Goal: Task Accomplishment & Management: Manage account settings

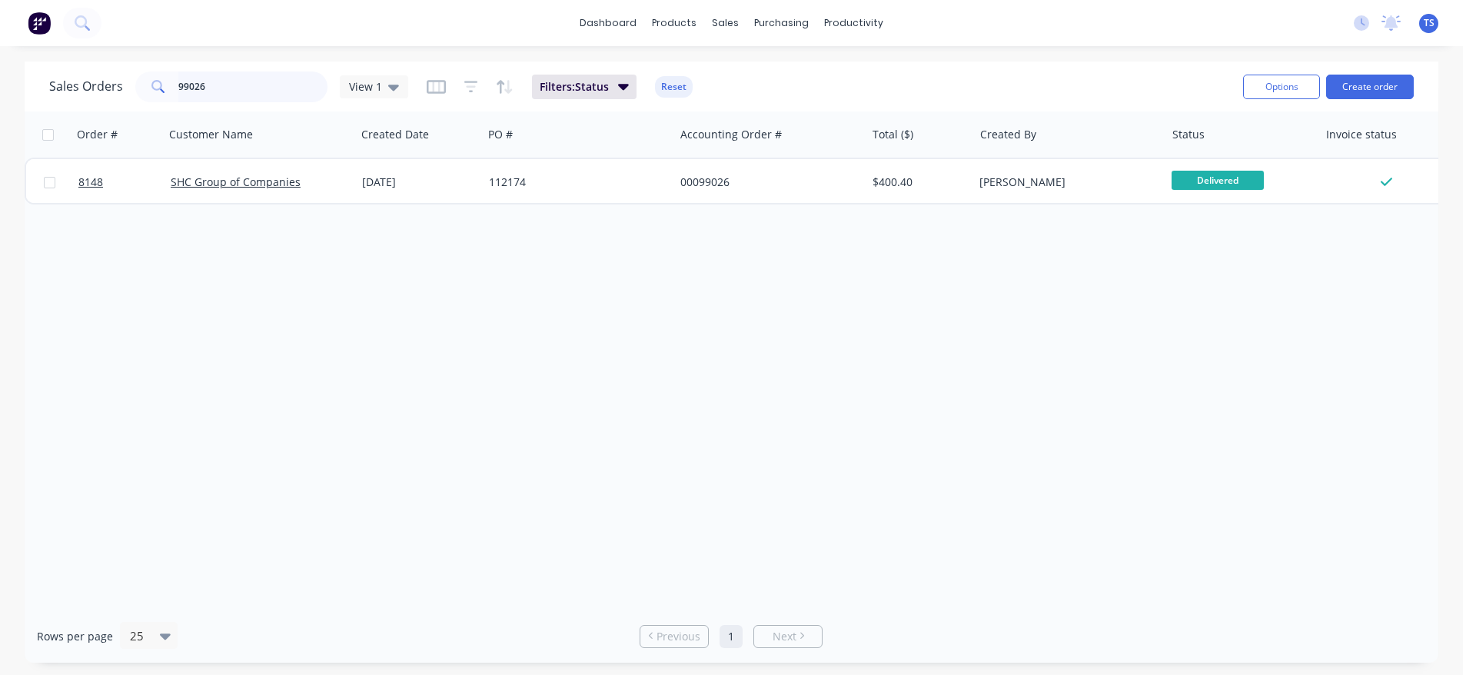
click at [285, 85] on input "99026" at bounding box center [253, 86] width 150 height 31
paste input "791971"
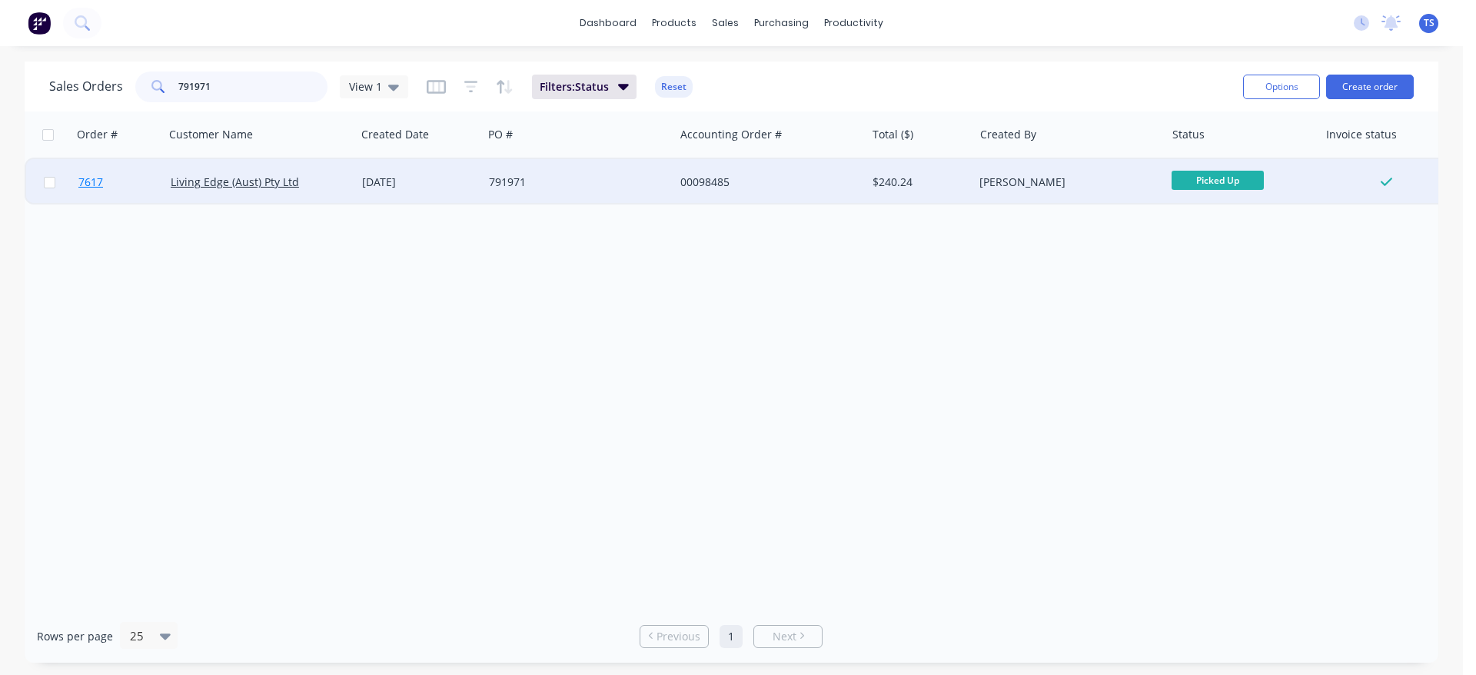
type input "791971"
click at [106, 174] on link "7617" at bounding box center [124, 182] width 92 height 46
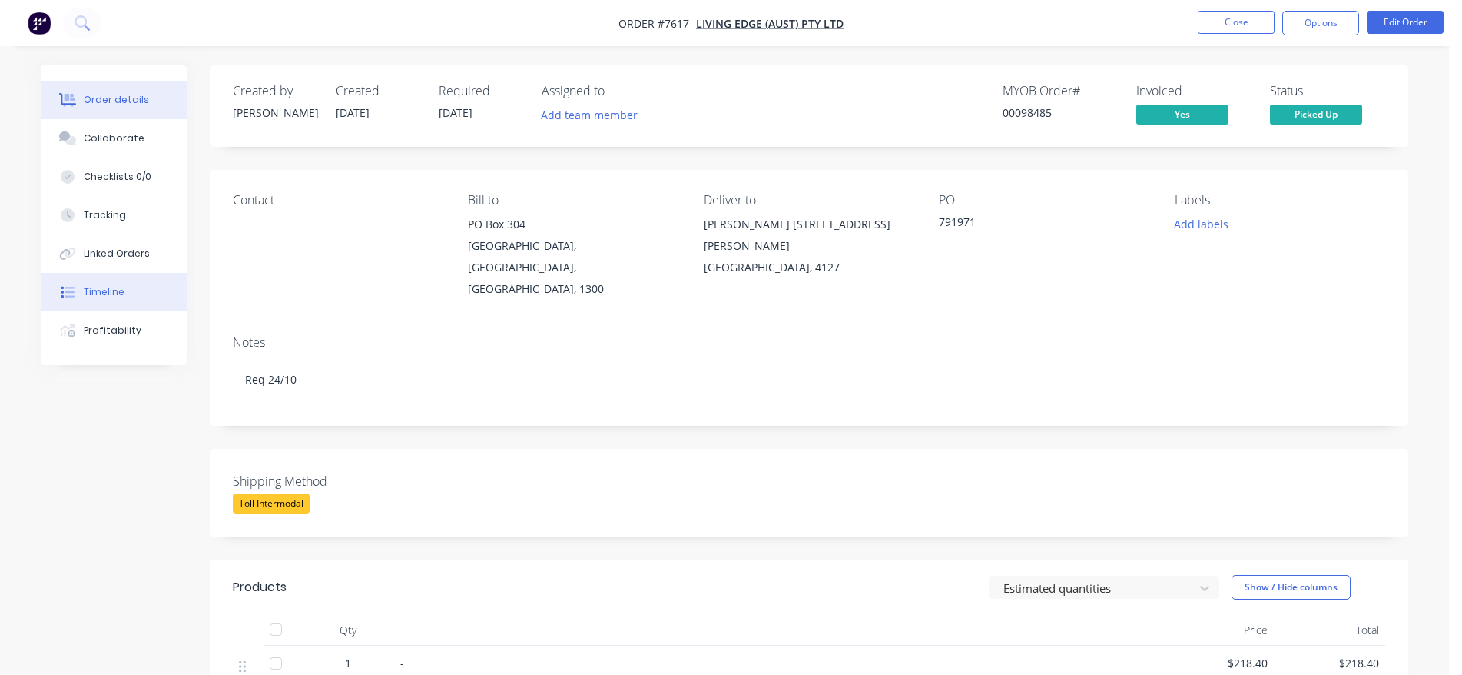
click at [129, 295] on button "Timeline" at bounding box center [114, 292] width 146 height 38
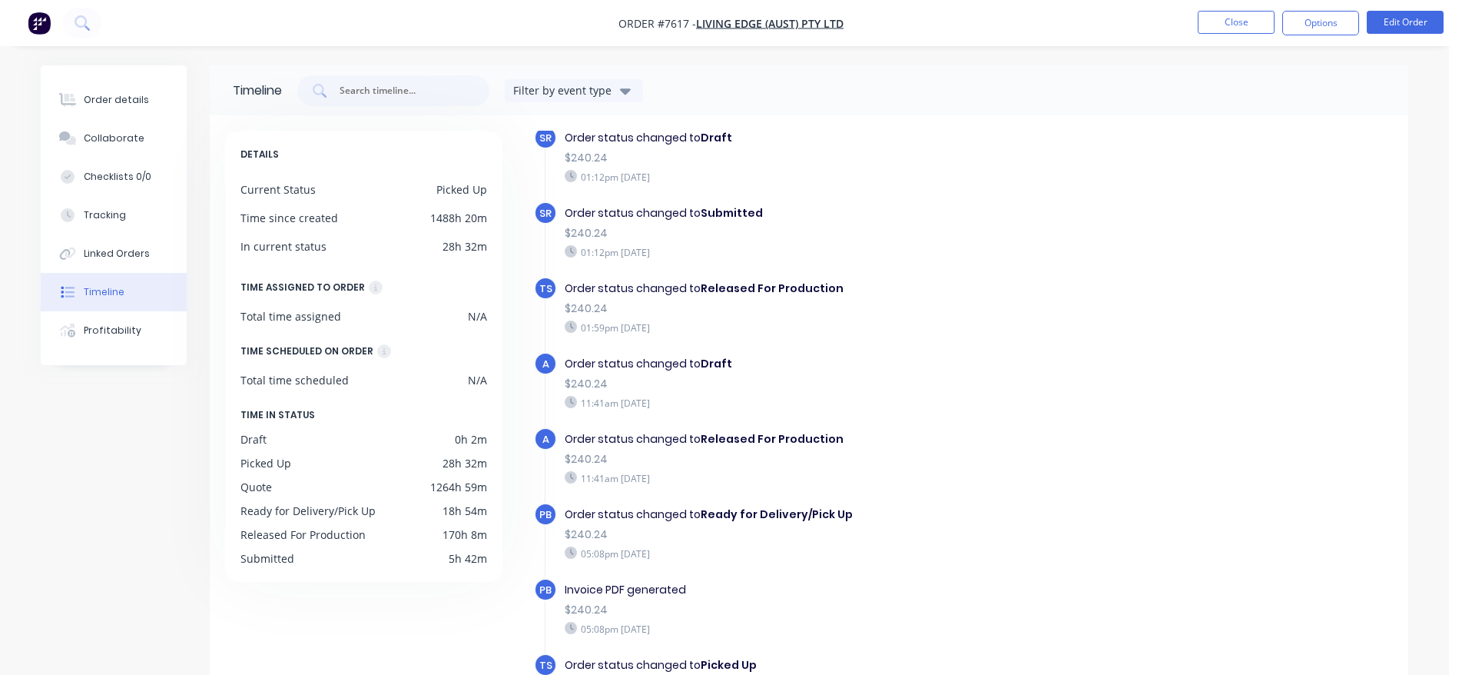
scroll to position [120, 0]
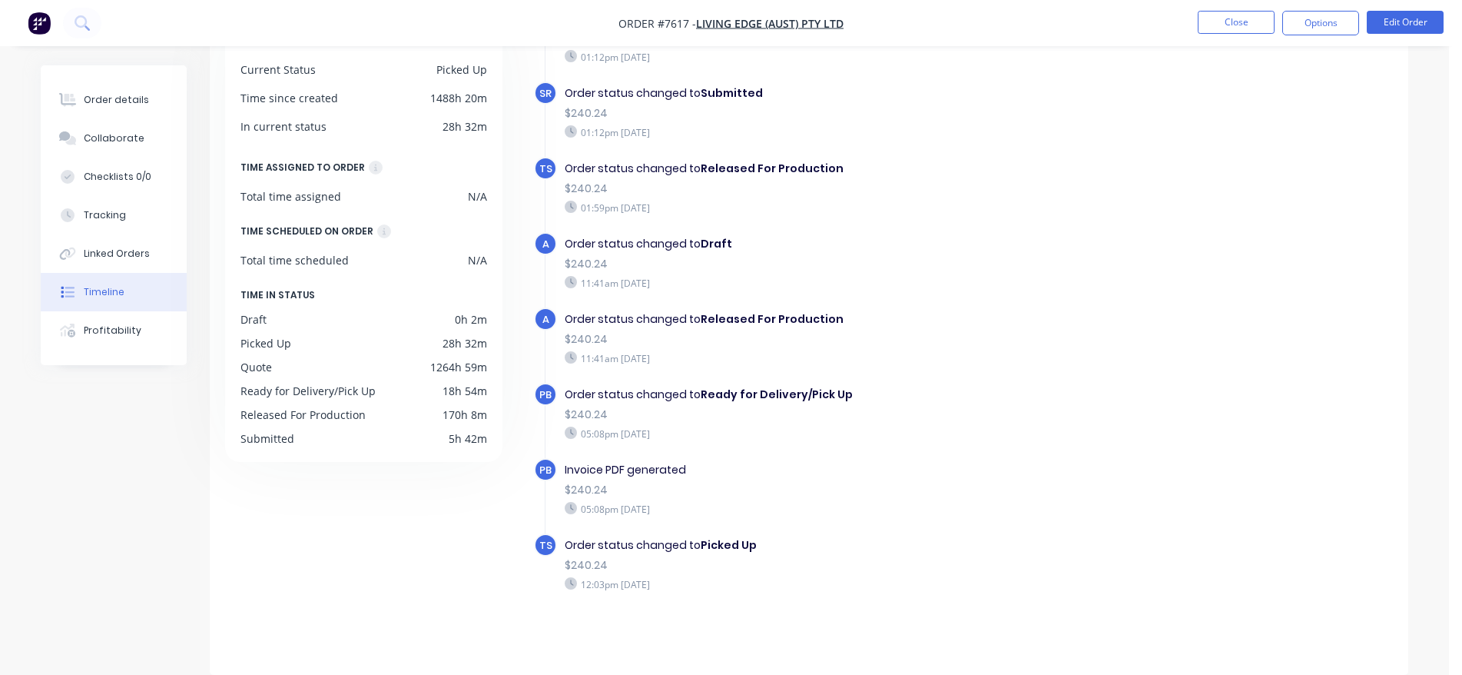
click at [144, 79] on div "Order details Collaborate Checklists 0/0 Tracking Linked Orders Timeline Profit…" at bounding box center [114, 215] width 146 height 300
drag, startPoint x: 145, startPoint y: 89, endPoint x: 147, endPoint y: 101, distance: 11.6
click at [147, 101] on button "Order details" at bounding box center [114, 100] width 146 height 38
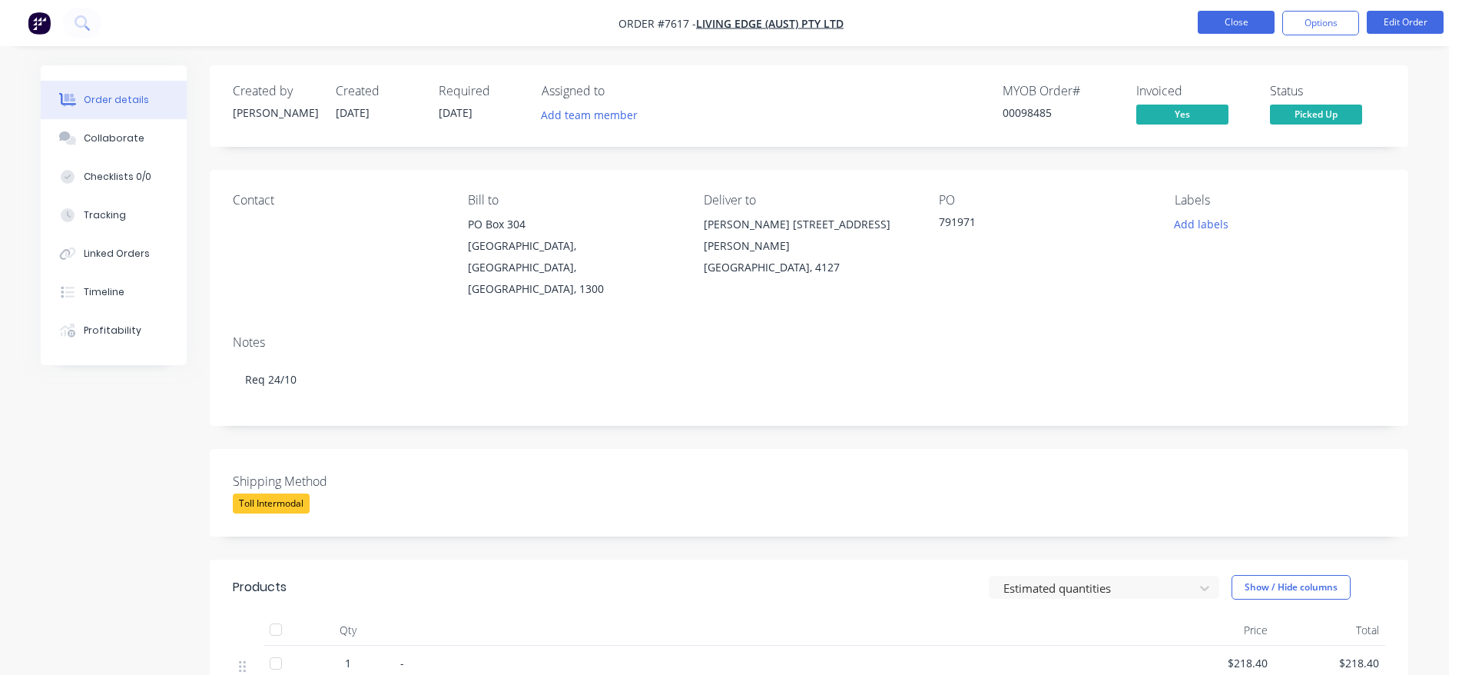
click at [1233, 22] on button "Close" at bounding box center [1236, 22] width 77 height 23
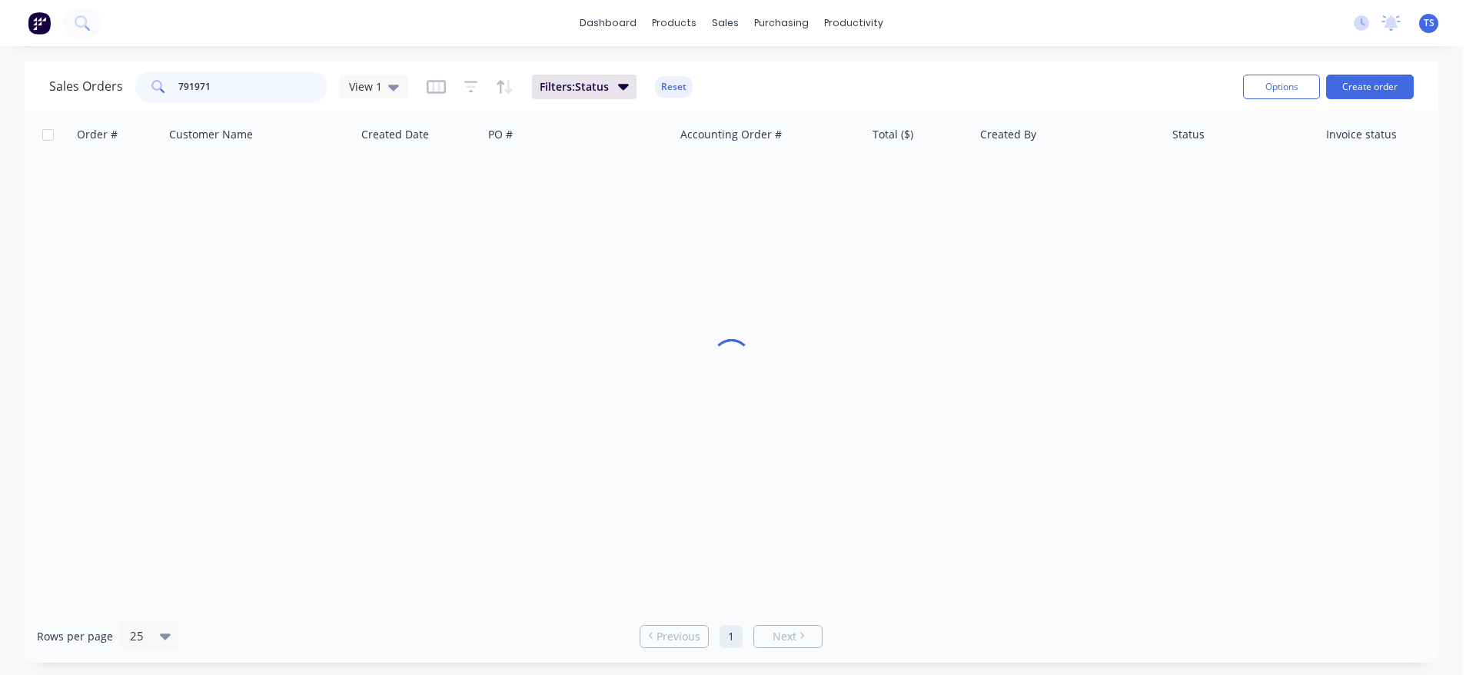
click at [248, 86] on input "791971" at bounding box center [253, 86] width 150 height 31
type input "98923"
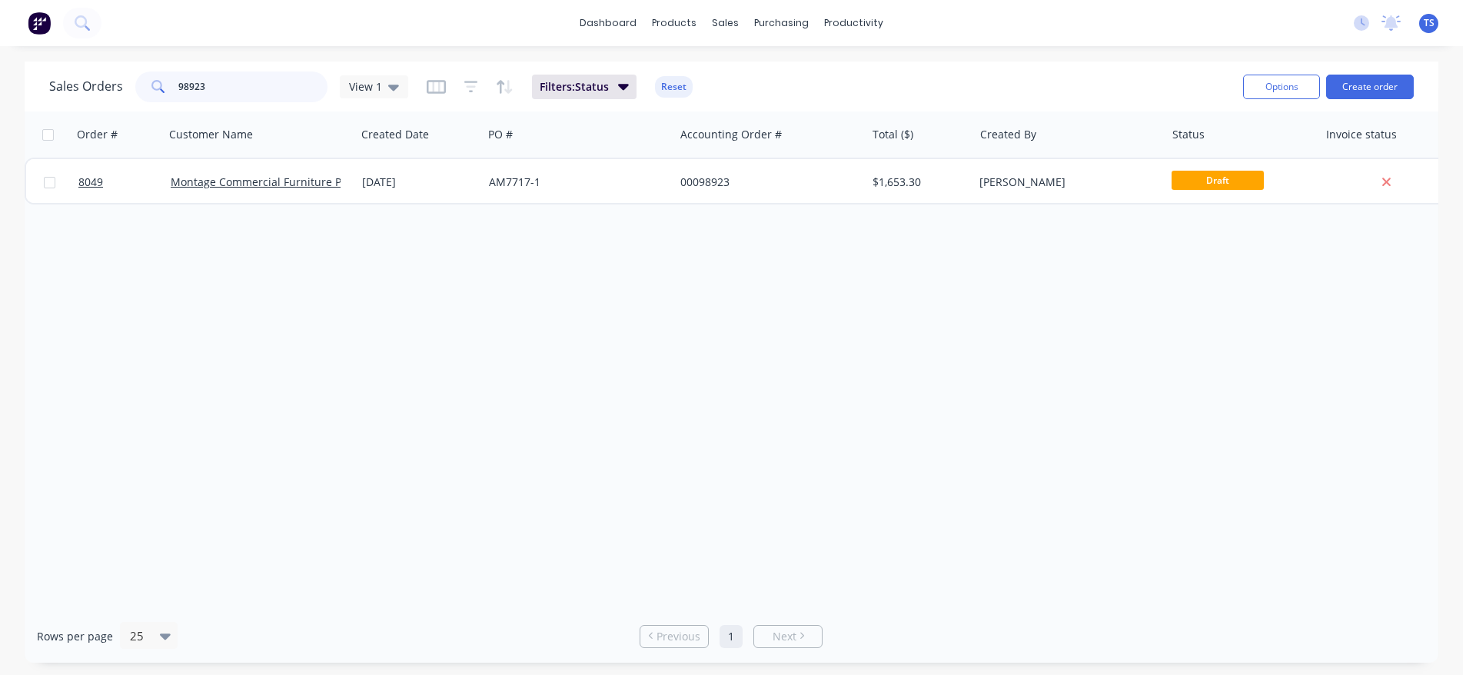
click at [248, 86] on input "98923" at bounding box center [253, 86] width 150 height 31
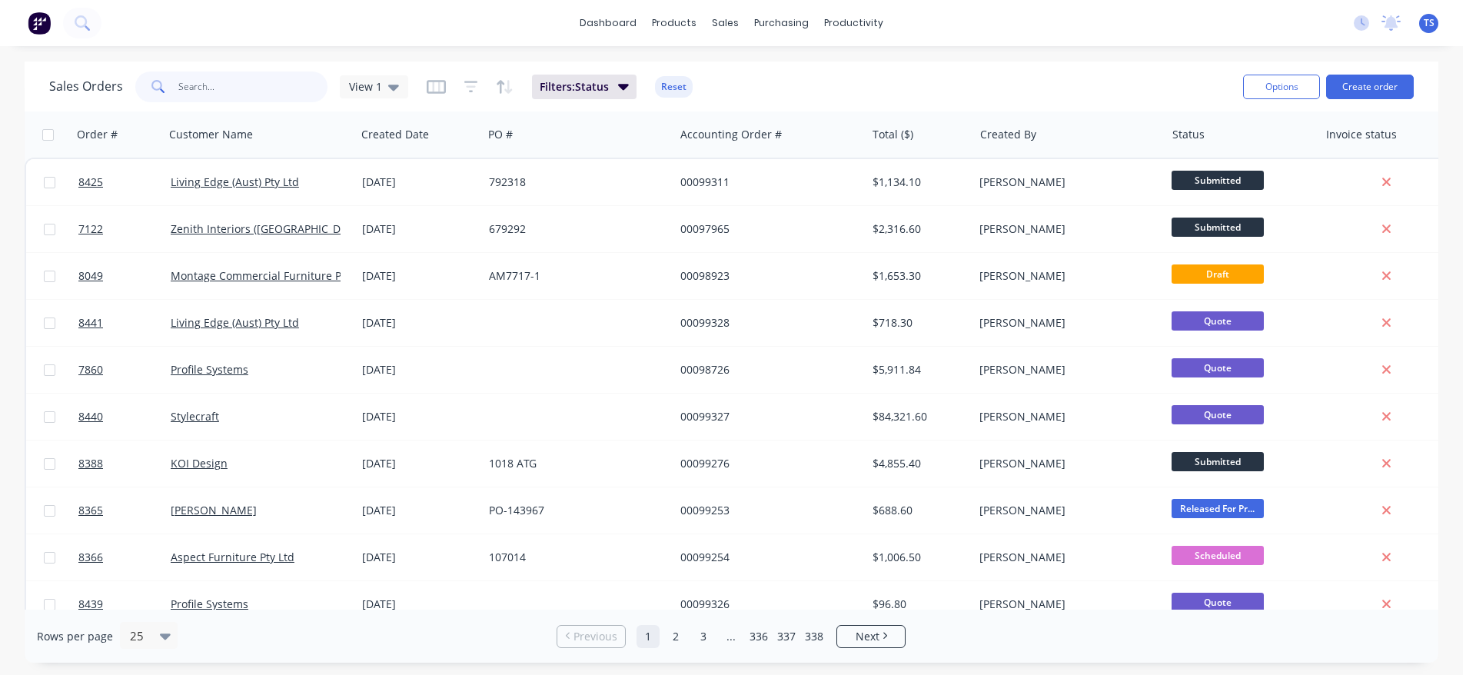
click at [277, 75] on input "text" at bounding box center [253, 86] width 150 height 31
type input "99196"
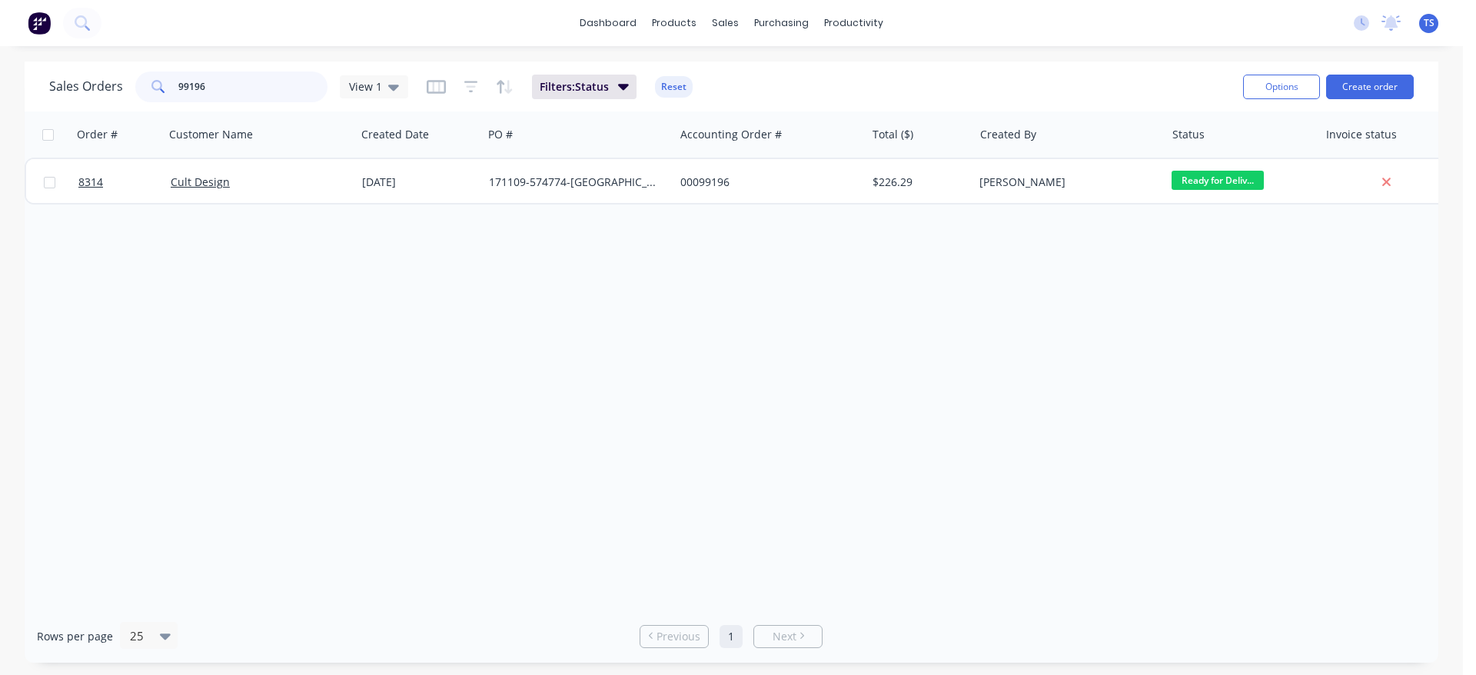
click at [230, 76] on input "99196" at bounding box center [253, 86] width 150 height 31
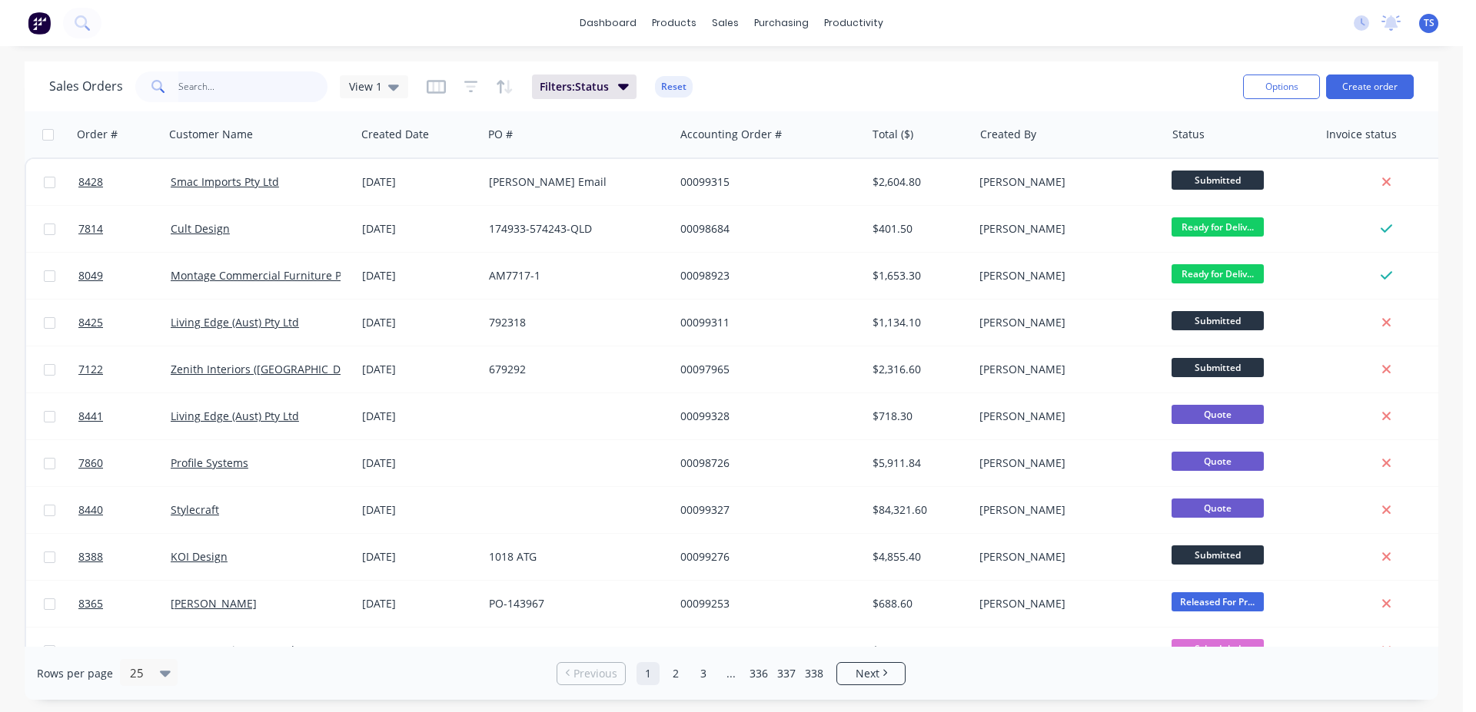
click at [188, 86] on input "text" at bounding box center [253, 86] width 150 height 31
click at [243, 78] on input "text" at bounding box center [253, 86] width 150 height 31
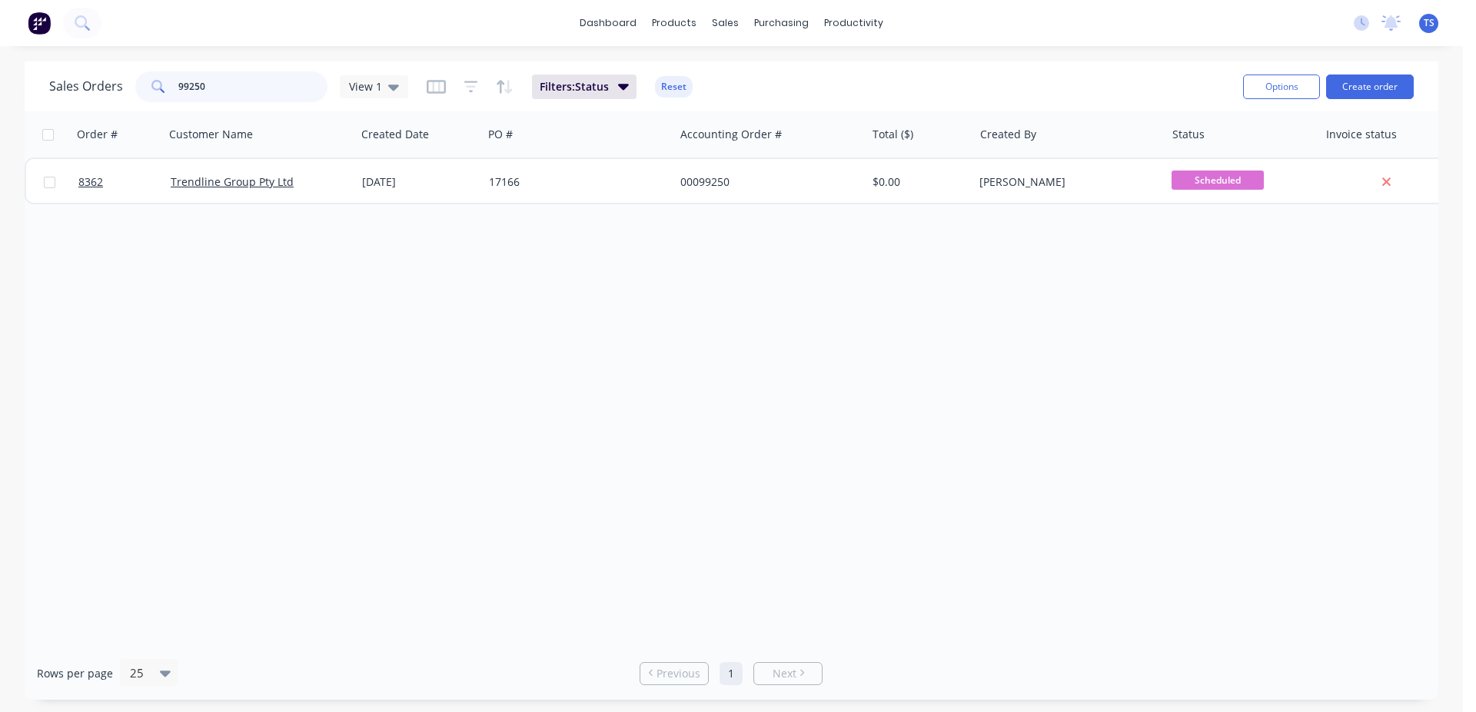
type input "99250"
click at [112, 184] on link "8362" at bounding box center [124, 182] width 92 height 46
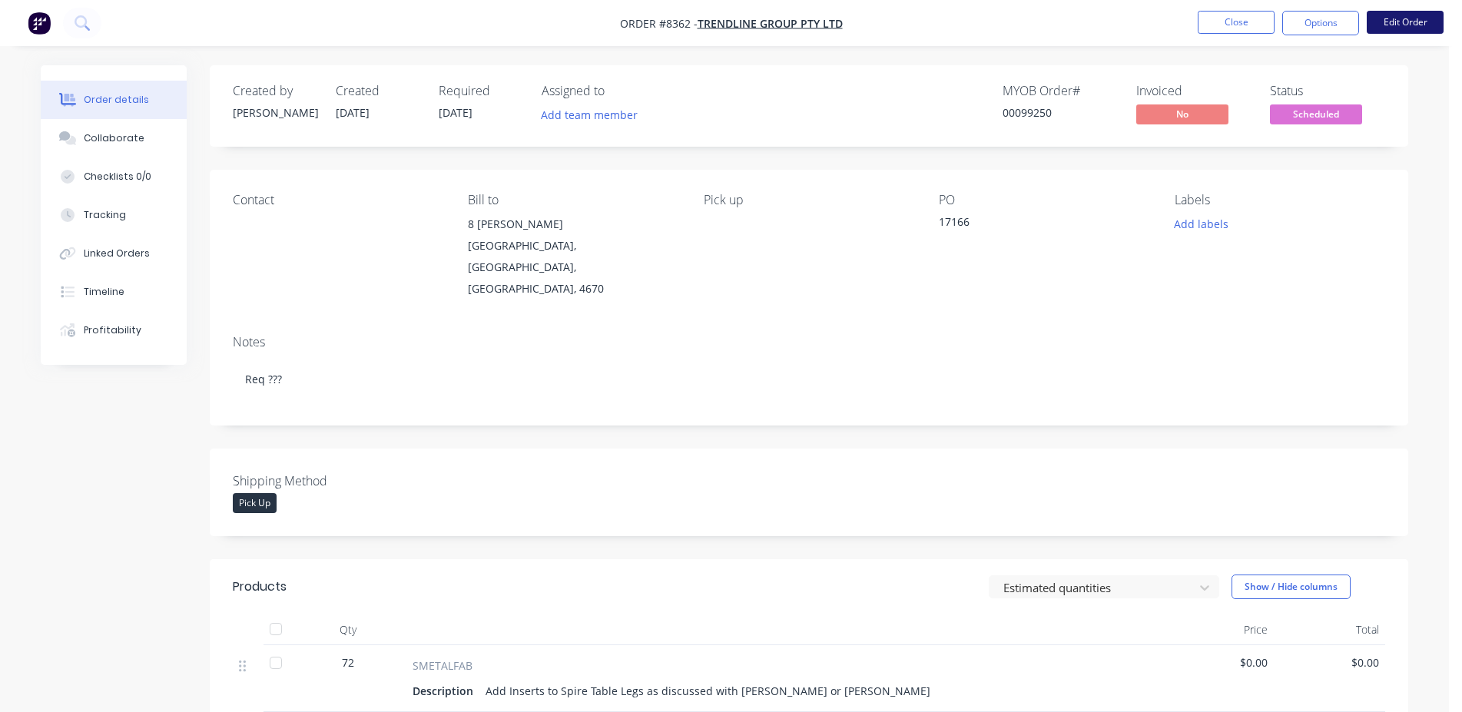
click at [1416, 26] on button "Edit Order" at bounding box center [1405, 22] width 77 height 23
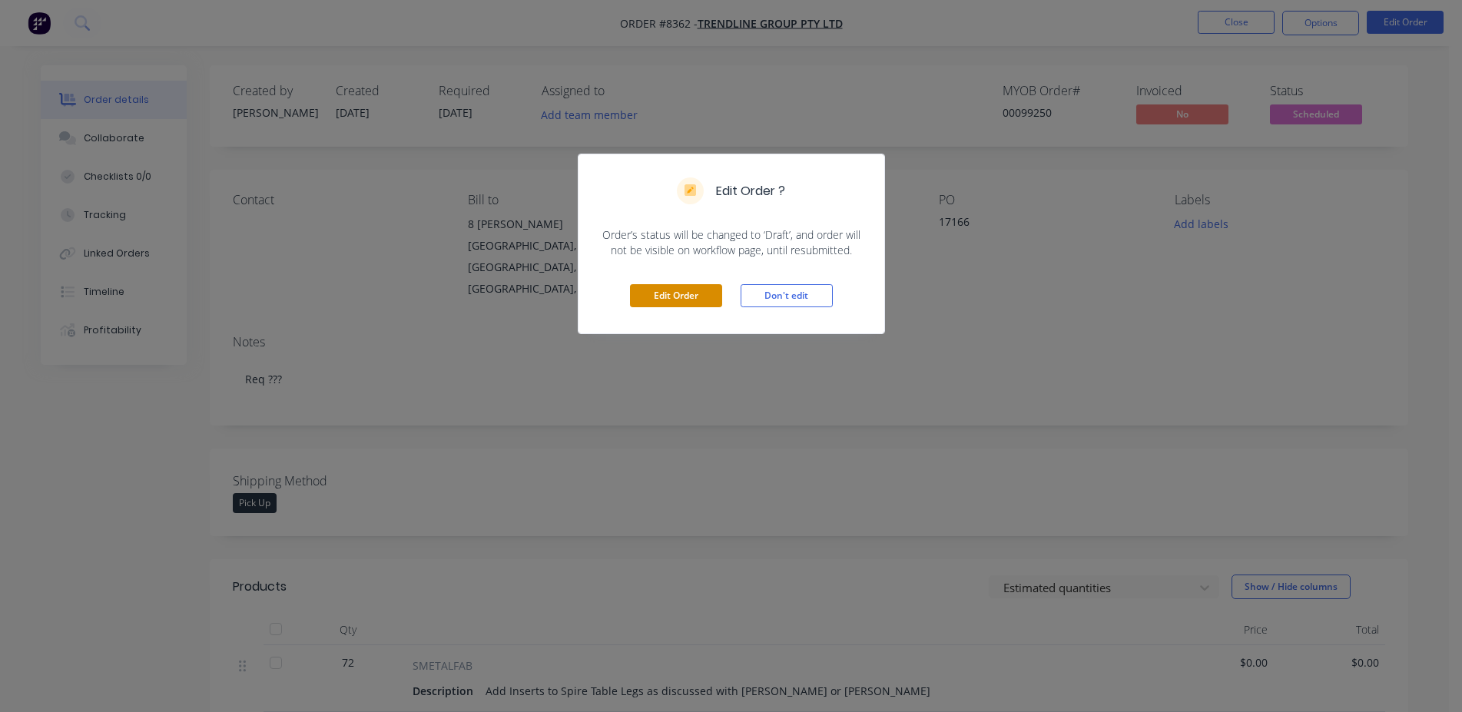
click at [660, 310] on div "Edit Order Don't edit" at bounding box center [732, 295] width 306 height 75
click at [683, 290] on button "Edit Order" at bounding box center [676, 295] width 92 height 23
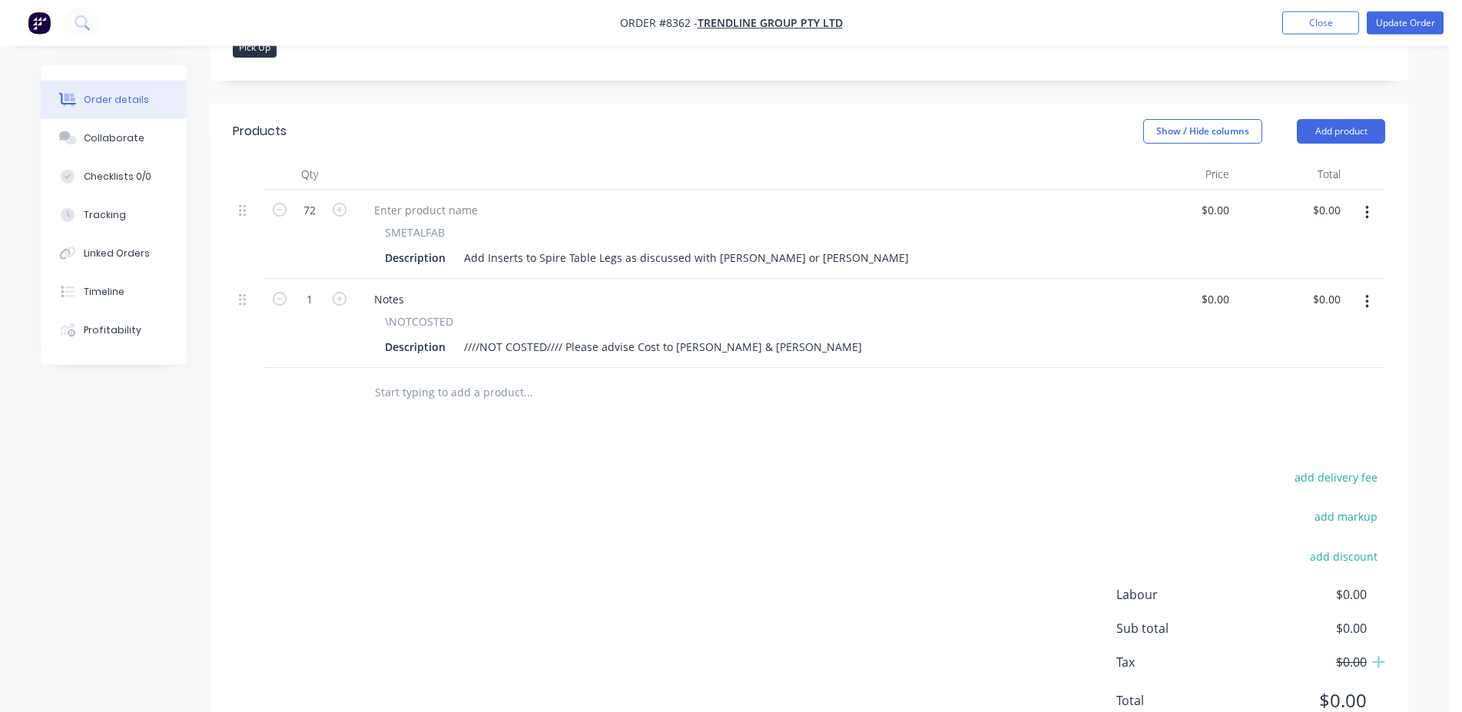
scroll to position [501, 0]
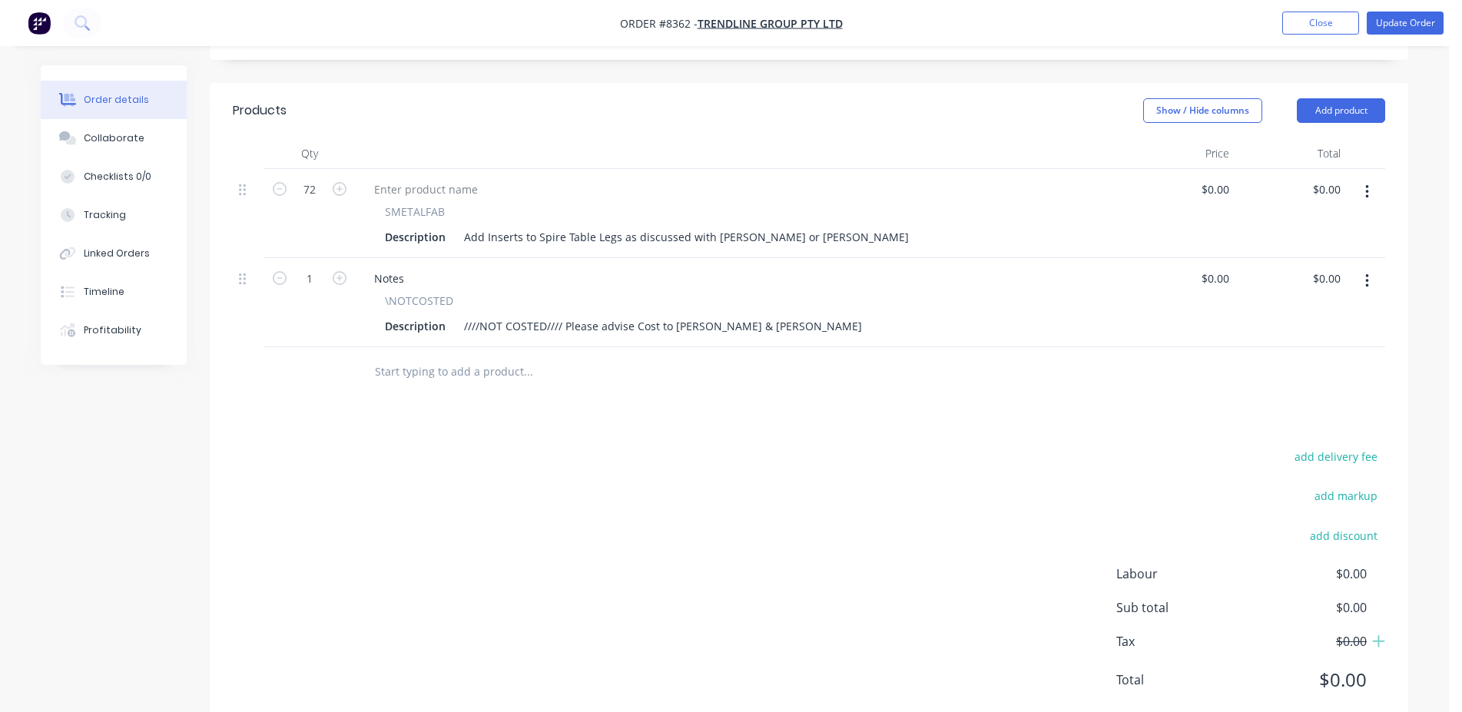
click at [369, 347] on div at bounding box center [632, 372] width 553 height 50
click at [390, 357] on input "text" at bounding box center [527, 372] width 307 height 31
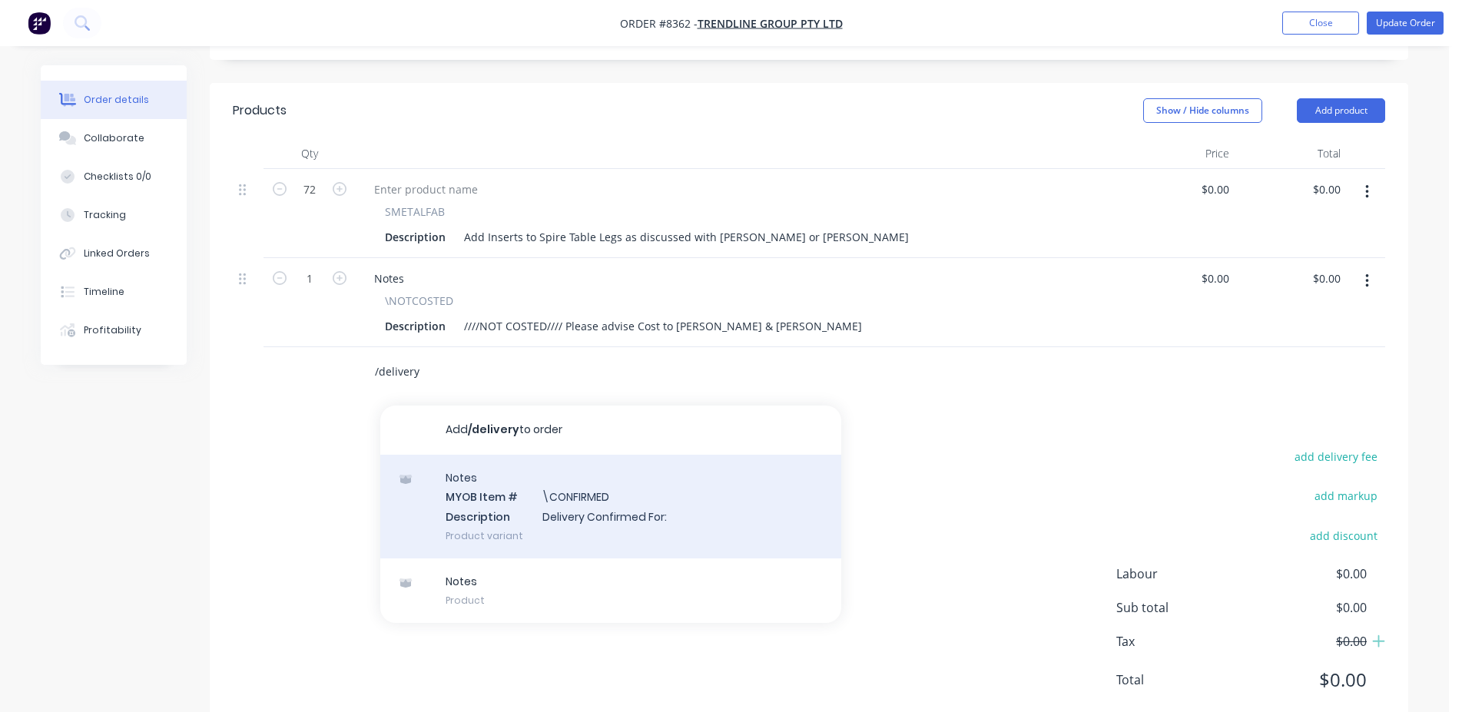
type input "/delivery"
click at [638, 486] on div "Notes MYOB Item # \CONFIRMED Description Delivery Confirmed For: Product variant" at bounding box center [610, 507] width 461 height 104
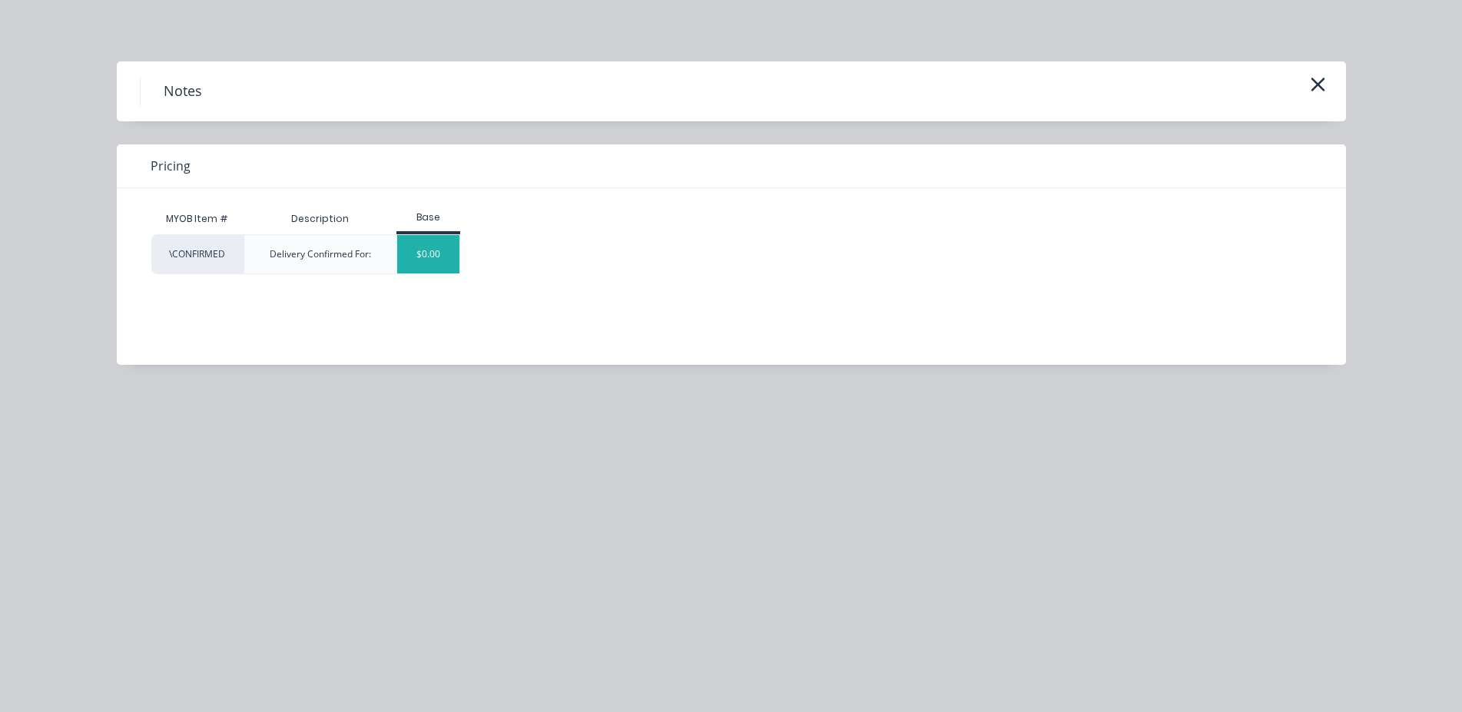
click at [408, 263] on div "$0.00" at bounding box center [428, 254] width 62 height 38
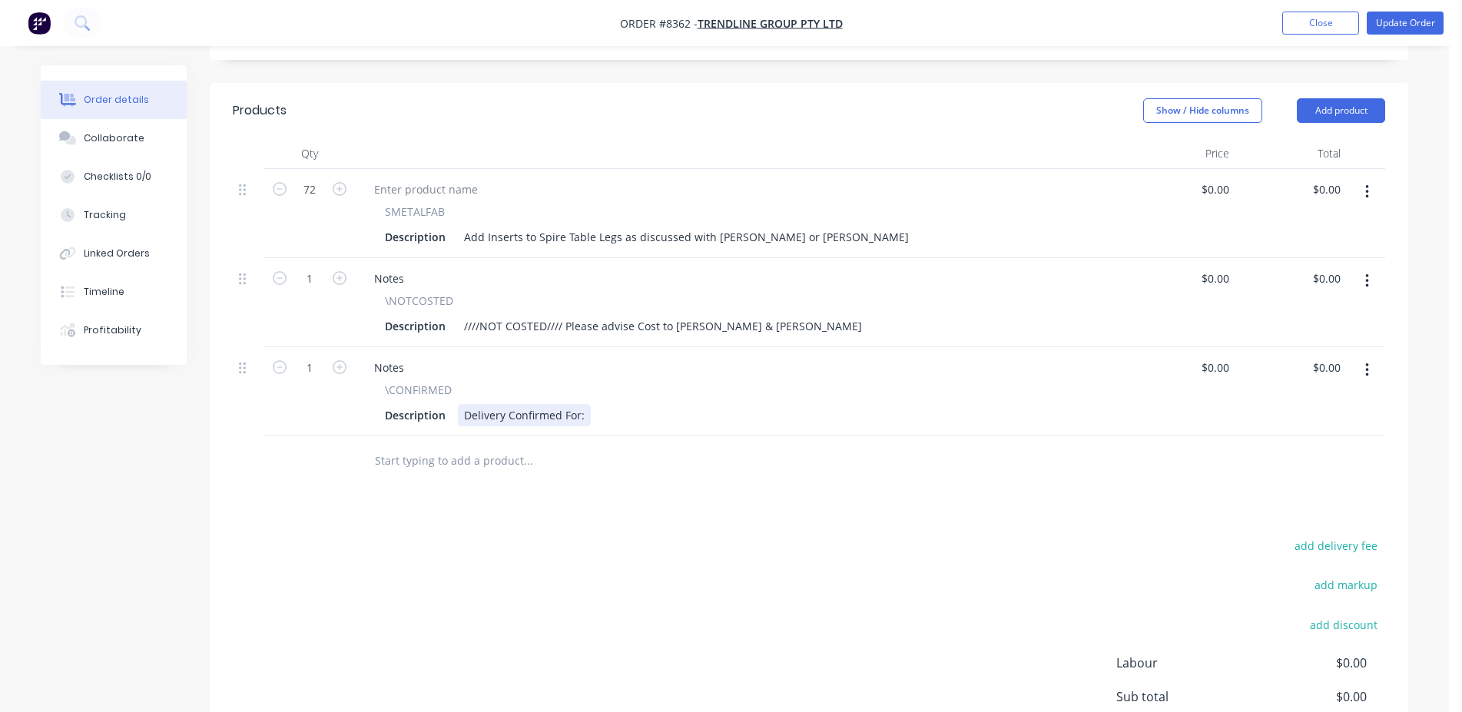
click at [485, 404] on div "Delivery Confirmed For:" at bounding box center [524, 415] width 133 height 22
click at [582, 404] on div "Pick up Confirmed For:" at bounding box center [522, 415] width 128 height 22
click at [1404, 25] on button "Update Order" at bounding box center [1405, 23] width 77 height 23
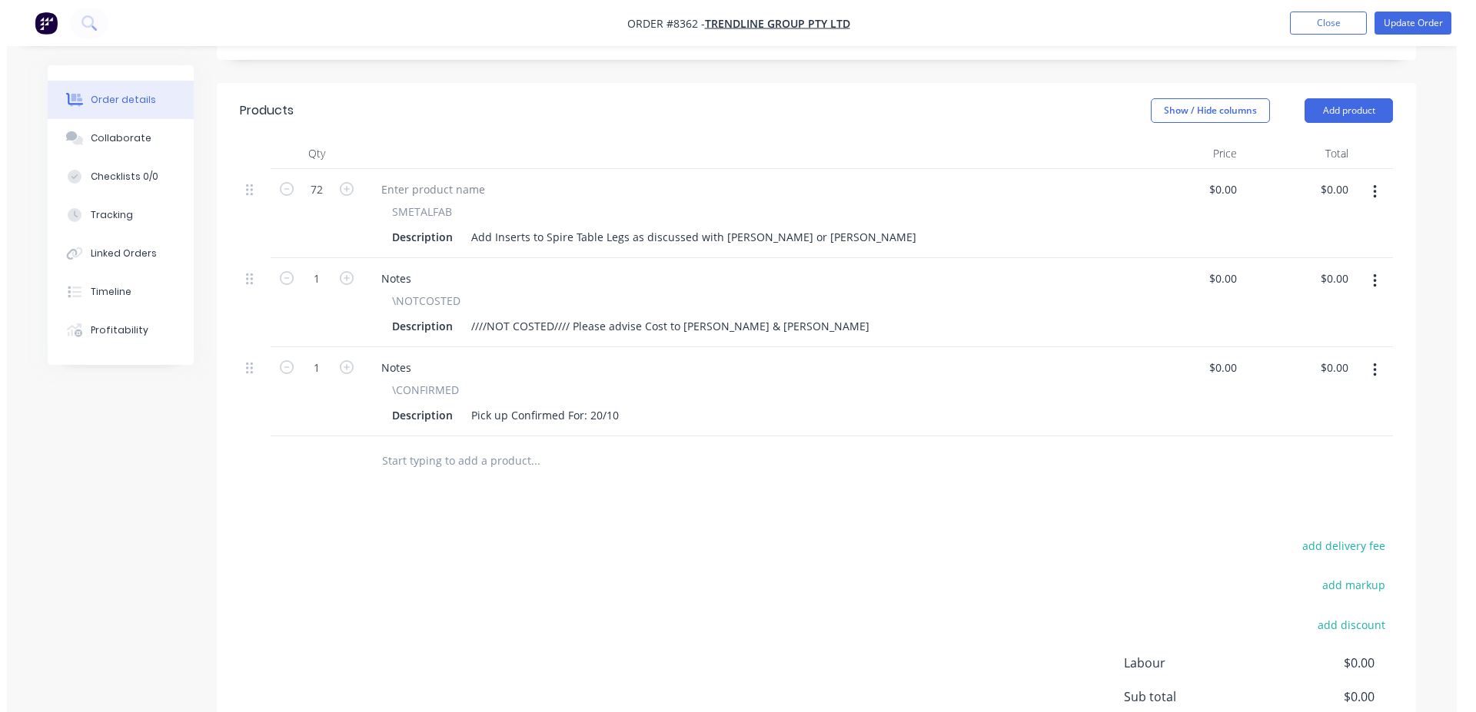
scroll to position [0, 0]
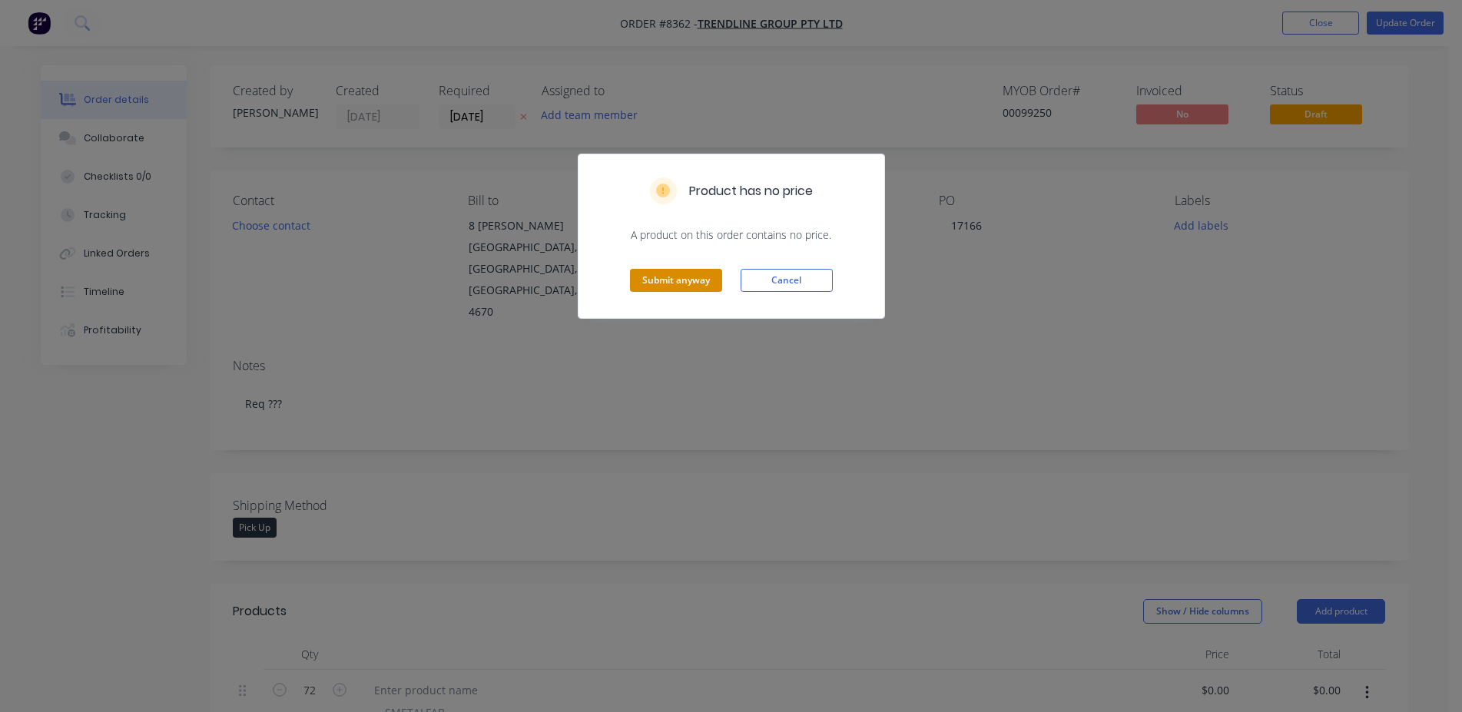
click at [695, 281] on button "Submit anyway" at bounding box center [676, 280] width 92 height 23
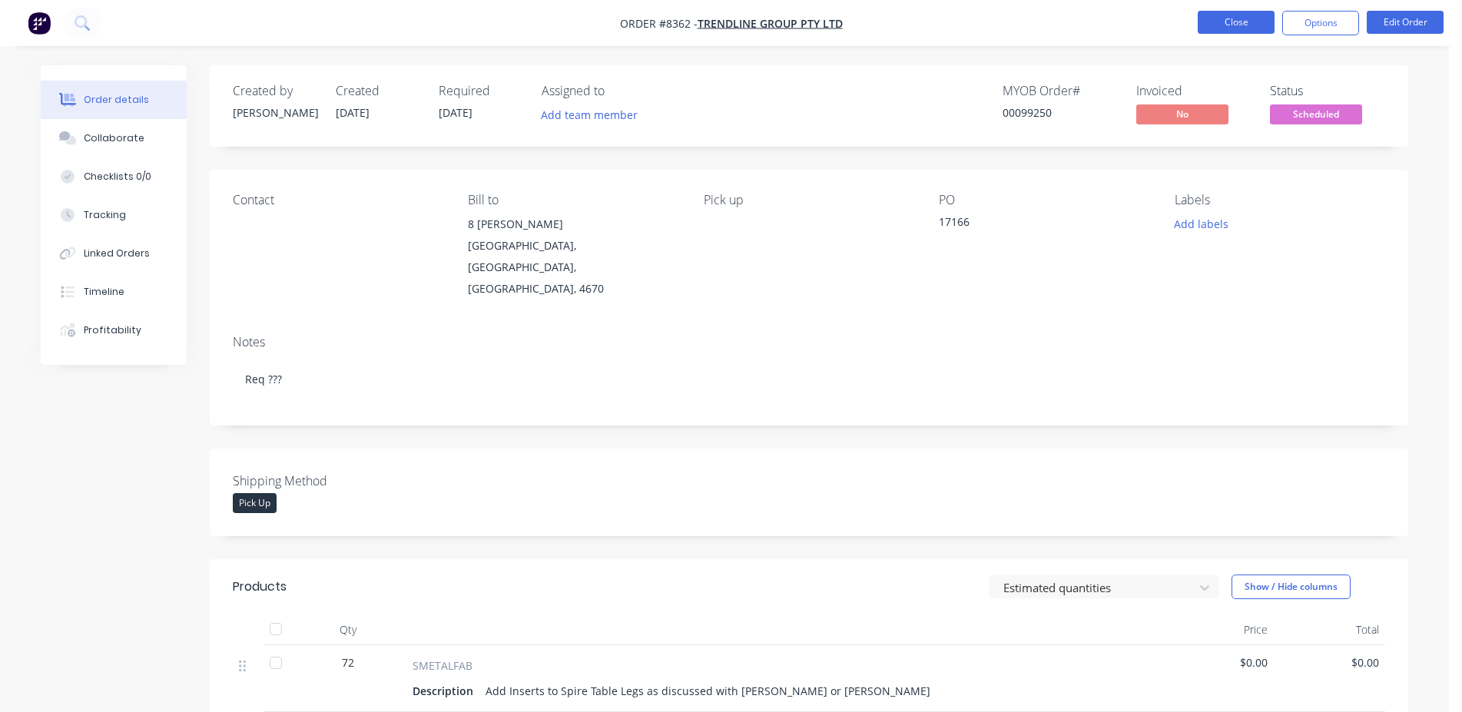
click at [1237, 21] on button "Close" at bounding box center [1236, 22] width 77 height 23
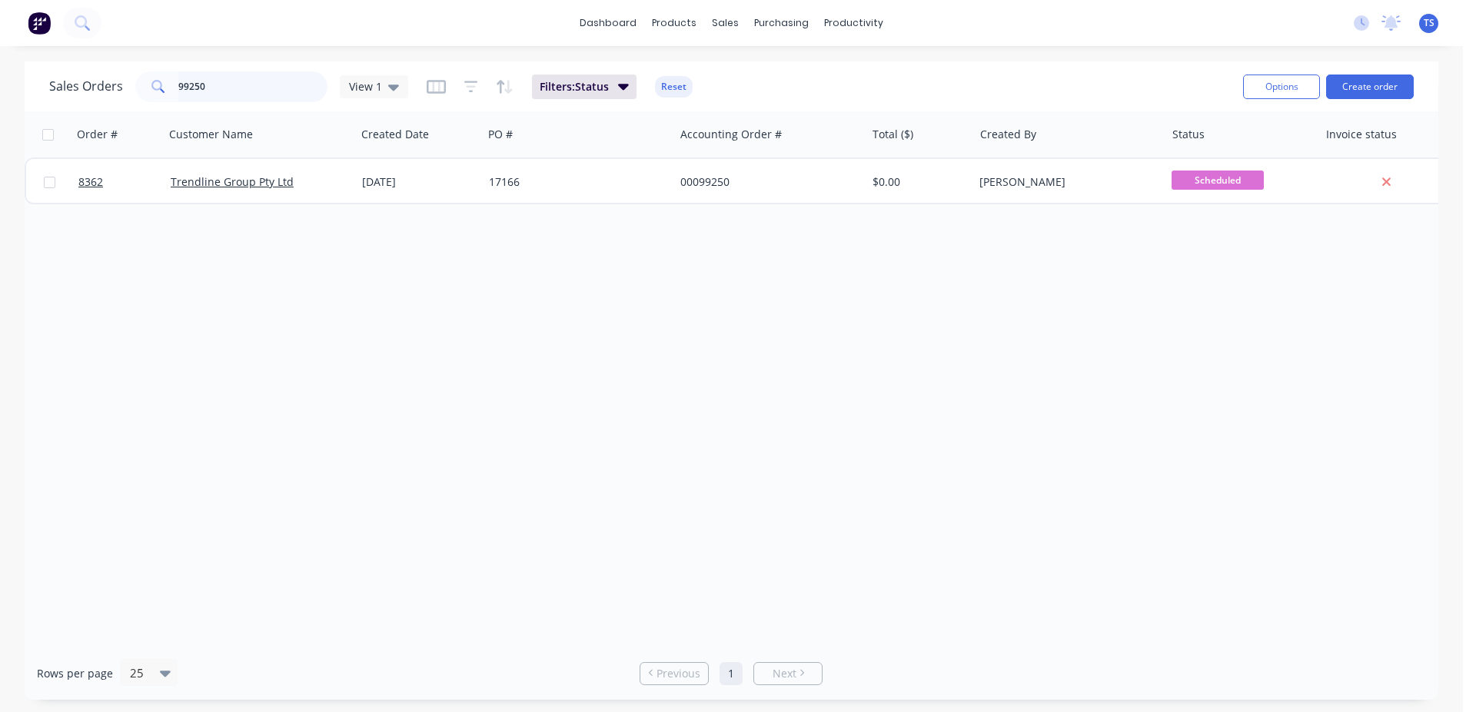
click at [267, 92] on input "99250" at bounding box center [253, 86] width 150 height 31
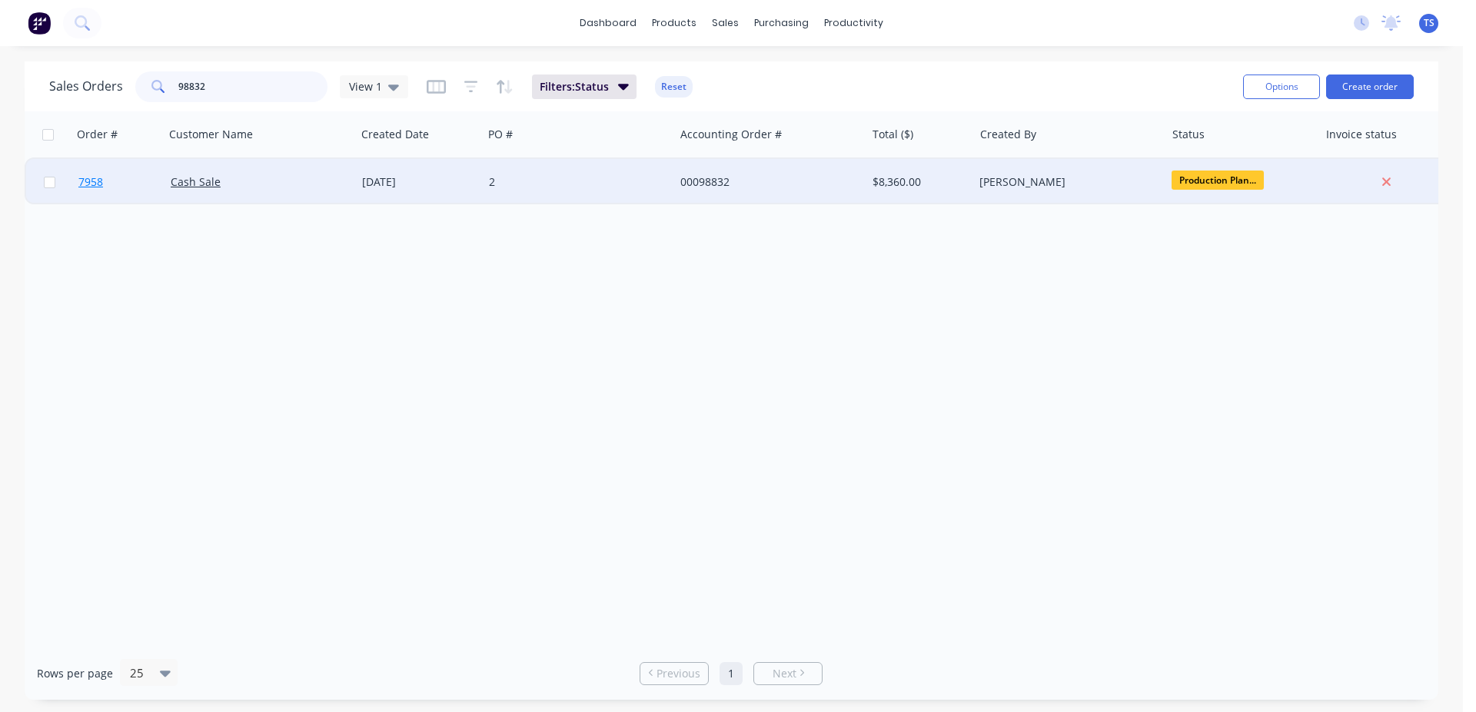
type input "98832"
click at [125, 200] on link "7958" at bounding box center [124, 182] width 92 height 46
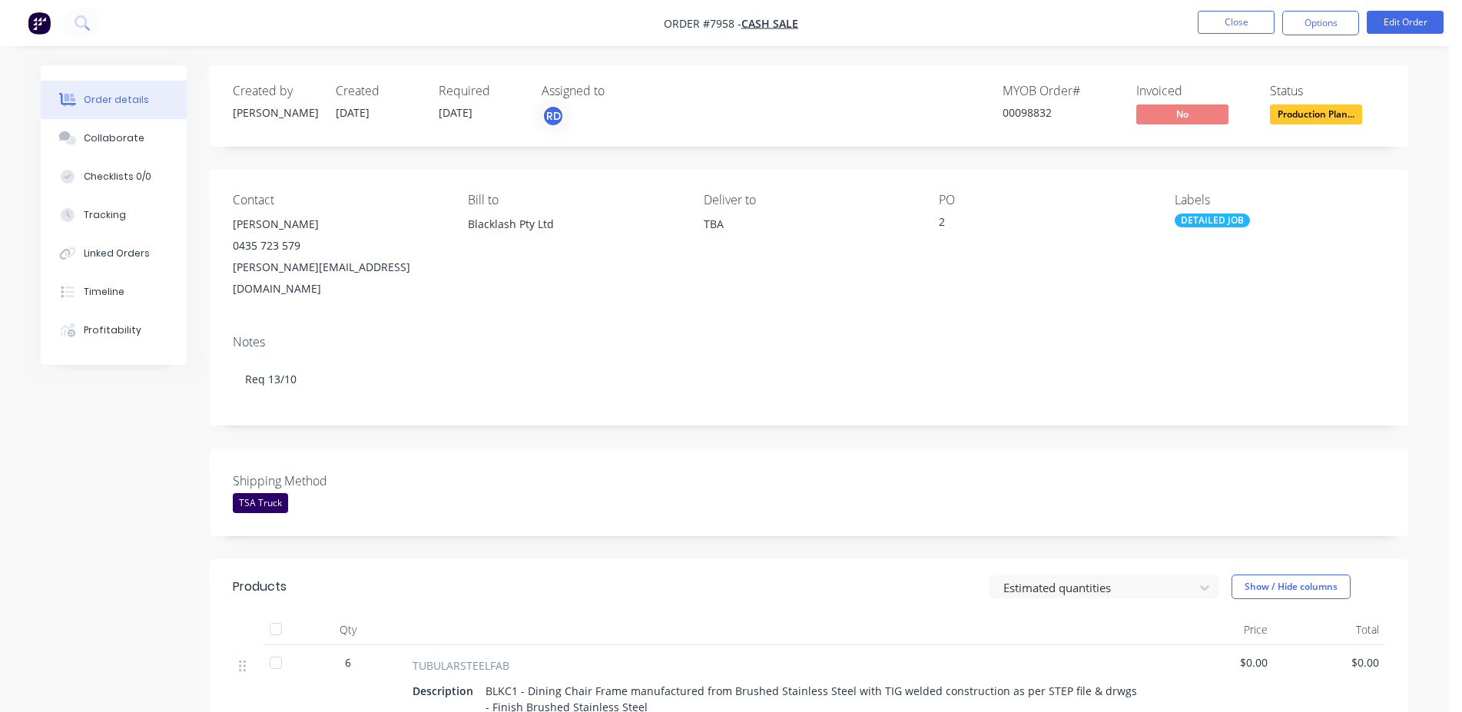
click at [1412, 3] on nav "Order #7958 - Cash Sale Close Options Edit Order" at bounding box center [731, 23] width 1462 height 46
click at [1417, 12] on button "Edit Order" at bounding box center [1405, 22] width 77 height 23
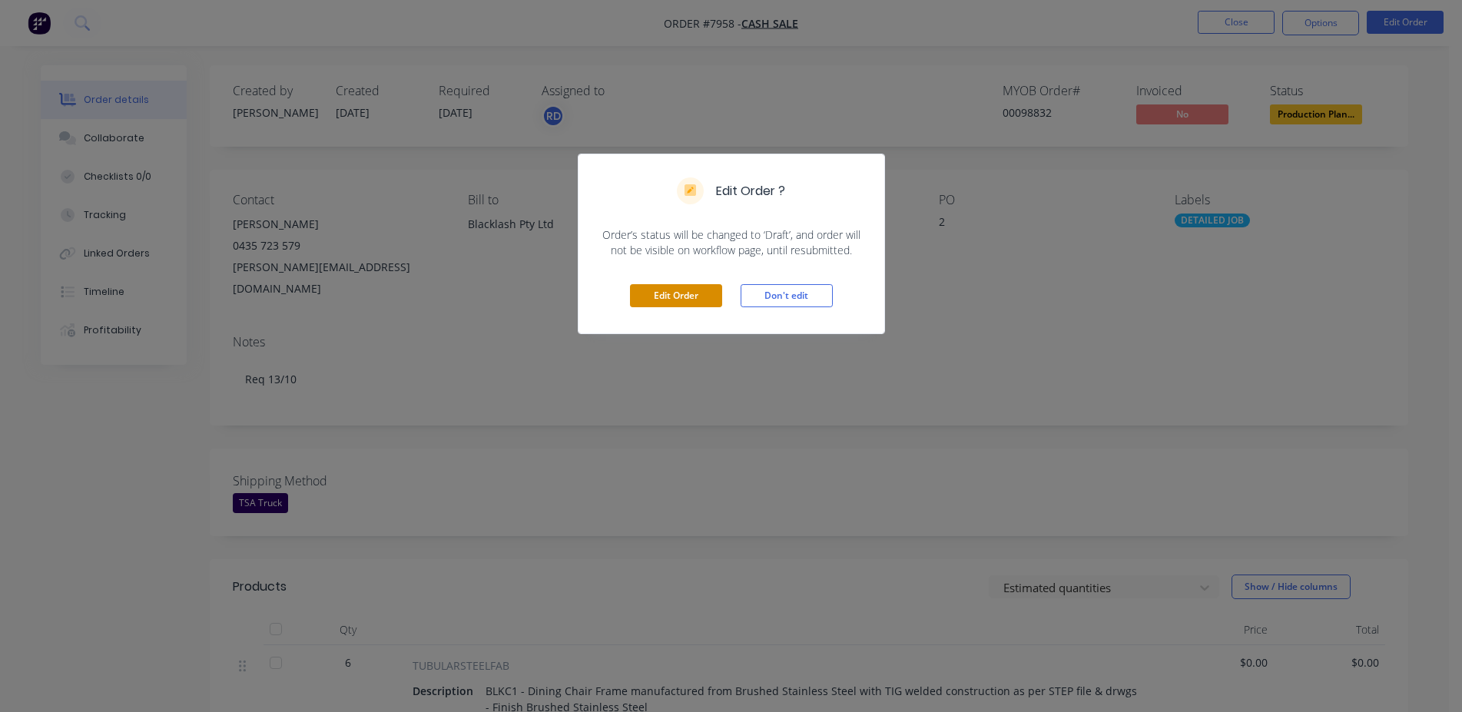
click at [696, 289] on button "Edit Order" at bounding box center [676, 295] width 92 height 23
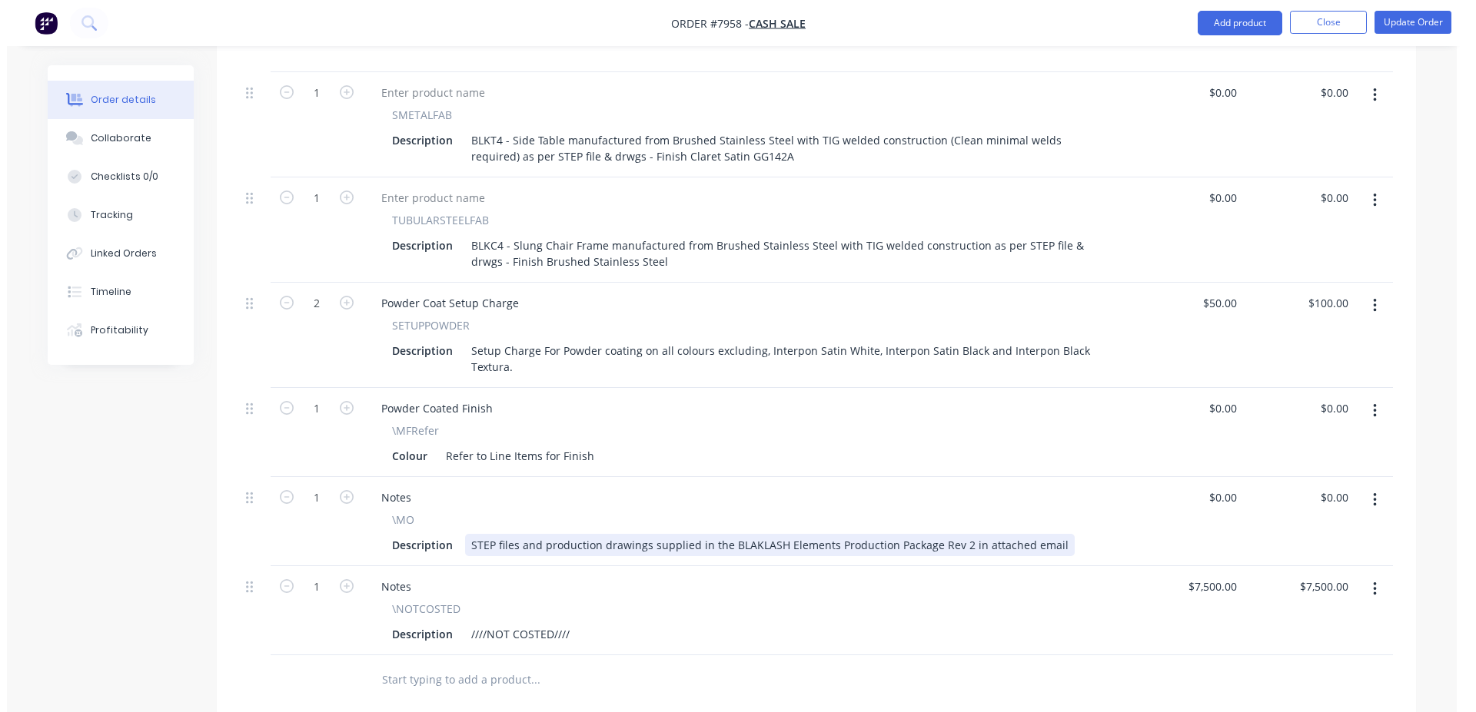
scroll to position [1254, 0]
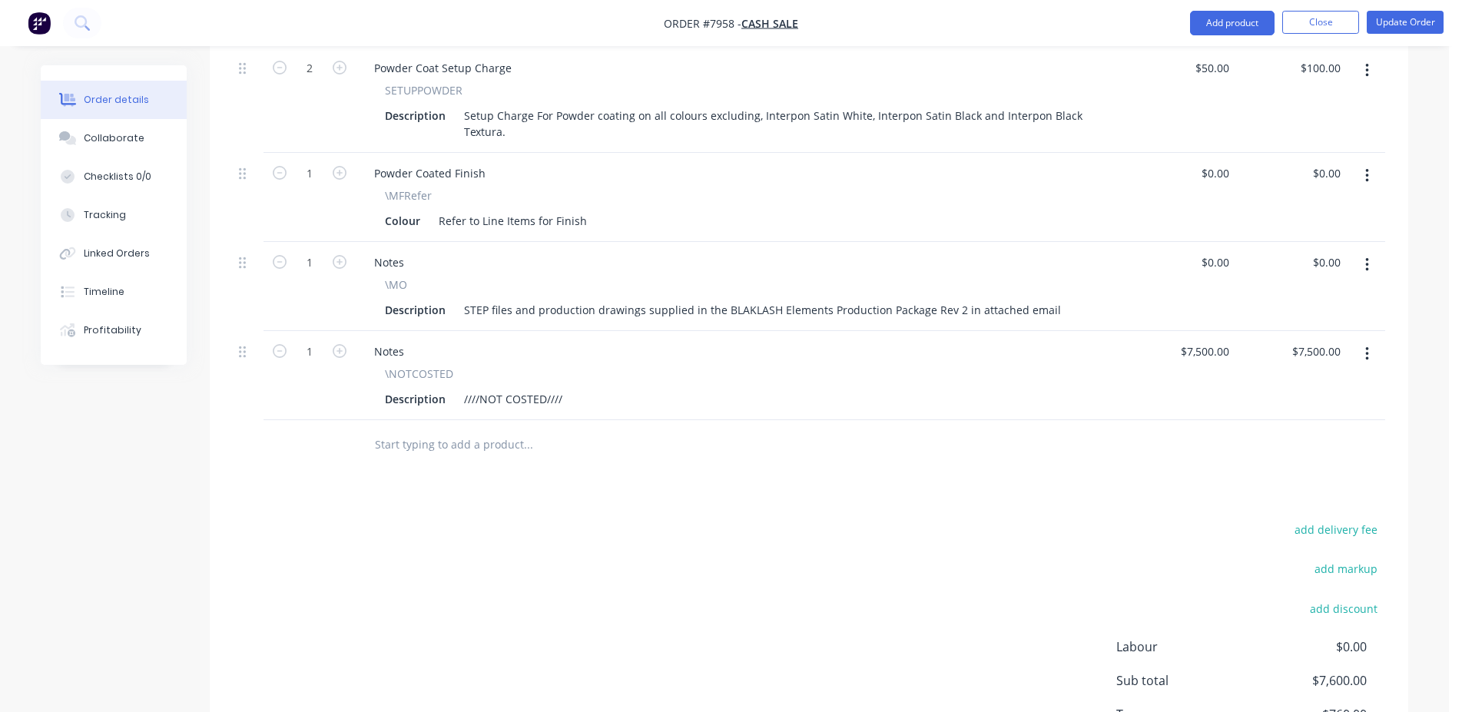
click at [461, 430] on input "text" at bounding box center [527, 445] width 307 height 31
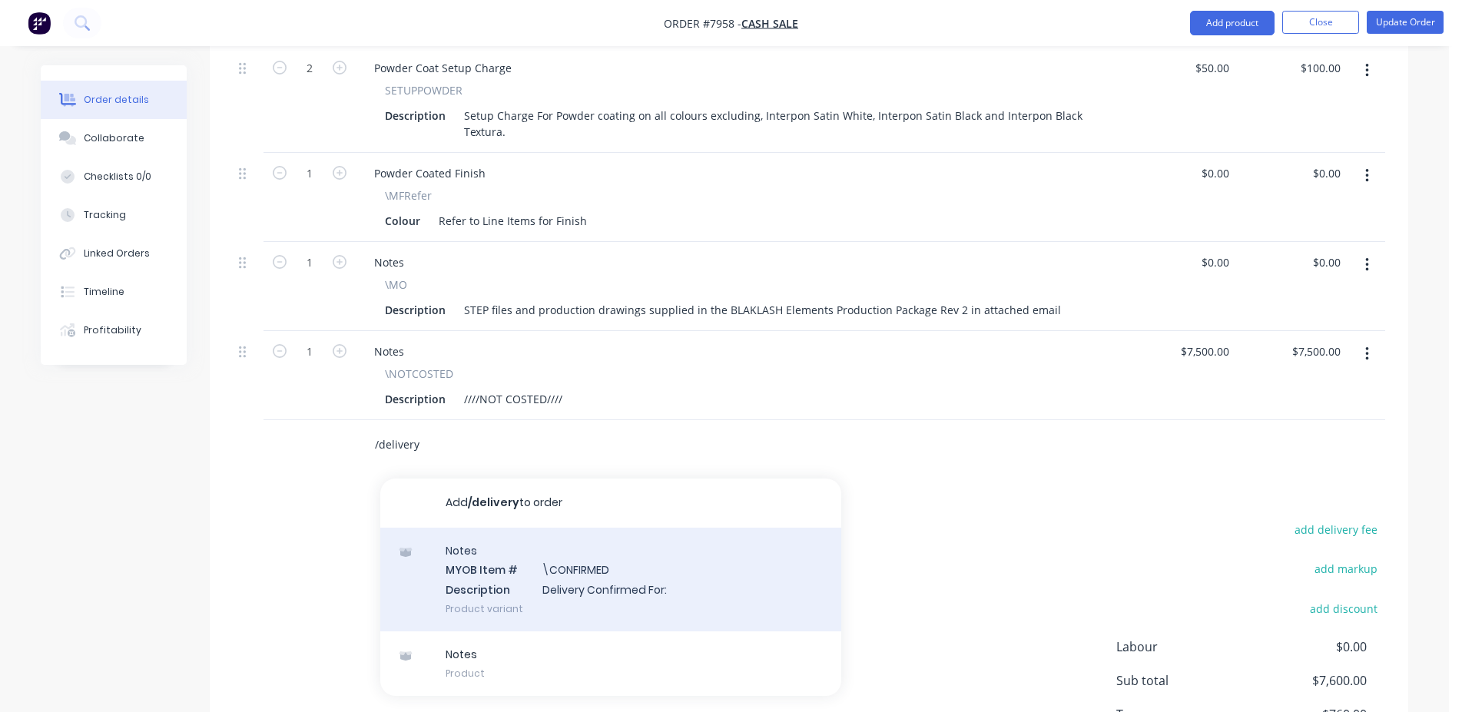
type input "/delivery"
click at [566, 528] on div "Notes MYOB Item # \CONFIRMED Description Delivery Confirmed For: Product variant" at bounding box center [610, 580] width 461 height 104
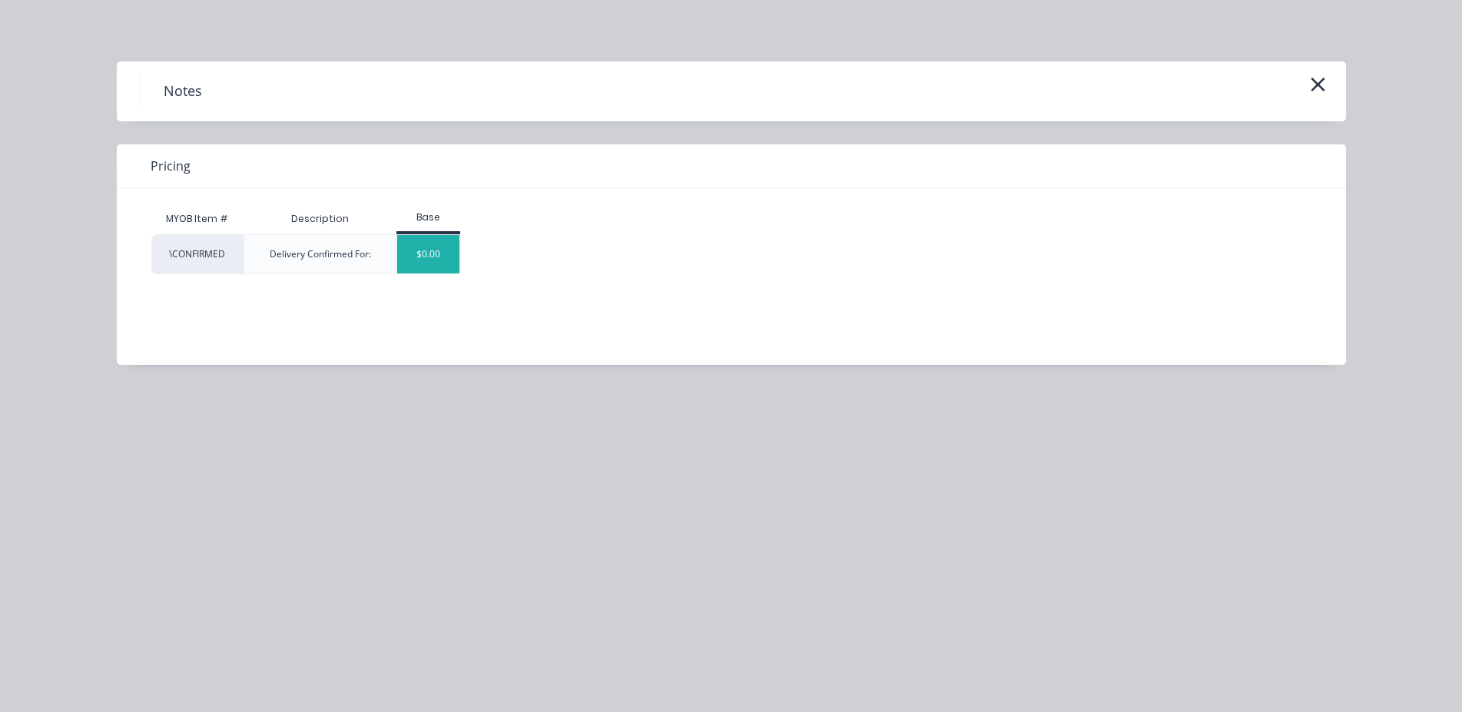
click at [421, 249] on div "$0.00" at bounding box center [428, 254] width 62 height 38
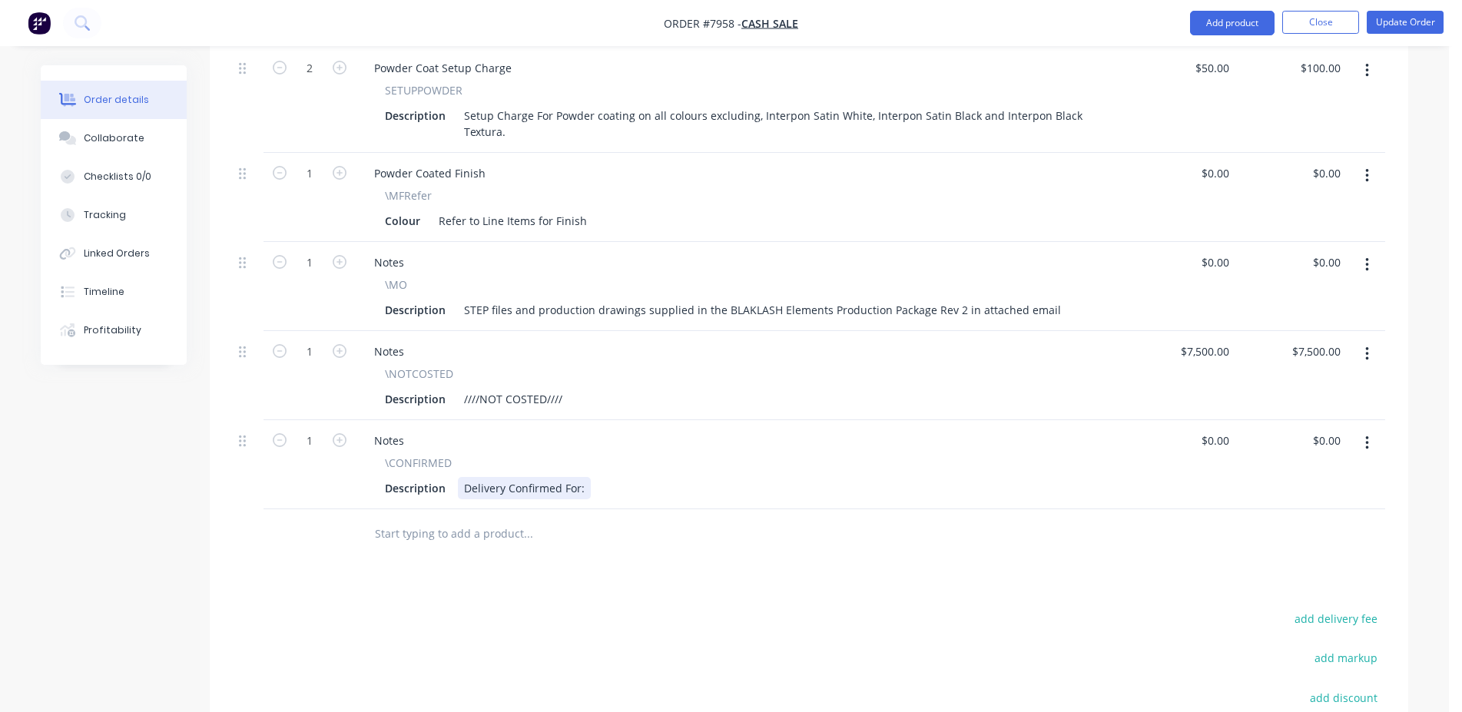
click at [586, 477] on div "Delivery Confirmed For:" at bounding box center [524, 488] width 133 height 22
click at [1442, 3] on nav "Order #7958 - Cash Sale Add product Close Update Order" at bounding box center [731, 23] width 1462 height 46
click at [1422, 22] on button "Update Order" at bounding box center [1405, 22] width 77 height 23
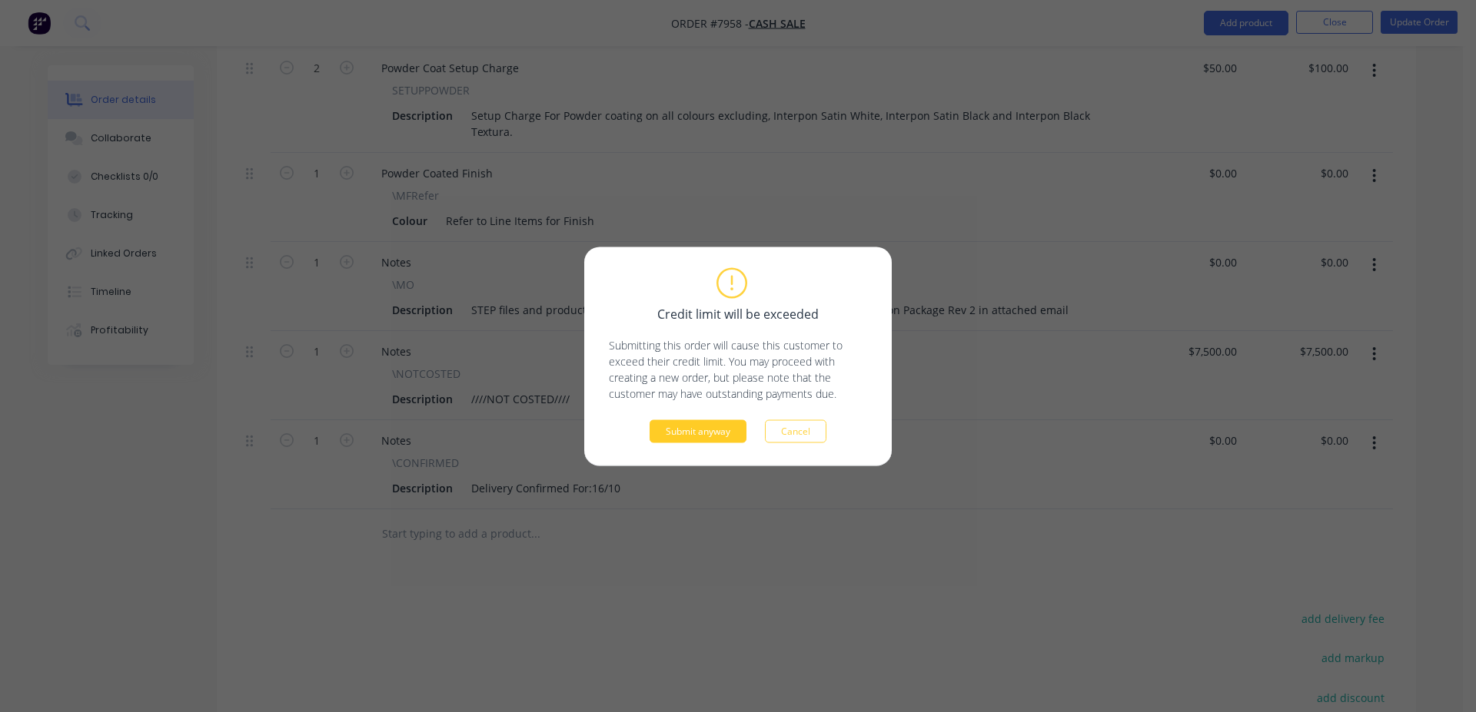
click at [719, 439] on button "Submit anyway" at bounding box center [697, 431] width 97 height 23
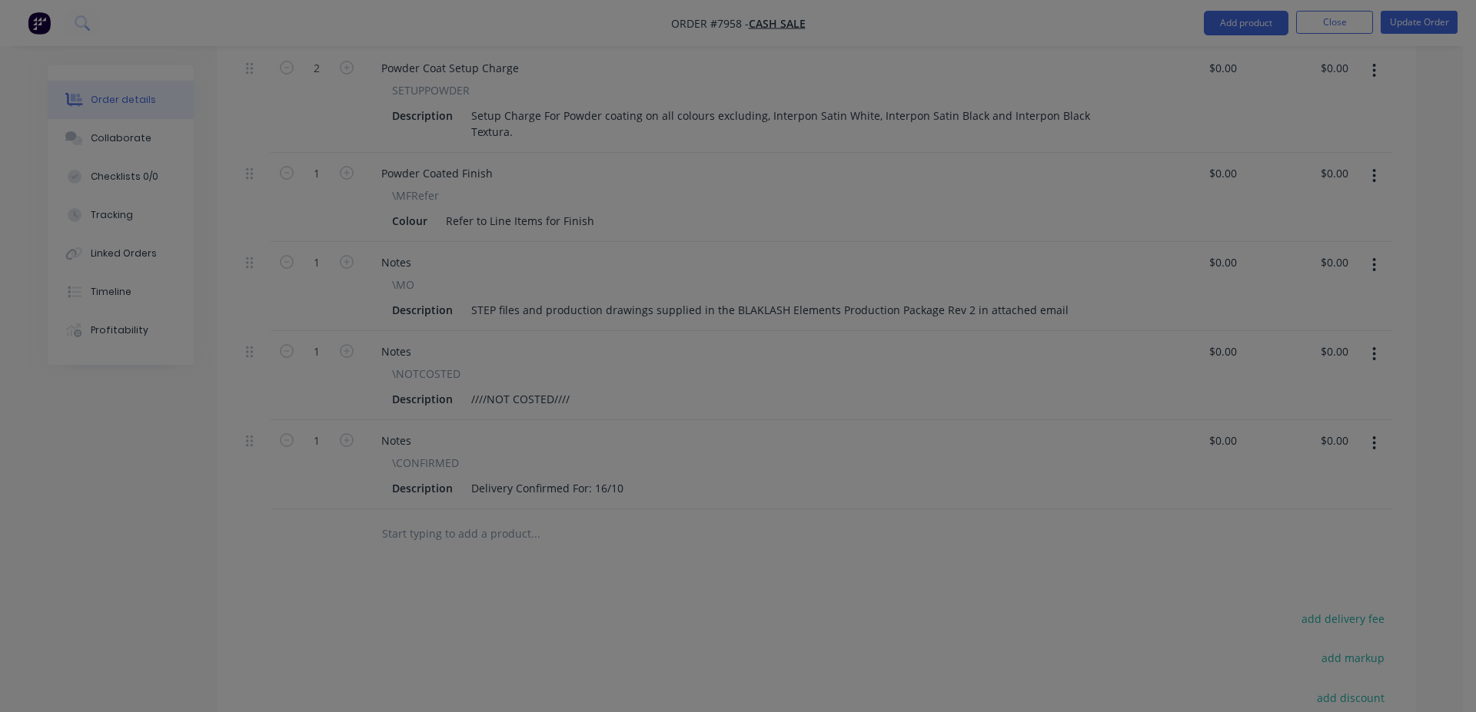
type input "$50.00"
type input "$100.00"
type input "$7,500.00"
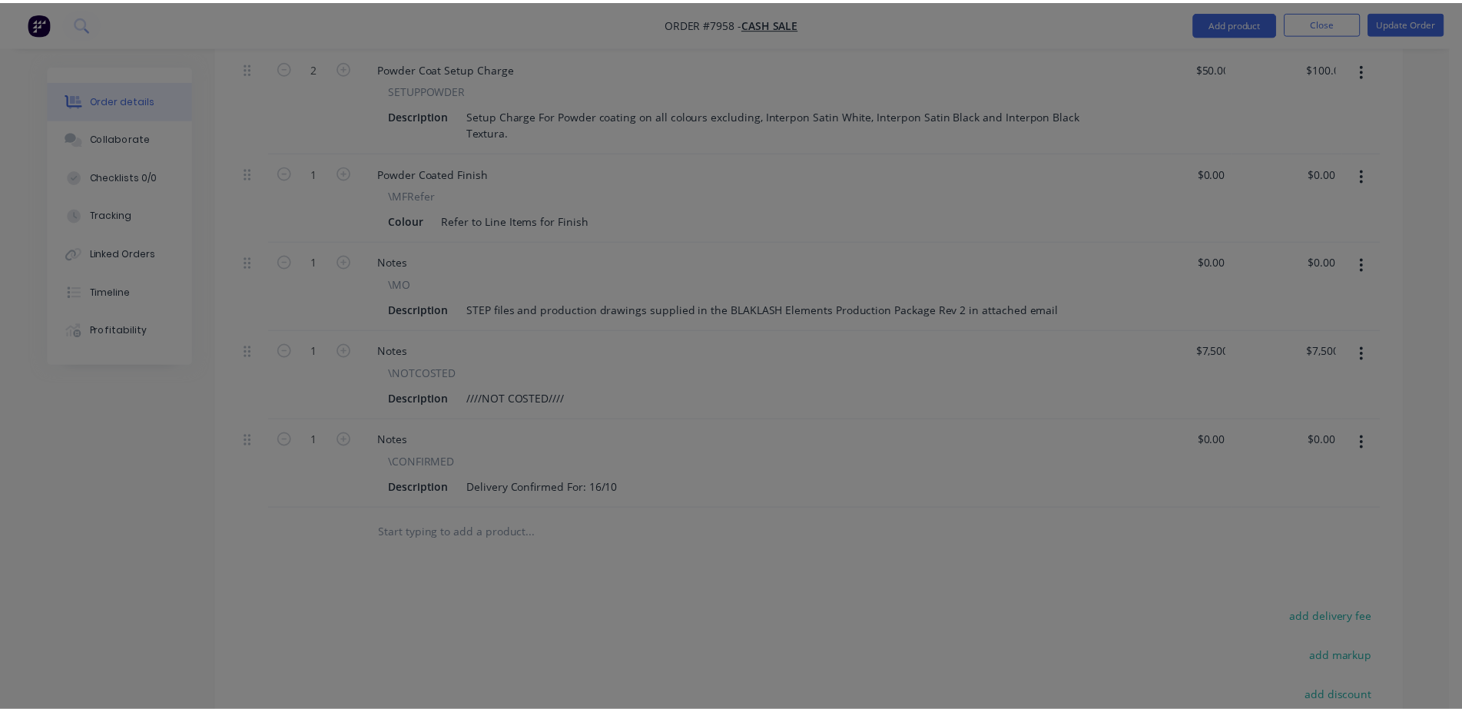
scroll to position [1067, 0]
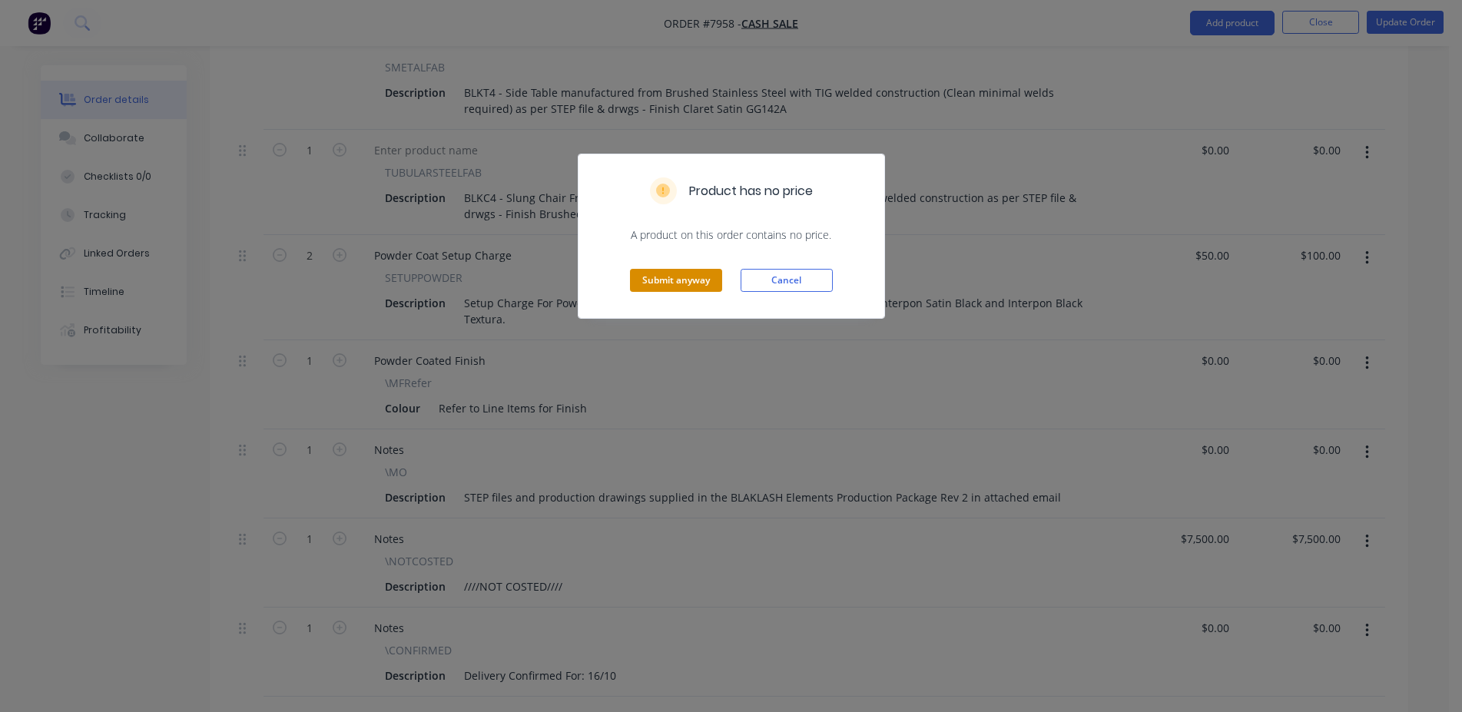
click at [682, 290] on button "Submit anyway" at bounding box center [676, 280] width 92 height 23
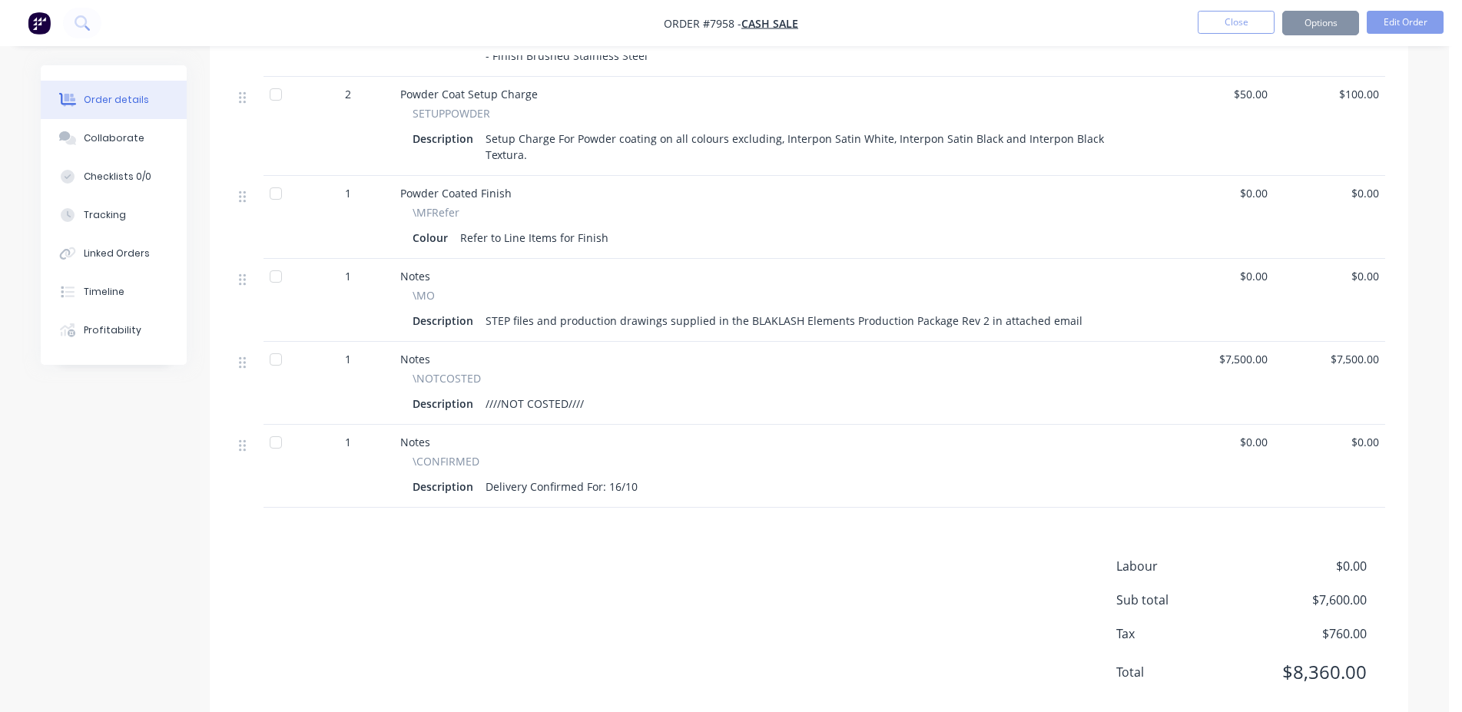
scroll to position [1064, 0]
click at [1217, 14] on button "Close" at bounding box center [1236, 22] width 77 height 23
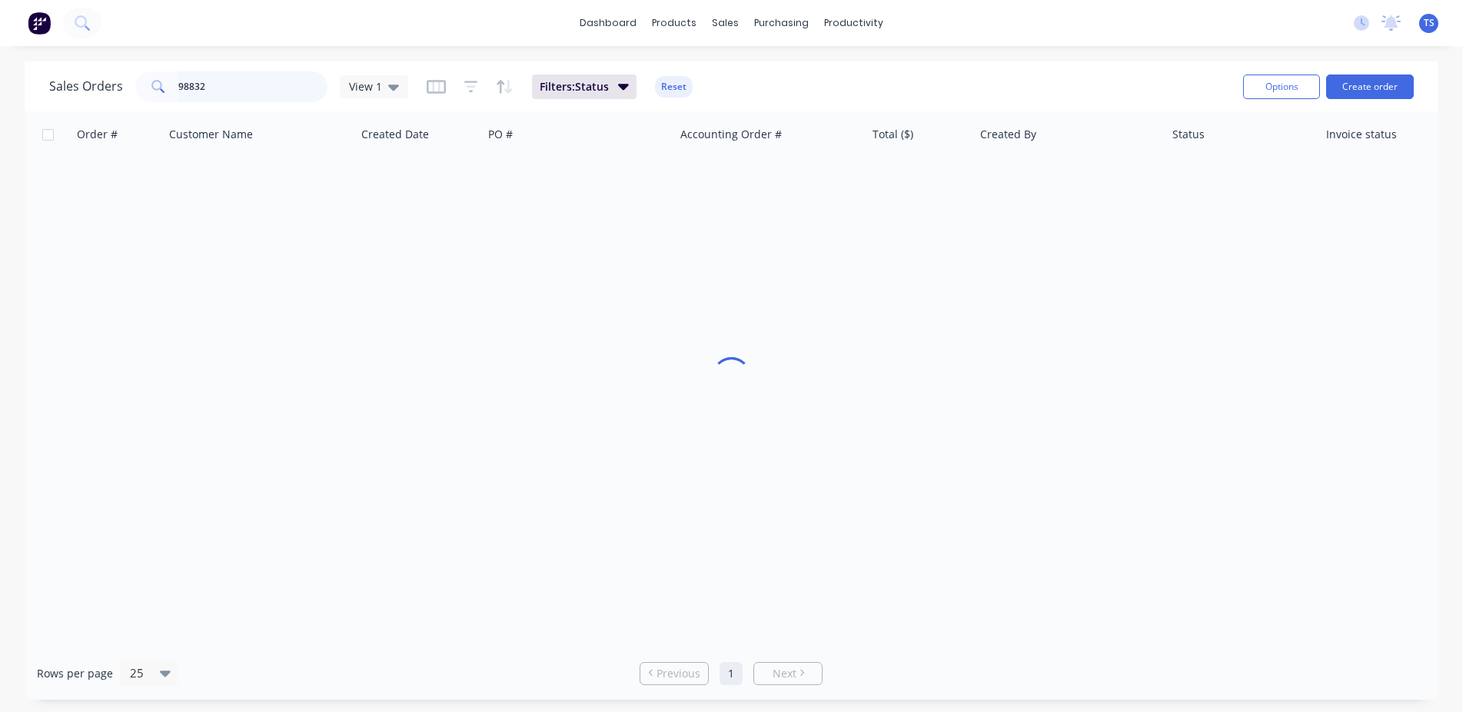
click at [241, 84] on input "98832" at bounding box center [253, 86] width 150 height 31
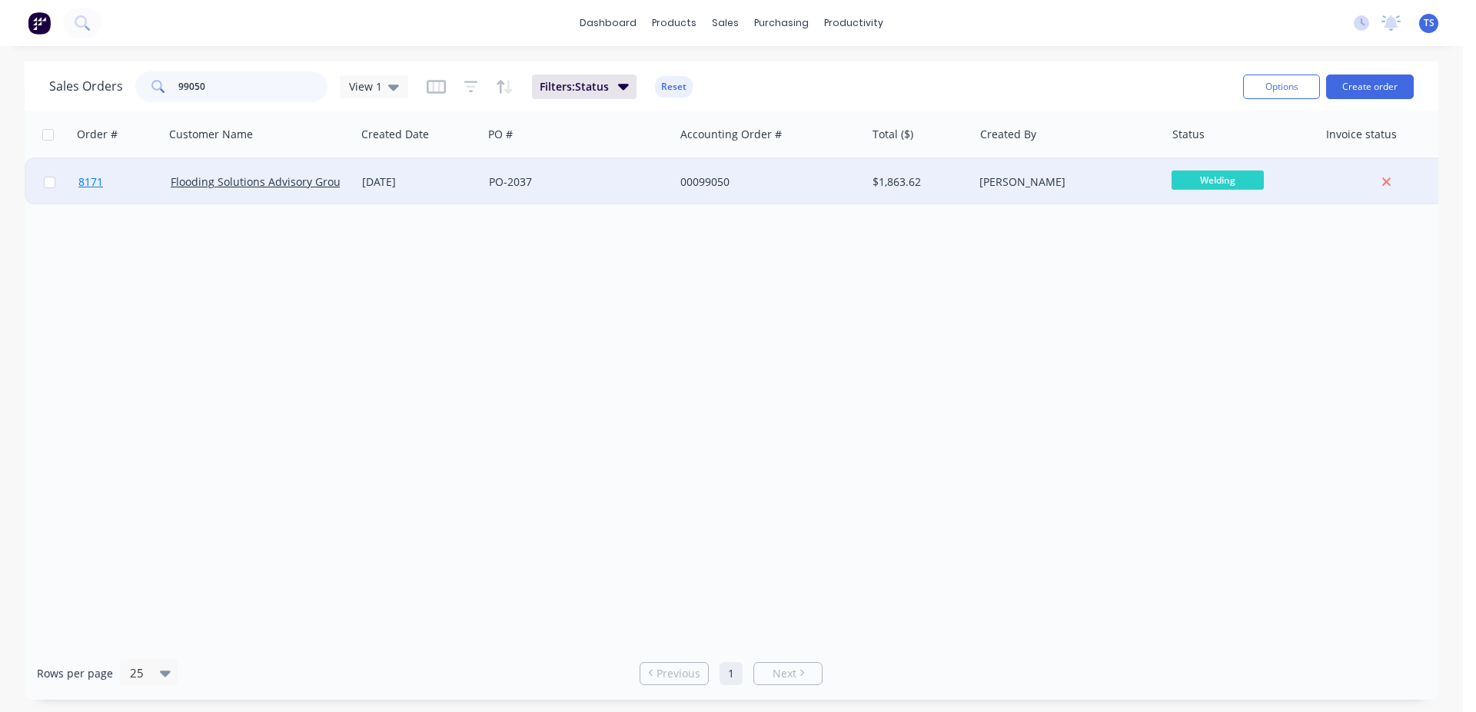
type input "99050"
click at [102, 189] on span "8171" at bounding box center [90, 181] width 25 height 15
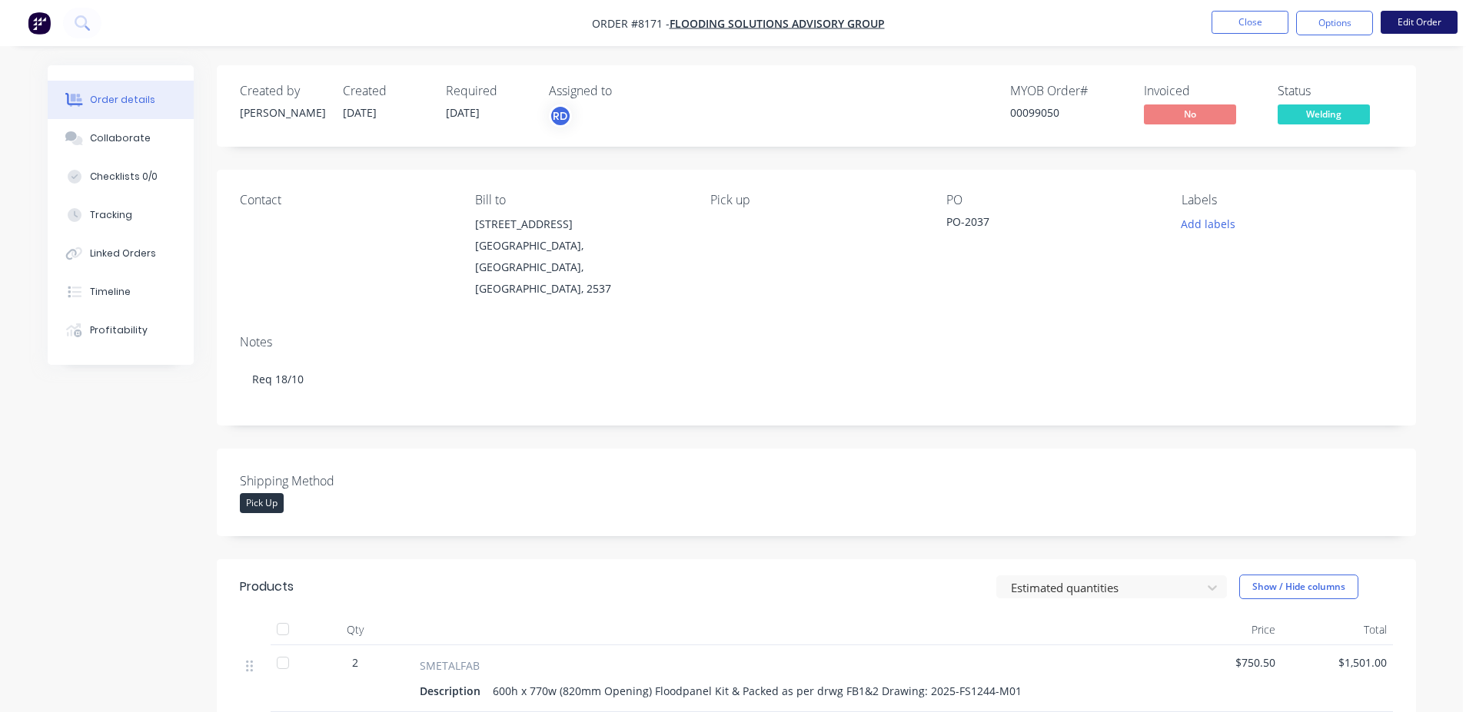
click at [1412, 28] on button "Edit Order" at bounding box center [1418, 22] width 77 height 23
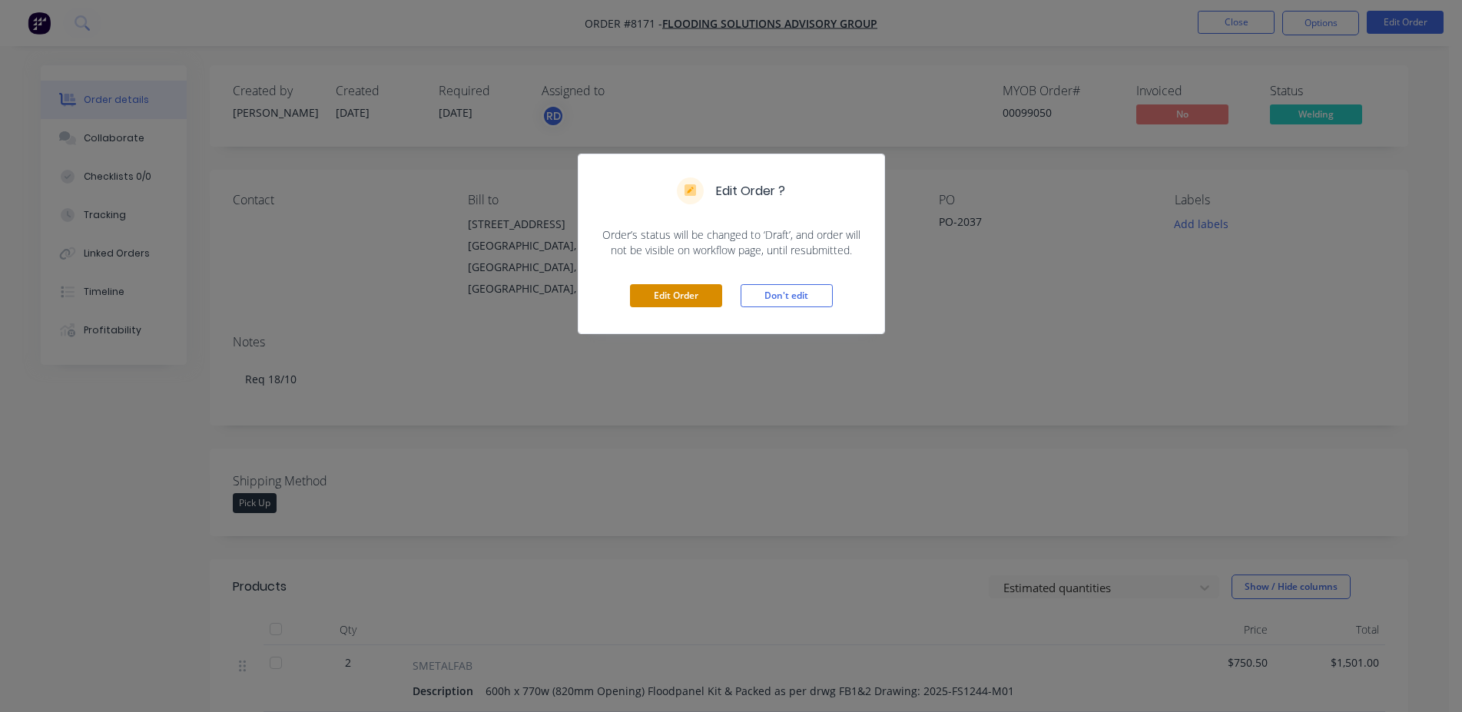
click at [675, 288] on button "Edit Order" at bounding box center [676, 295] width 92 height 23
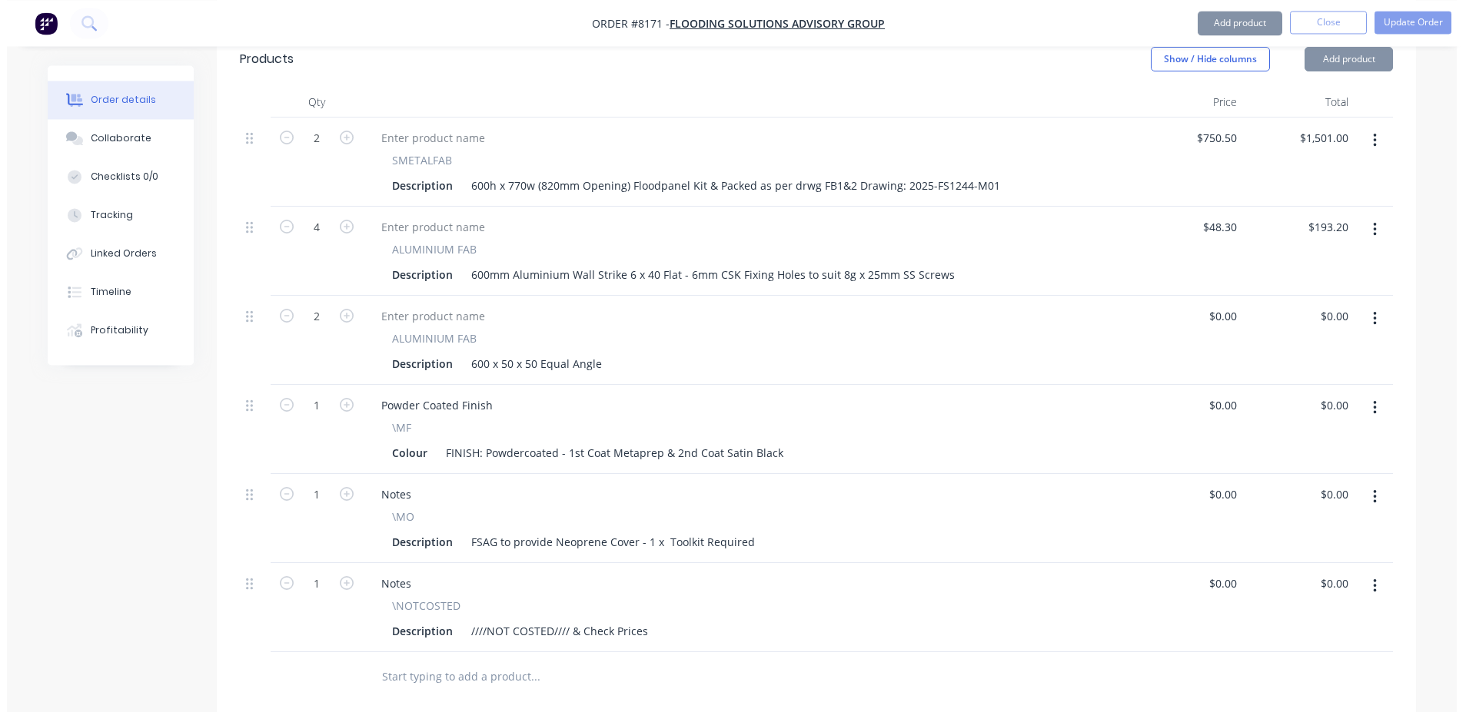
scroll to position [705, 0]
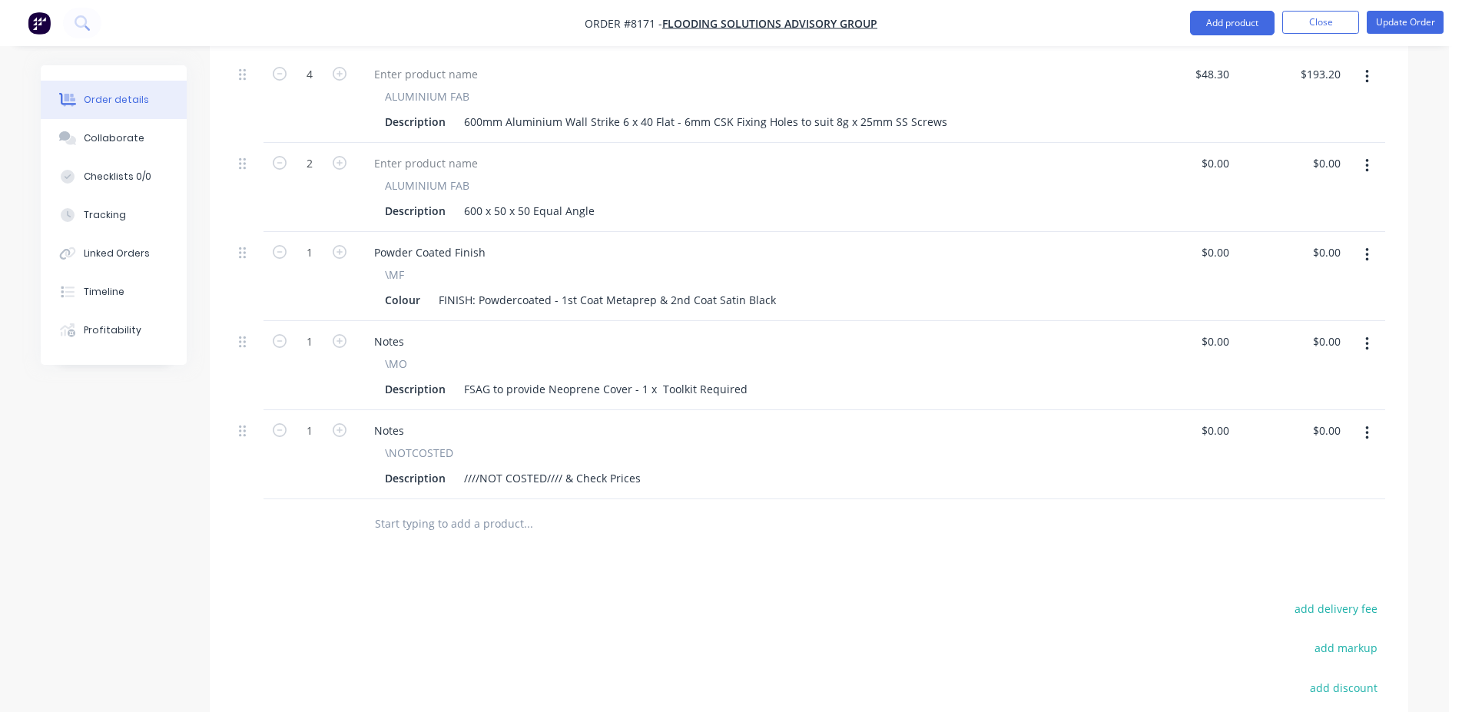
click at [480, 500] on div at bounding box center [632, 525] width 553 height 50
click at [489, 509] on input "text" at bounding box center [527, 524] width 307 height 31
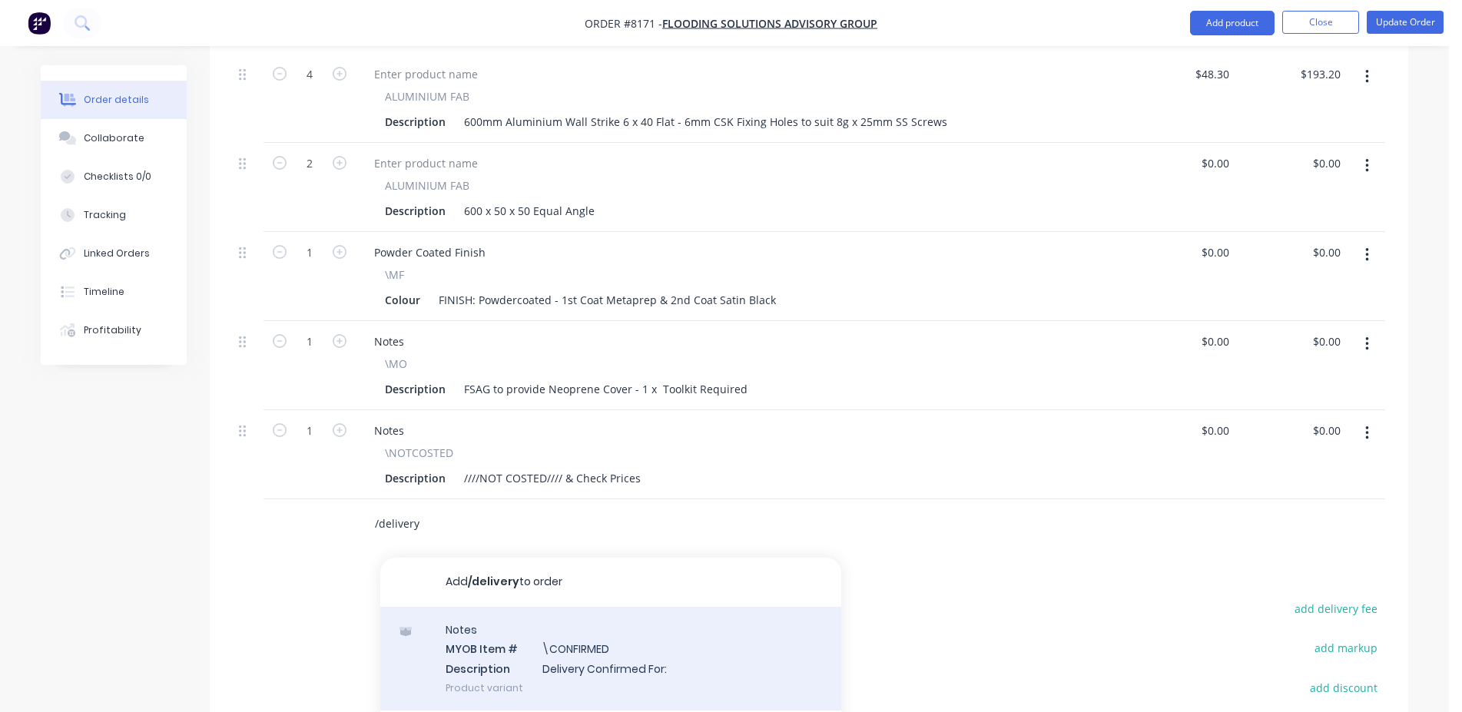
type input "/delivery"
click at [566, 607] on div "Notes MYOB Item # \CONFIRMED Description Delivery Confirmed For: Product variant" at bounding box center [610, 659] width 461 height 104
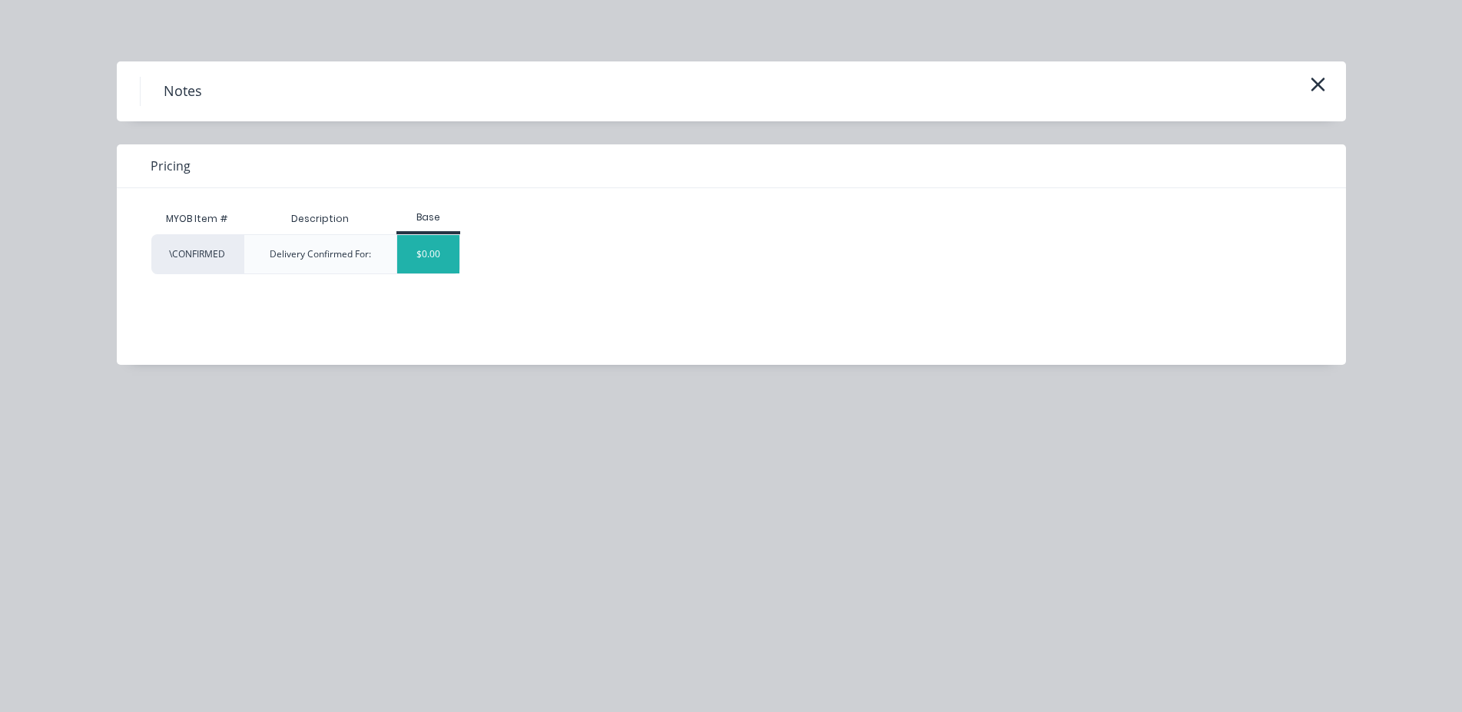
click at [421, 248] on div "$0.00" at bounding box center [428, 254] width 62 height 38
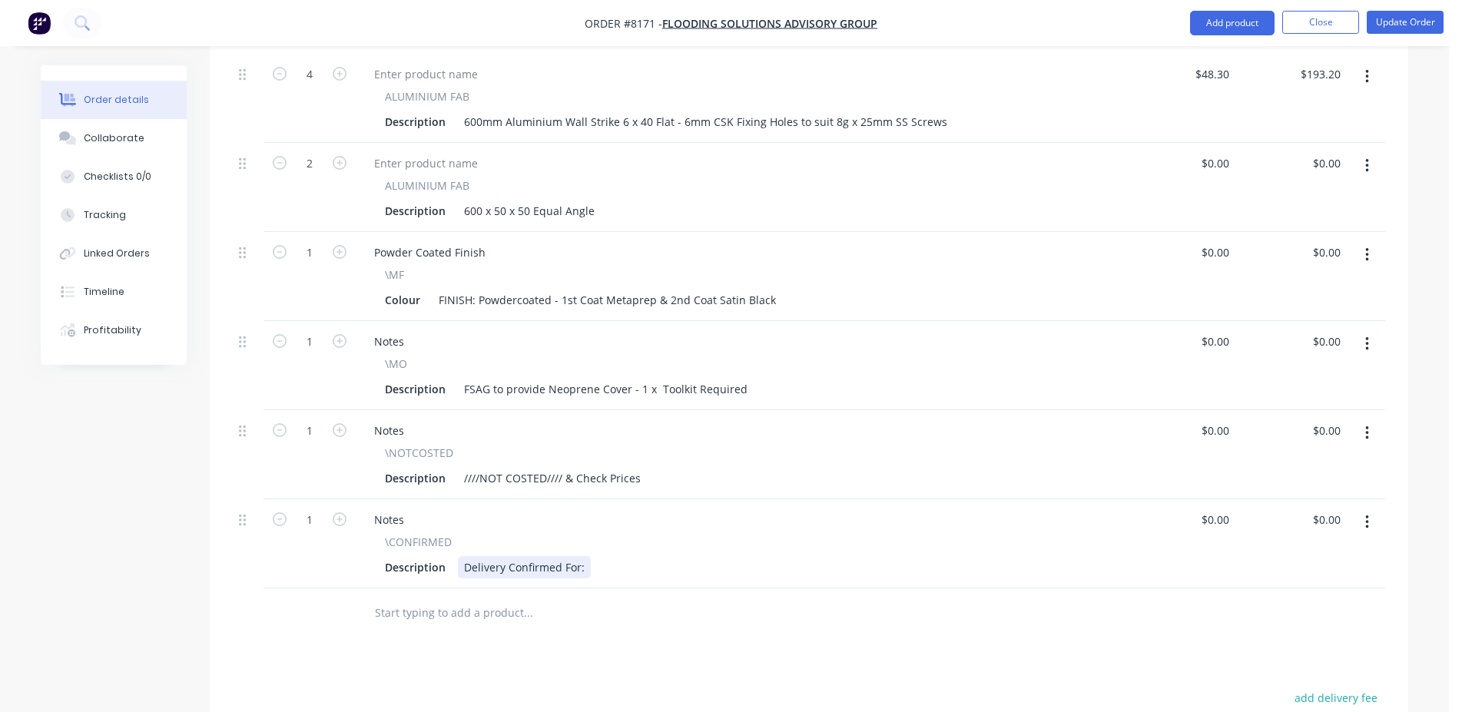
click at [487, 556] on div "Delivery Confirmed For:" at bounding box center [524, 567] width 133 height 22
click at [583, 556] on div "Pick up Confirmed For:" at bounding box center [522, 567] width 128 height 22
click at [1396, 23] on button "Update Order" at bounding box center [1405, 22] width 77 height 23
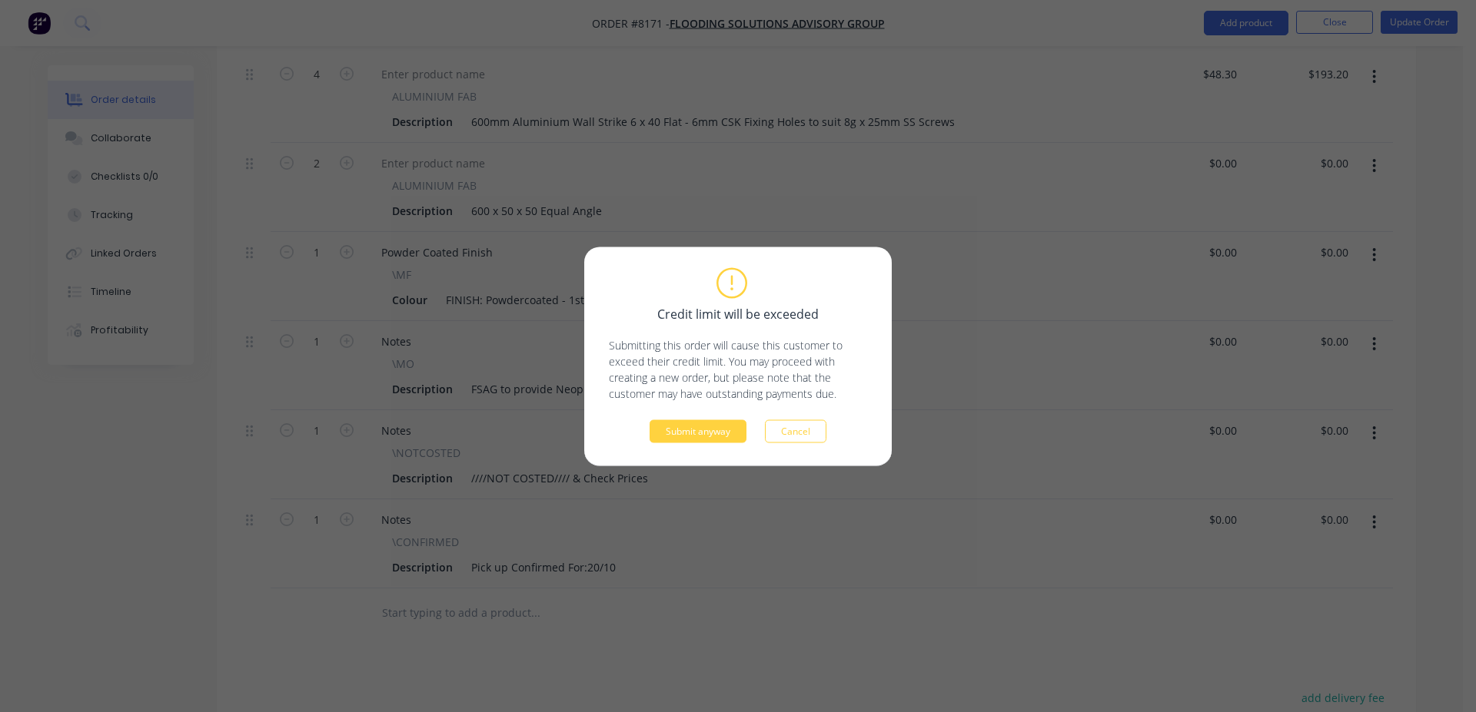
click at [688, 418] on div "Credit limit will be exceeded Submitting this order will cause this customer to…" at bounding box center [738, 356] width 258 height 173
click at [692, 430] on button "Submit anyway" at bounding box center [697, 431] width 97 height 23
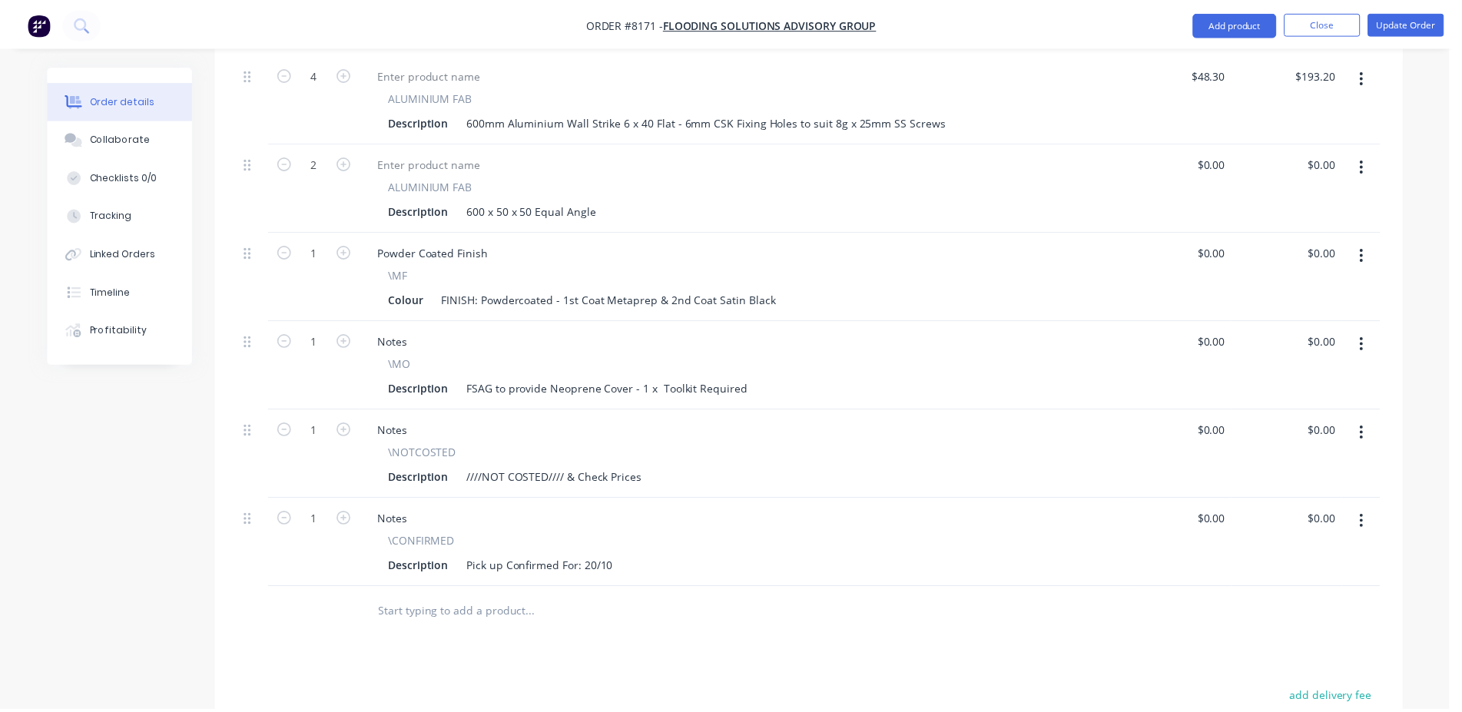
scroll to position [686, 0]
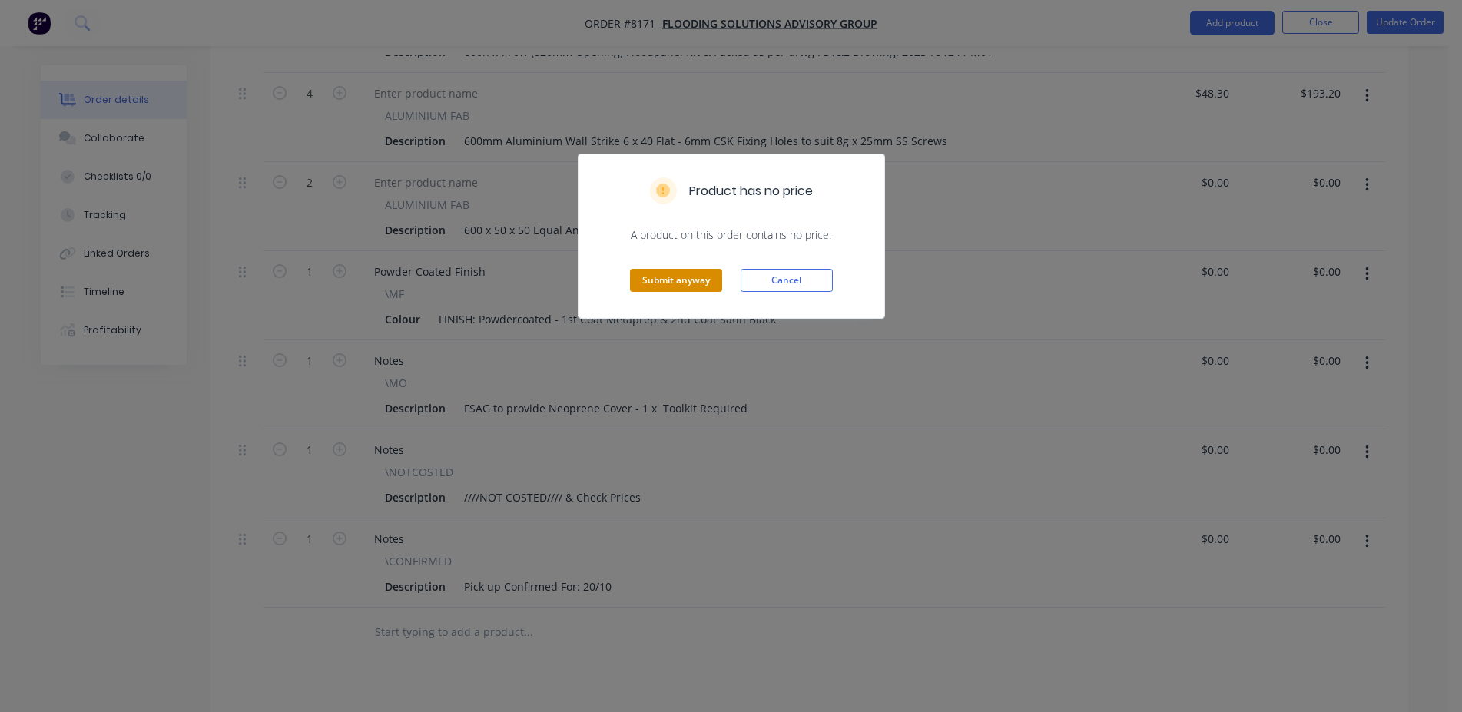
click at [657, 287] on button "Submit anyway" at bounding box center [676, 280] width 92 height 23
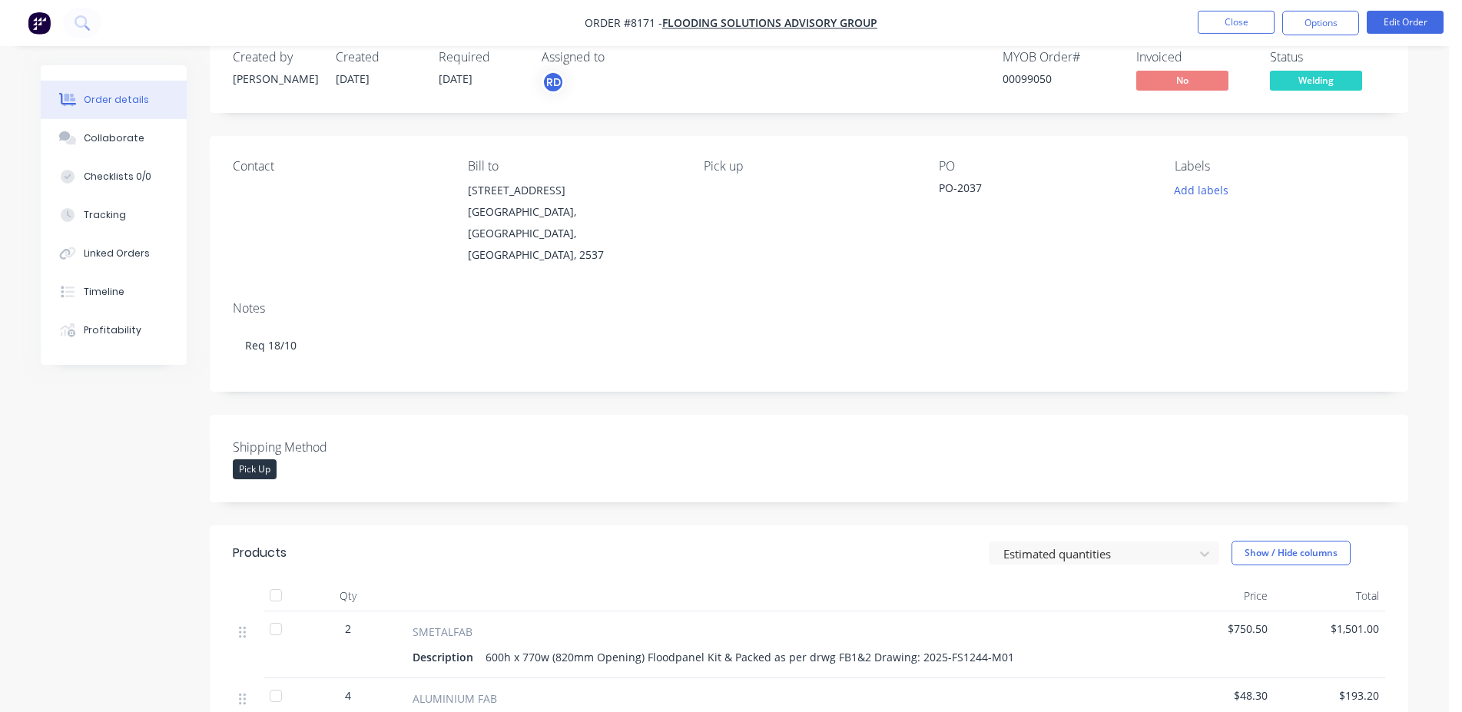
scroll to position [0, 0]
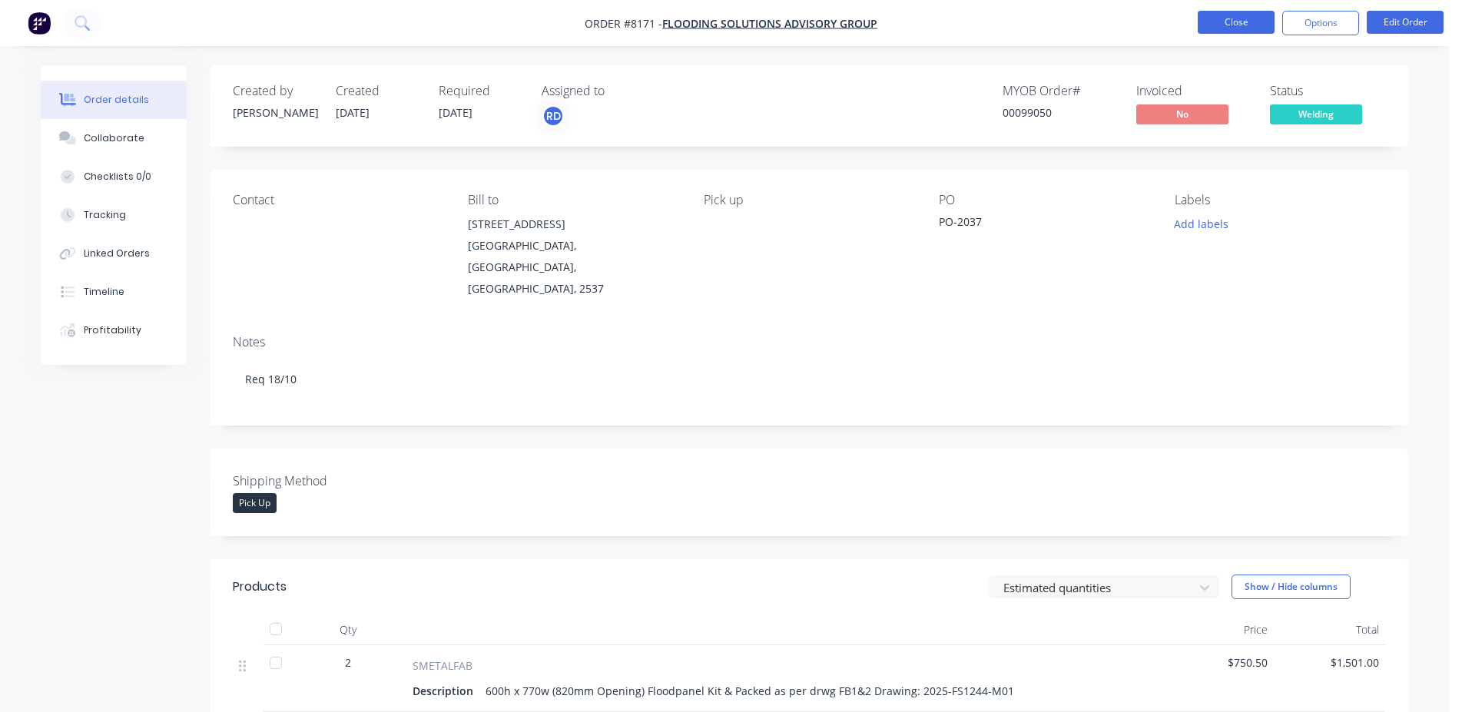
click at [1225, 20] on button "Close" at bounding box center [1236, 22] width 77 height 23
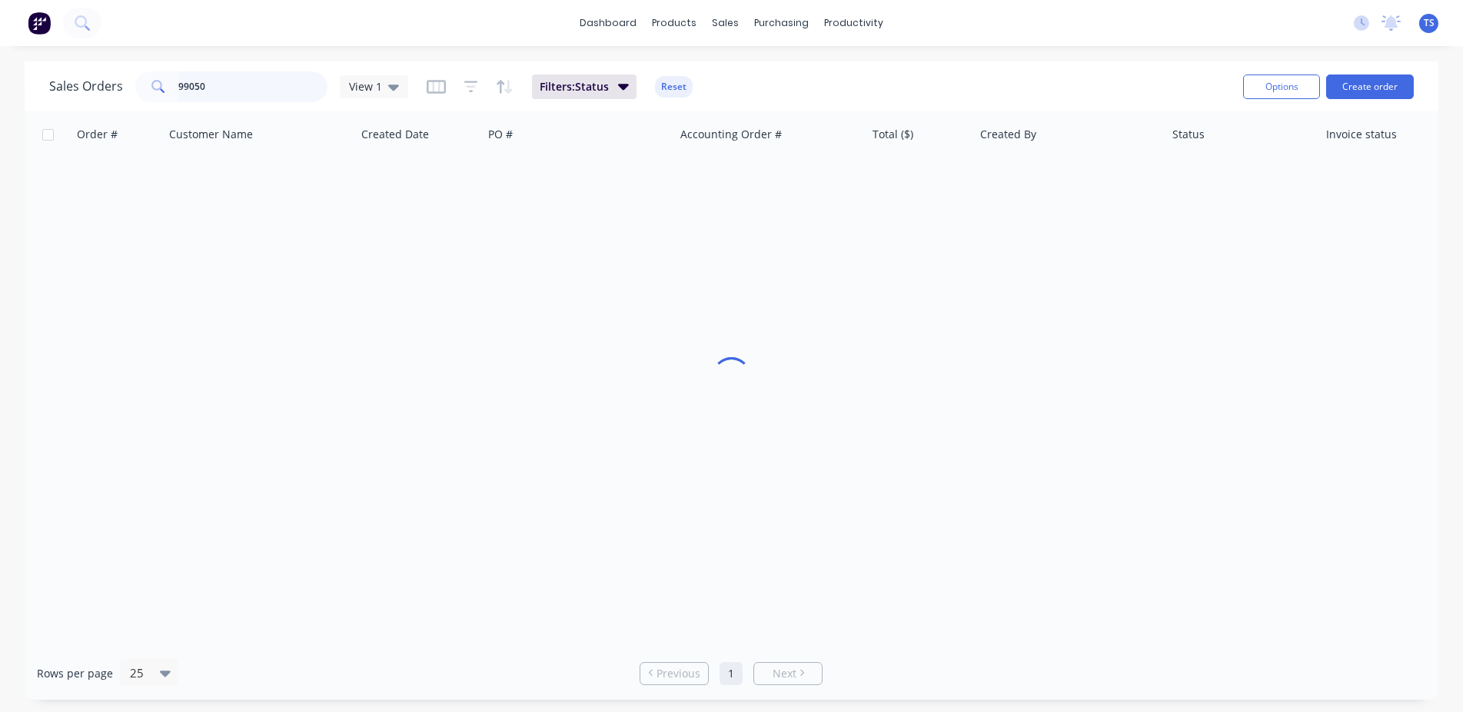
click at [255, 86] on input "99050" at bounding box center [253, 86] width 150 height 31
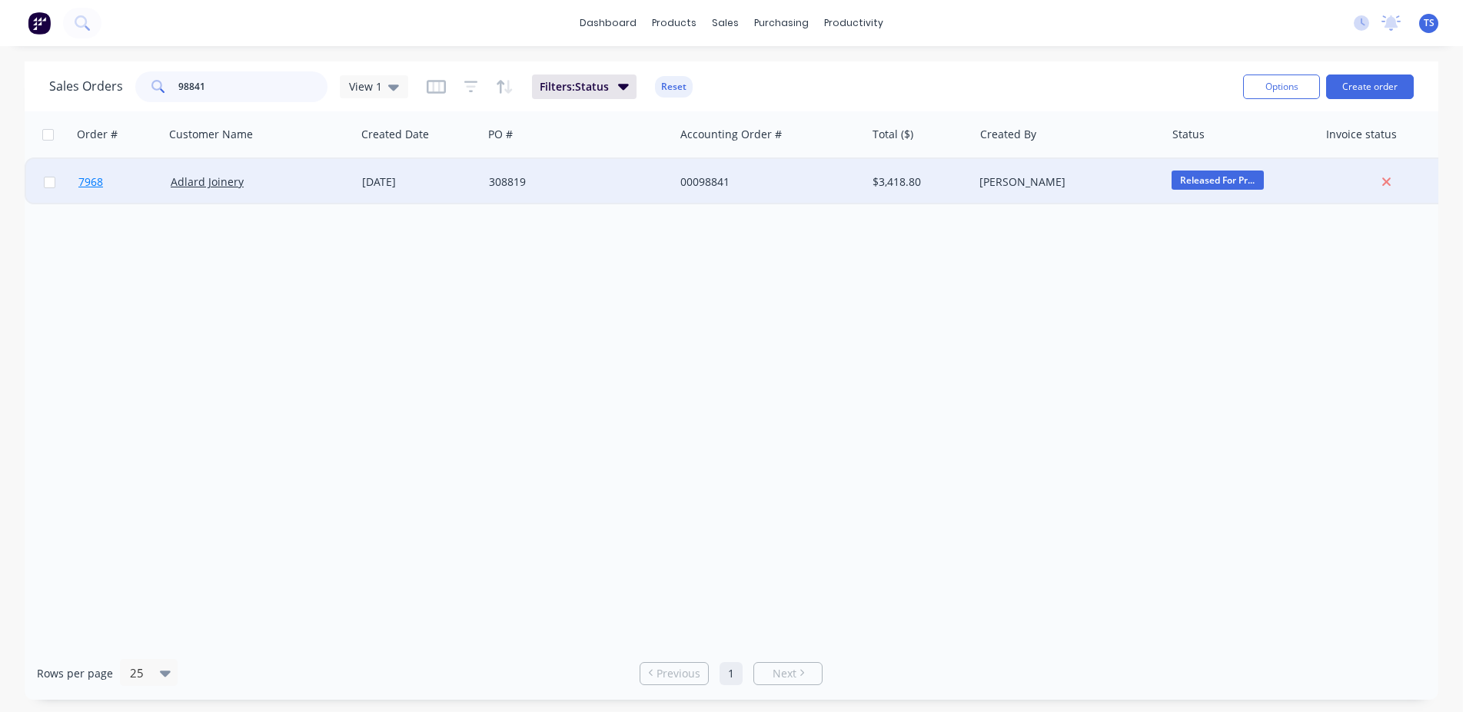
type input "98841"
click at [120, 200] on link "7968" at bounding box center [124, 182] width 92 height 46
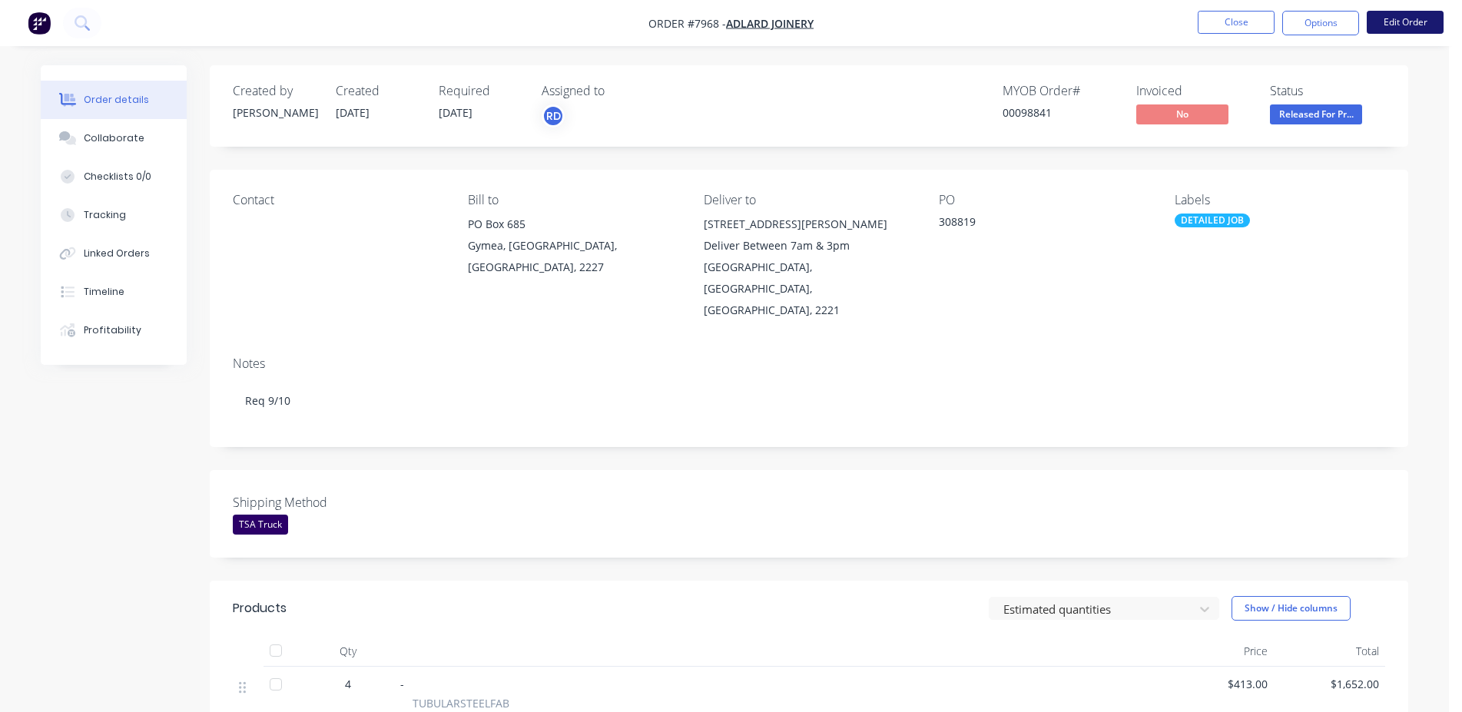
click at [1418, 19] on button "Edit Order" at bounding box center [1405, 22] width 77 height 23
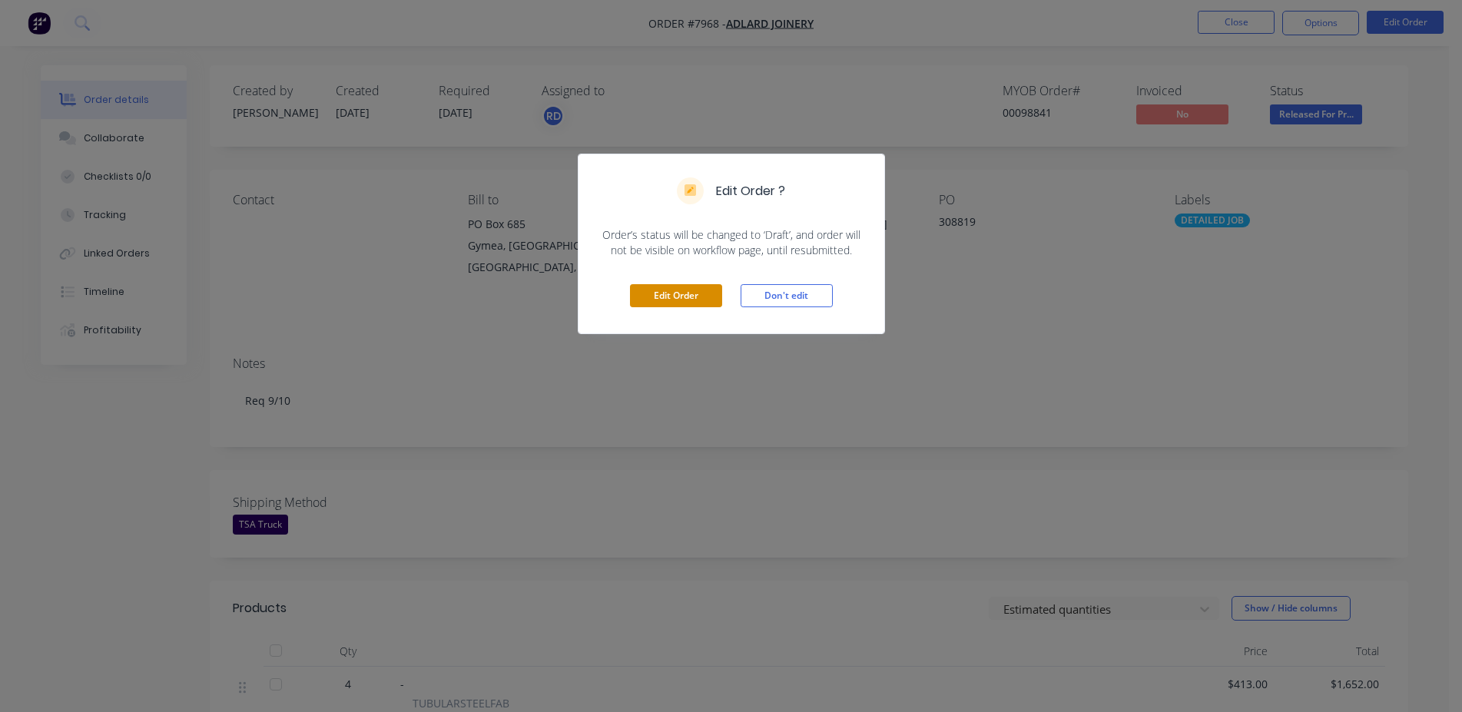
click at [659, 301] on button "Edit Order" at bounding box center [676, 295] width 92 height 23
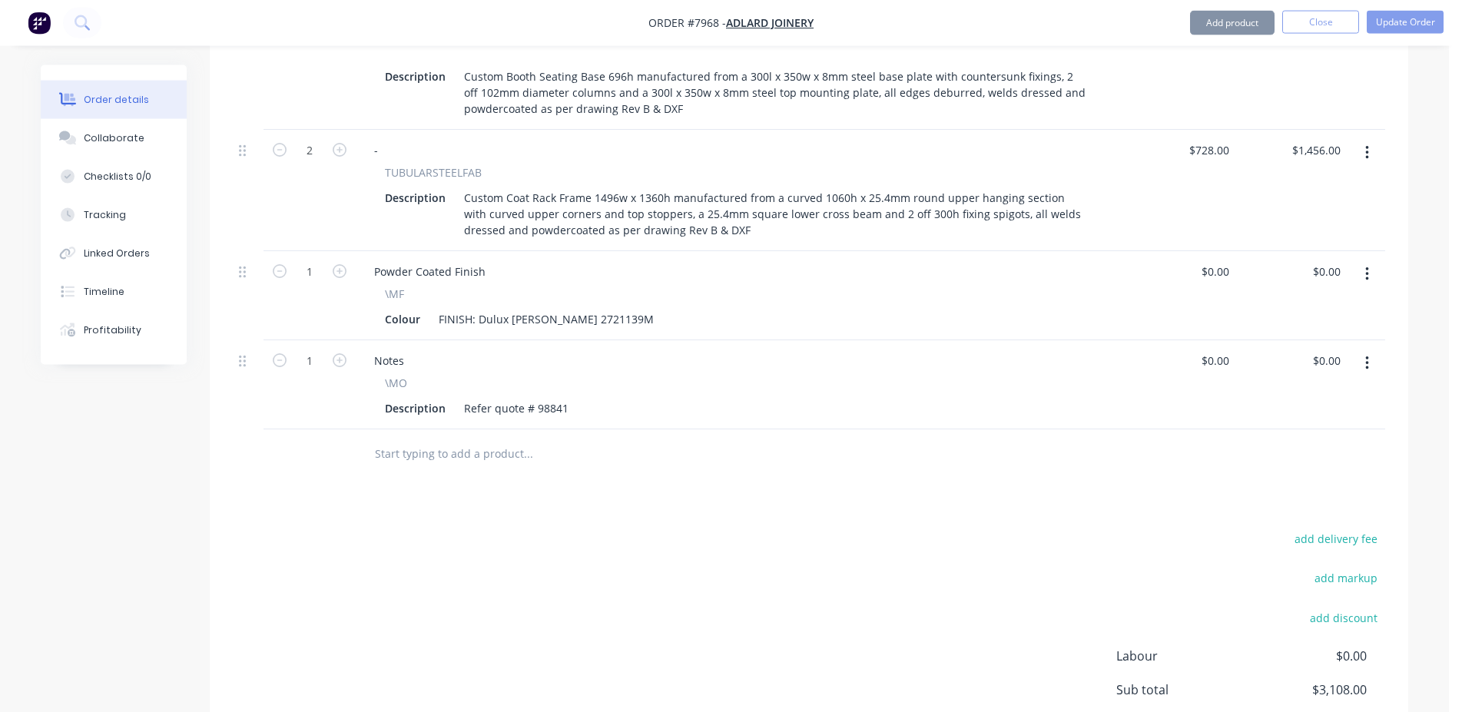
scroll to position [765, 0]
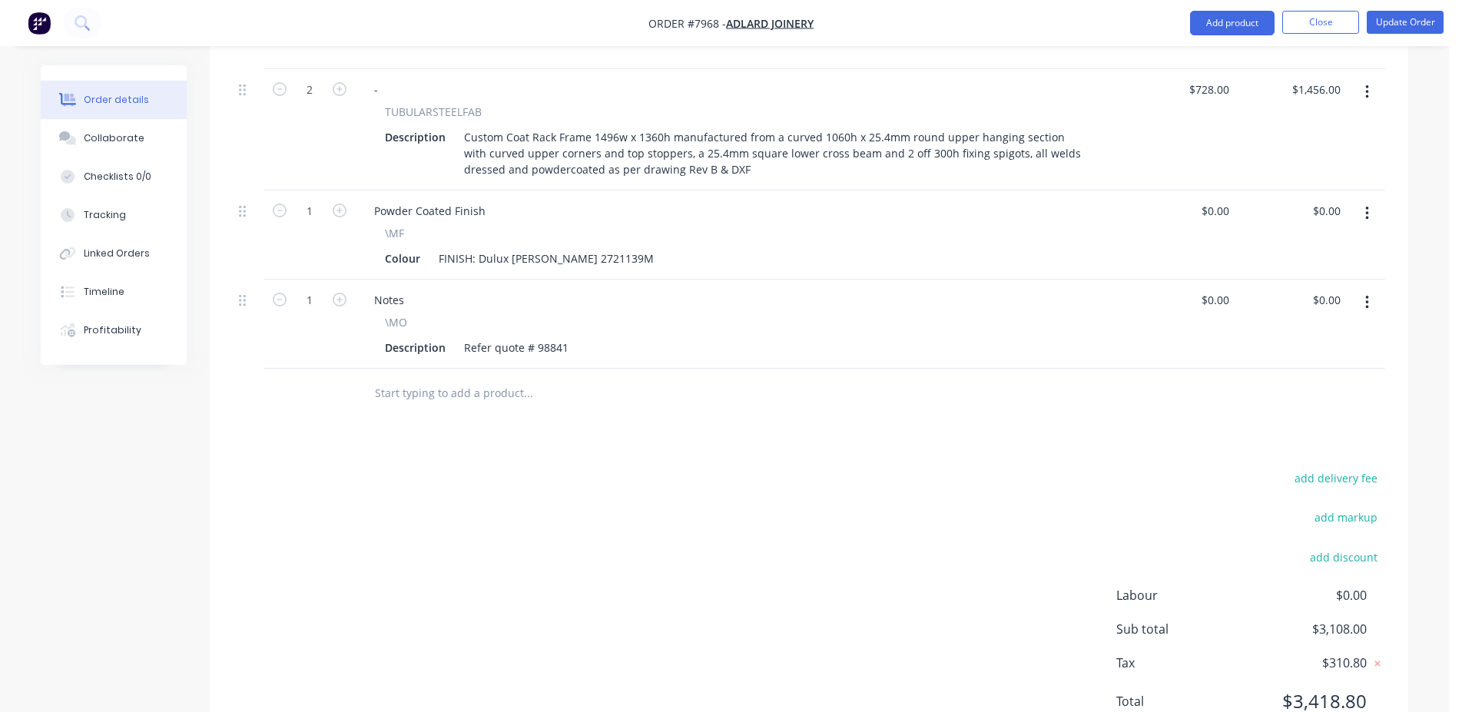
click at [447, 378] on input "text" at bounding box center [527, 393] width 307 height 31
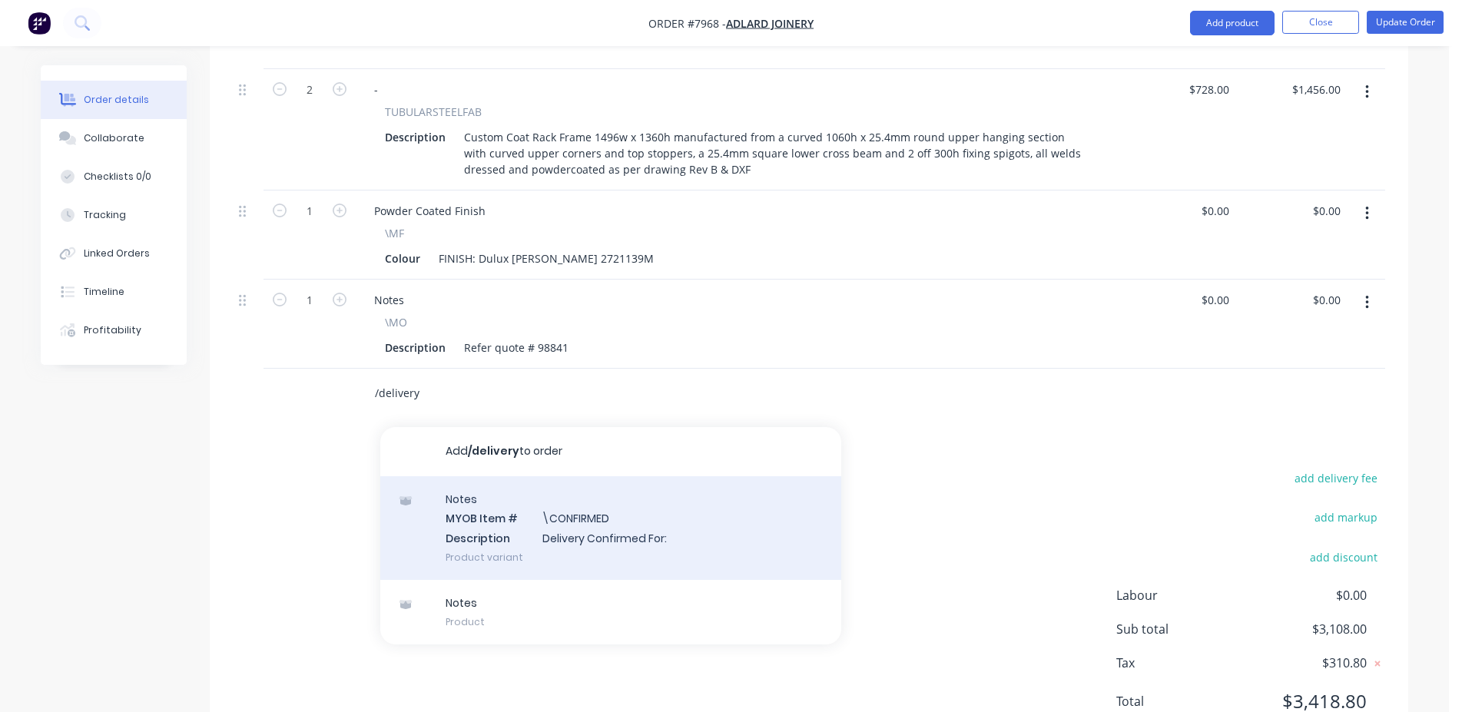
type input "/delivery"
click at [603, 476] on div "Notes MYOB Item # \CONFIRMED Description Delivery Confirmed For: Product variant" at bounding box center [610, 528] width 461 height 104
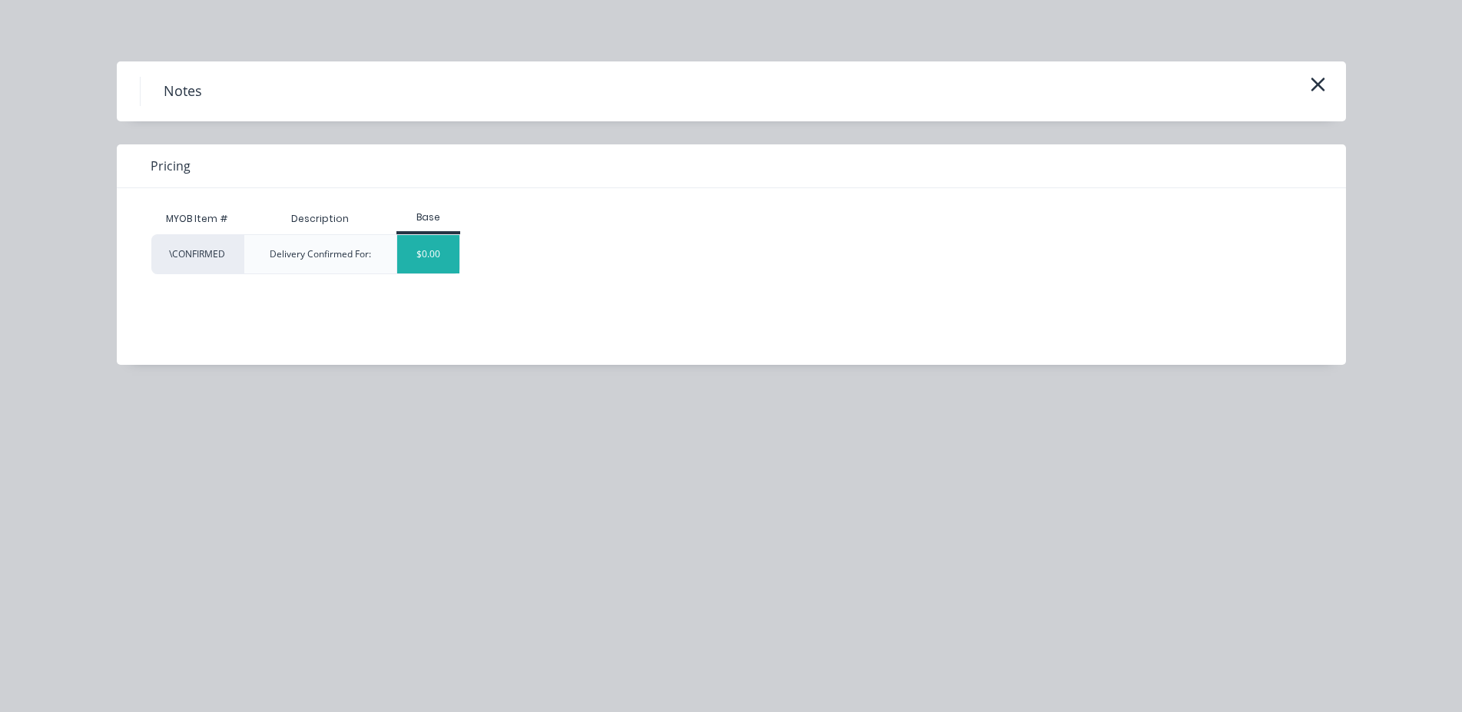
click at [450, 262] on div "$0.00" at bounding box center [428, 254] width 62 height 38
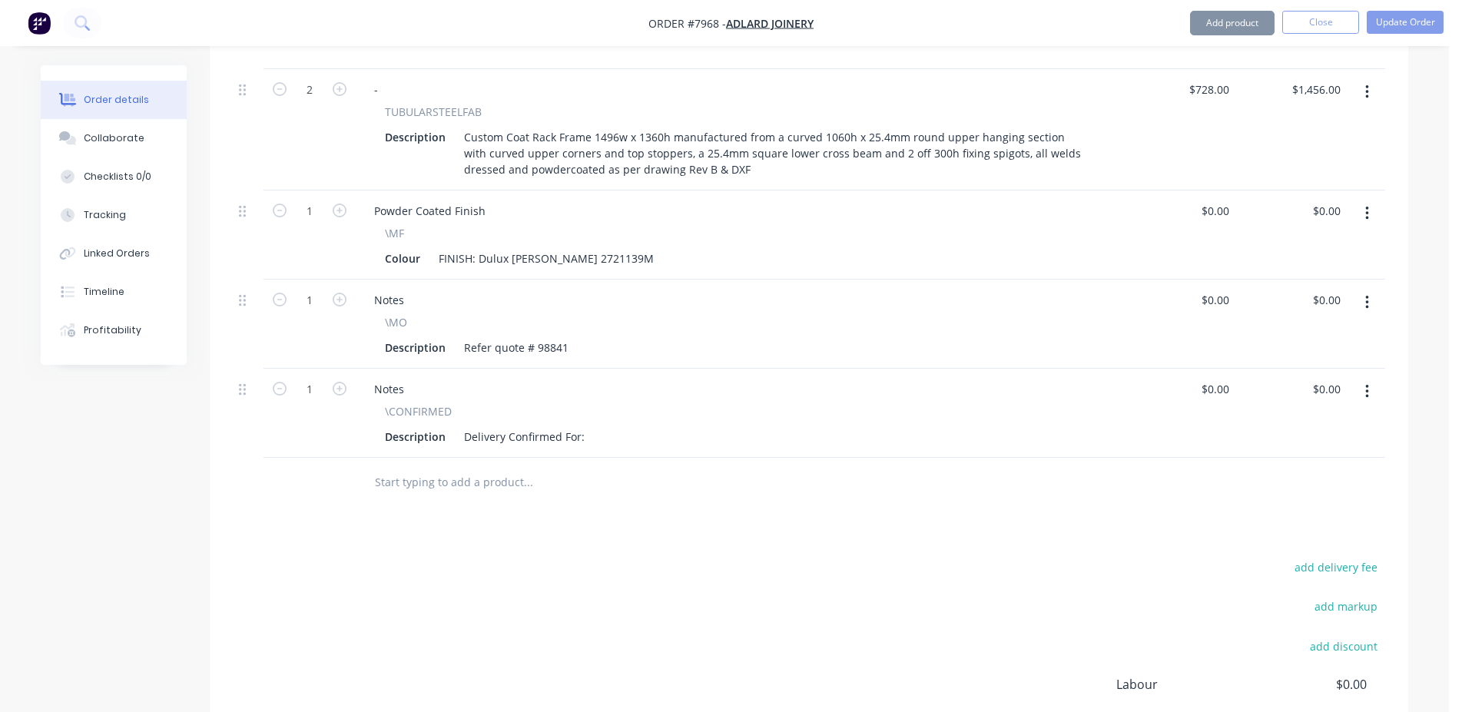
click at [586, 426] on div "Delivery Confirmed For:" at bounding box center [524, 437] width 133 height 22
click at [584, 426] on div "Delivery Confirmed For:" at bounding box center [524, 437] width 133 height 22
click at [582, 426] on div "Delivery Confirmed For:" at bounding box center [524, 437] width 133 height 22
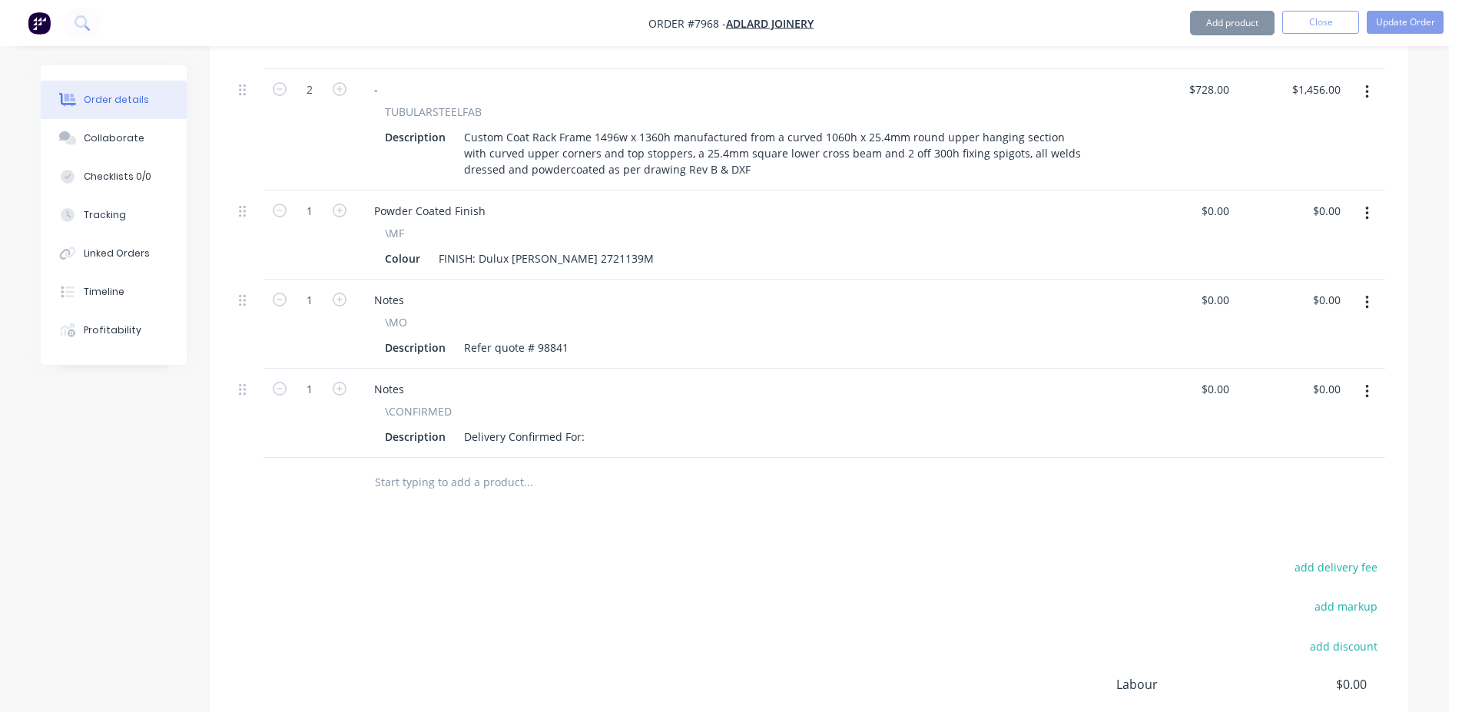
click at [548, 426] on div "Delivery Confirmed For:" at bounding box center [524, 437] width 133 height 22
click at [580, 426] on div "Delivery Confirmed For:" at bounding box center [524, 437] width 133 height 22
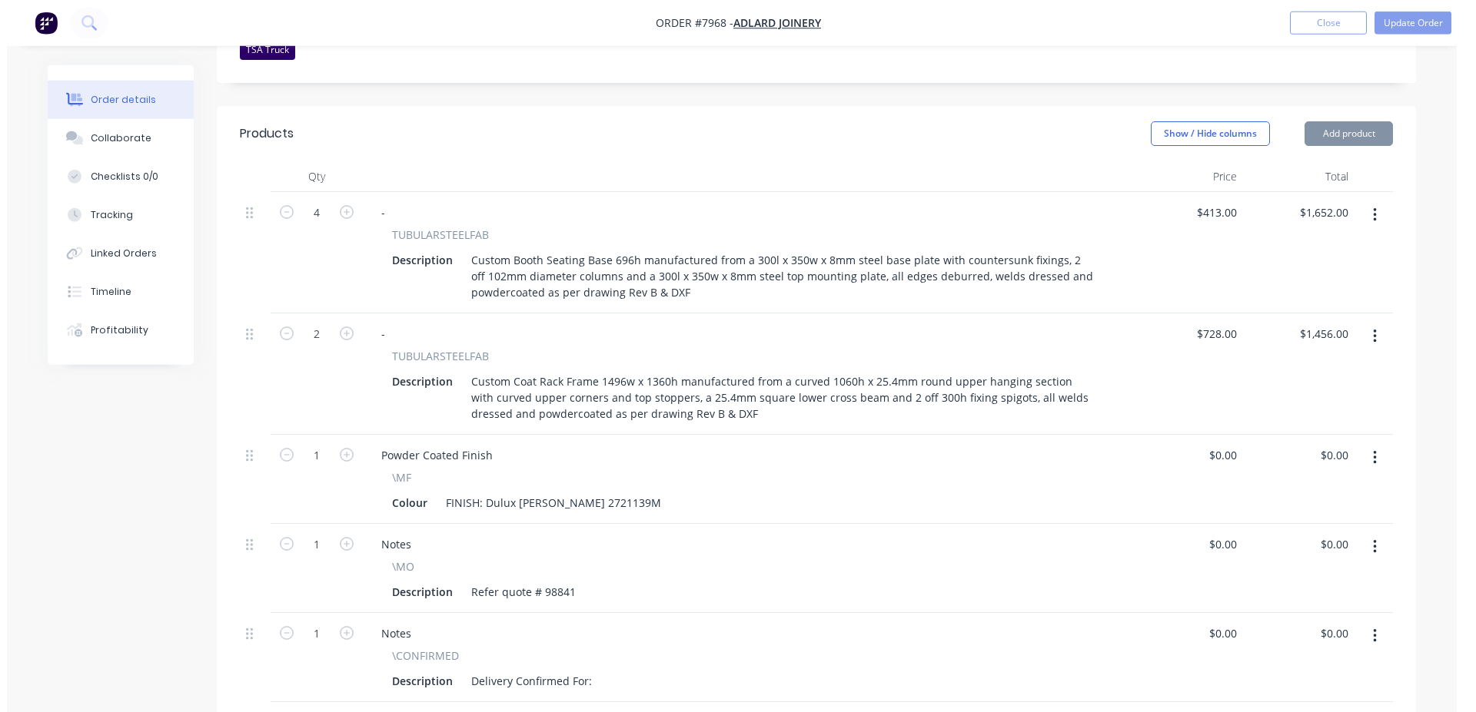
scroll to position [705, 0]
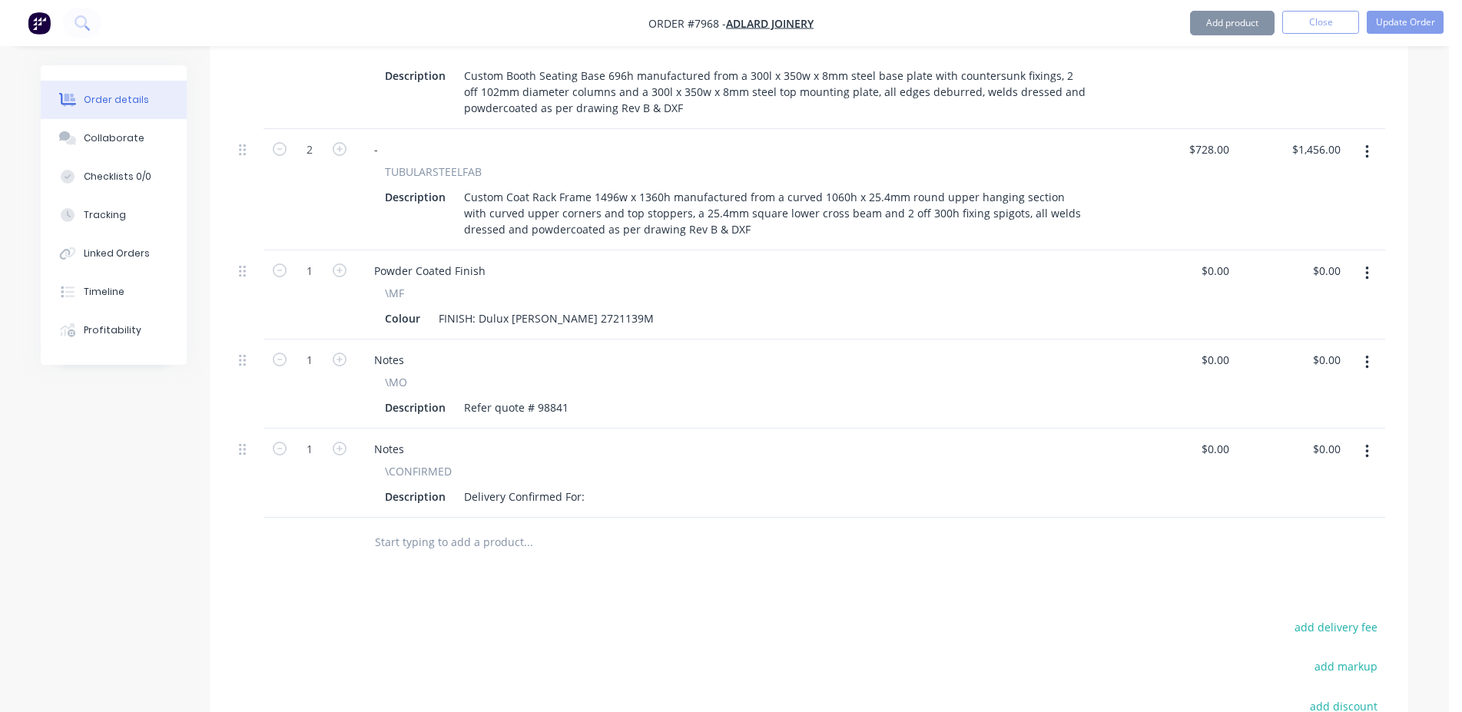
click at [554, 463] on div "\CONFIRMED" at bounding box center [740, 471] width 710 height 16
click at [555, 486] on div "Delivery Confirmed For:" at bounding box center [524, 497] width 133 height 22
click at [565, 486] on div "Delivery Confirmed For:" at bounding box center [524, 497] width 133 height 22
click at [581, 486] on div "Delivery Confirmed For:" at bounding box center [524, 497] width 133 height 22
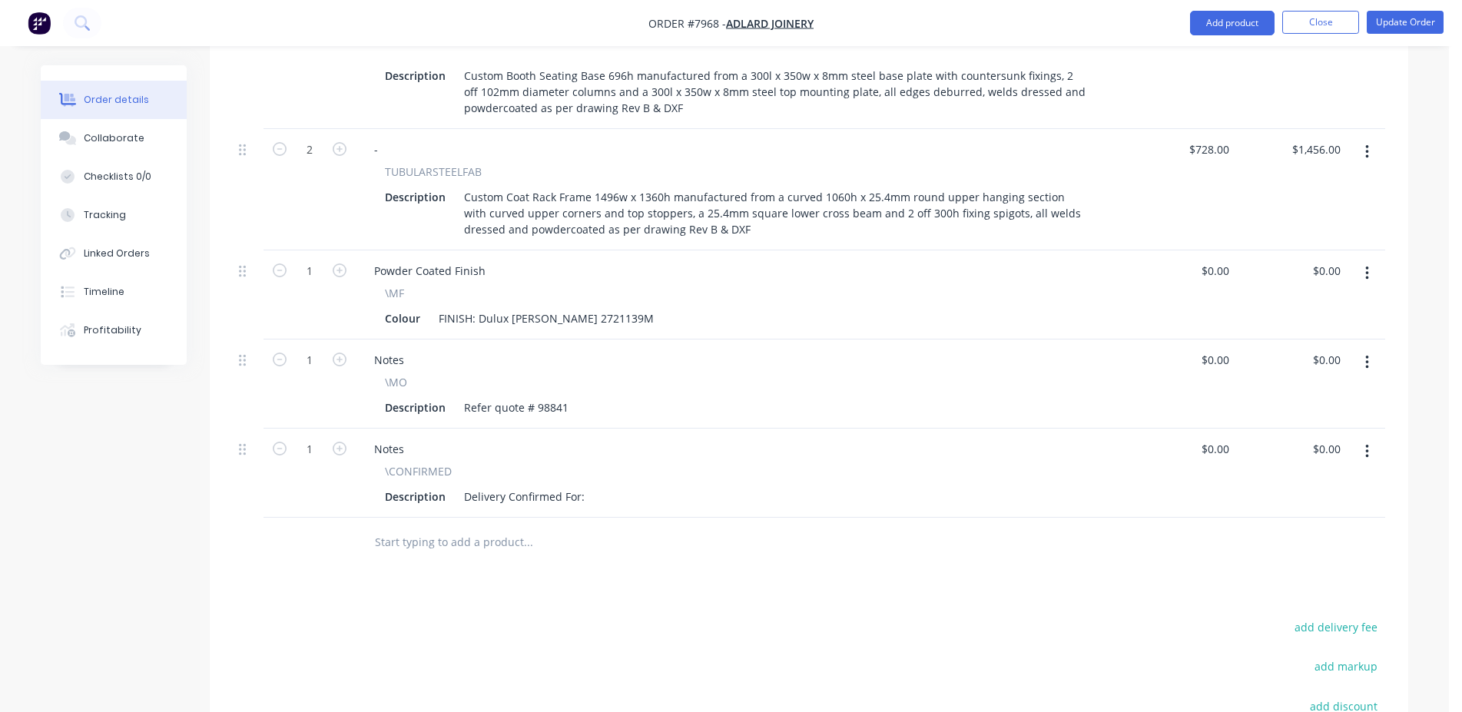
click at [1383, 438] on button "button" at bounding box center [1367, 452] width 36 height 28
click at [1287, 573] on div "Delete" at bounding box center [1312, 584] width 118 height 22
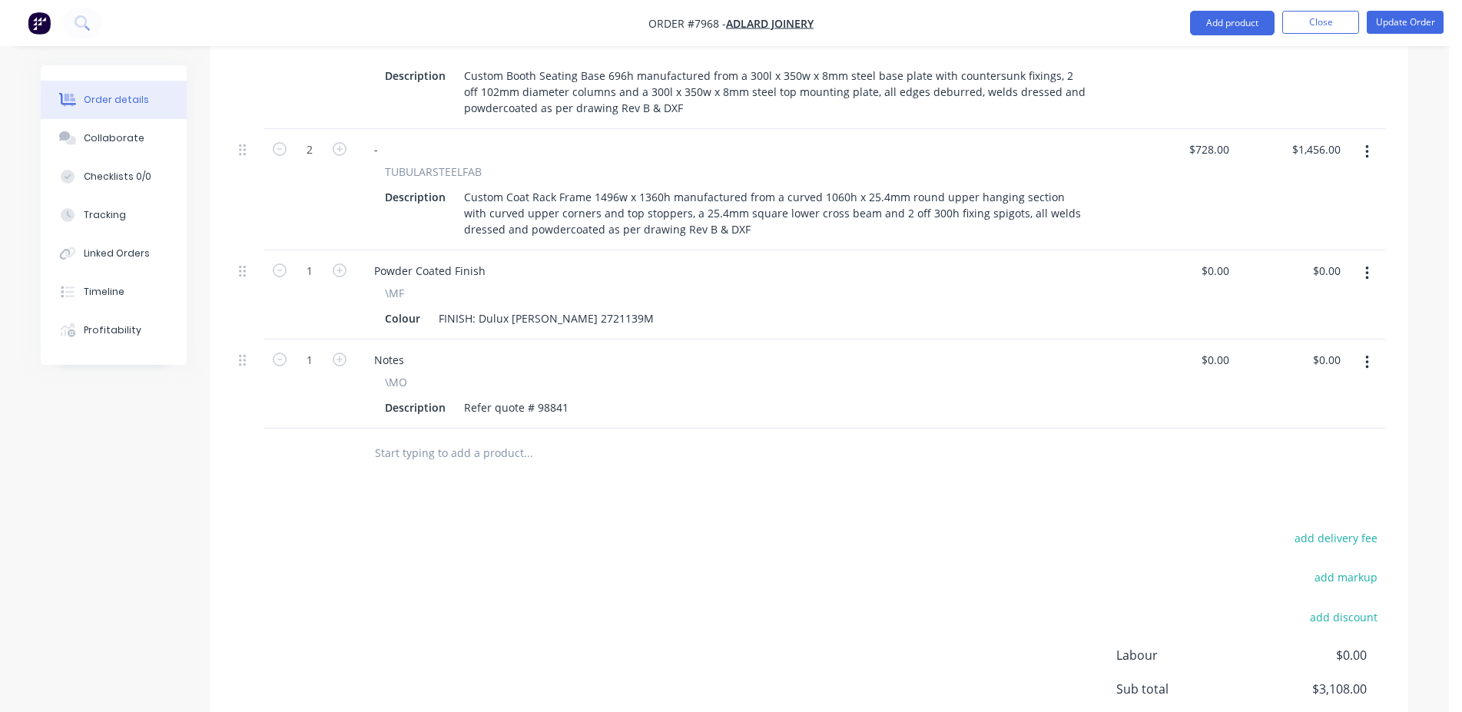
click at [496, 438] on input "text" at bounding box center [527, 453] width 307 height 31
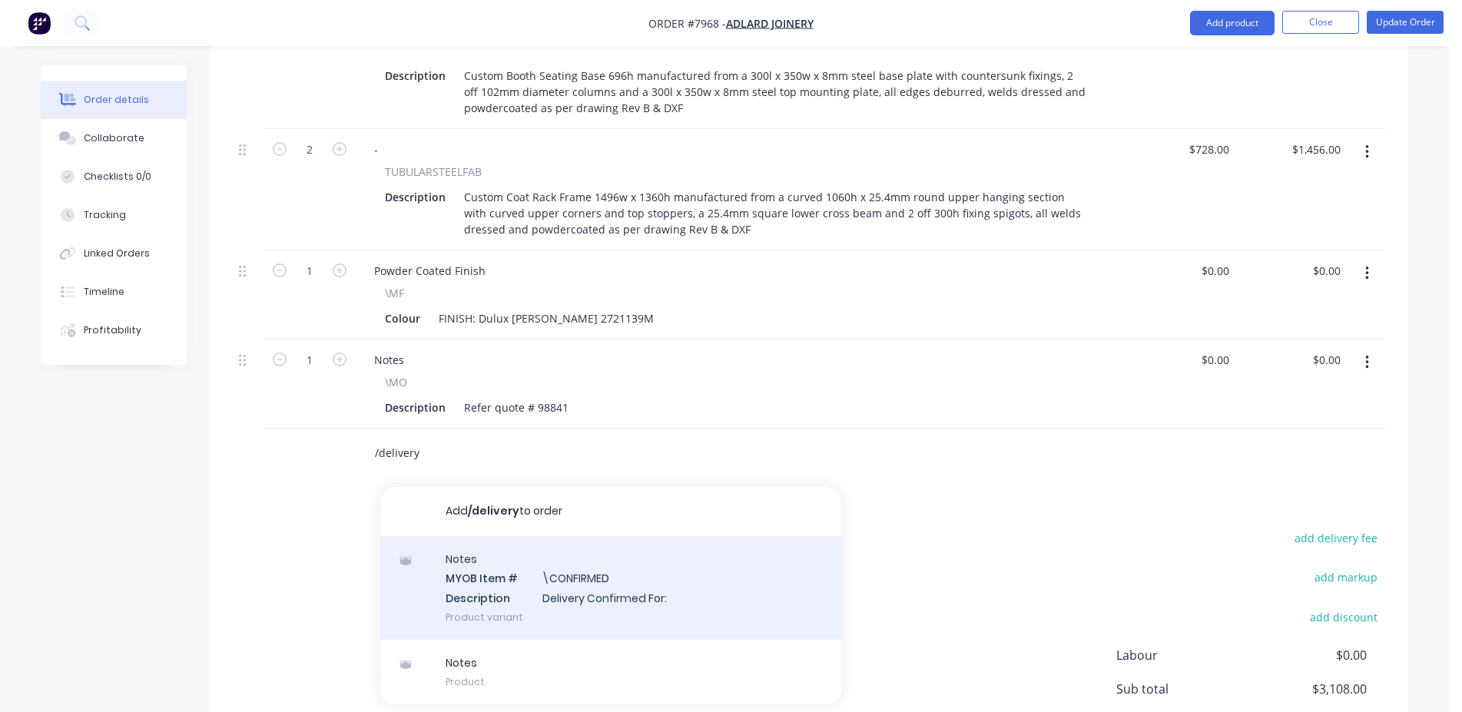
type input "/delivery"
click at [559, 536] on div "Notes MYOB Item # \CONFIRMED Description Delivery Confirmed For: Product variant" at bounding box center [610, 588] width 461 height 104
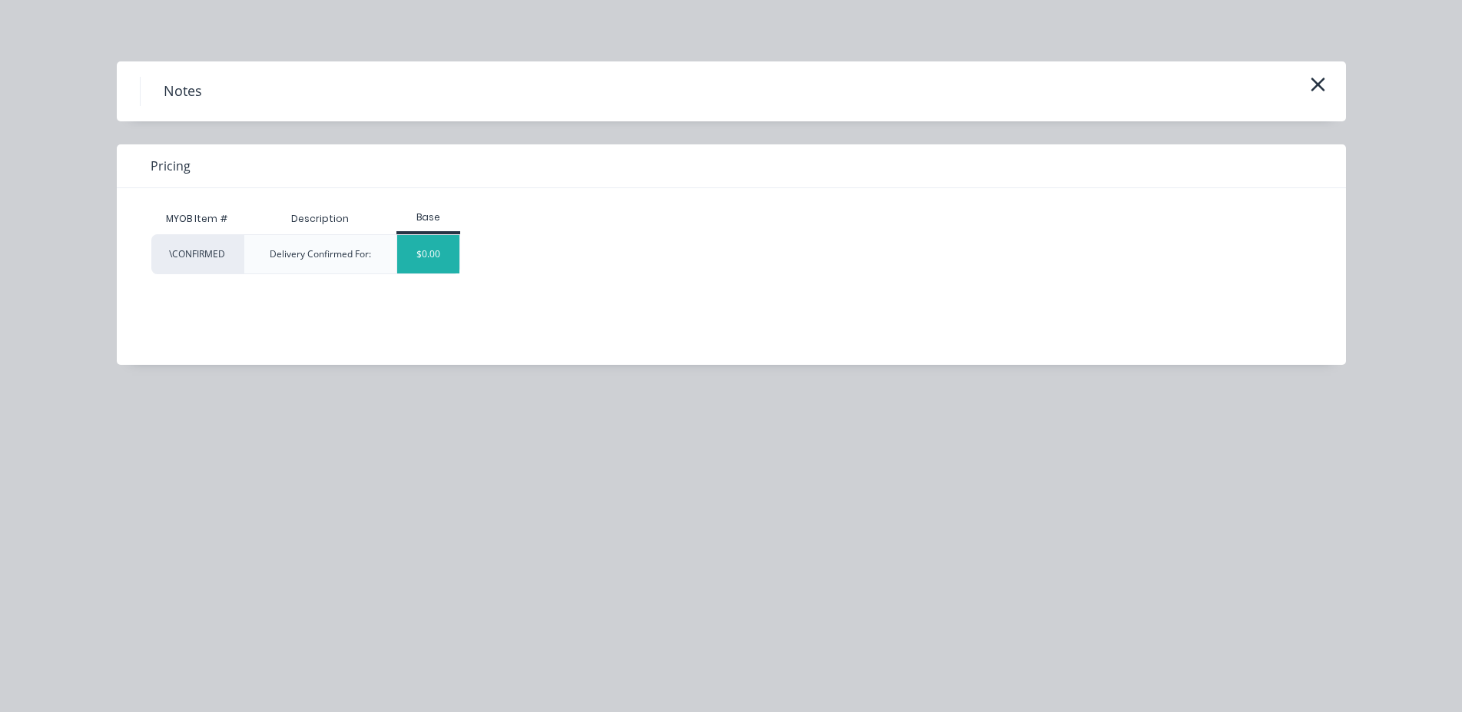
click at [438, 254] on div "$0.00" at bounding box center [428, 254] width 62 height 38
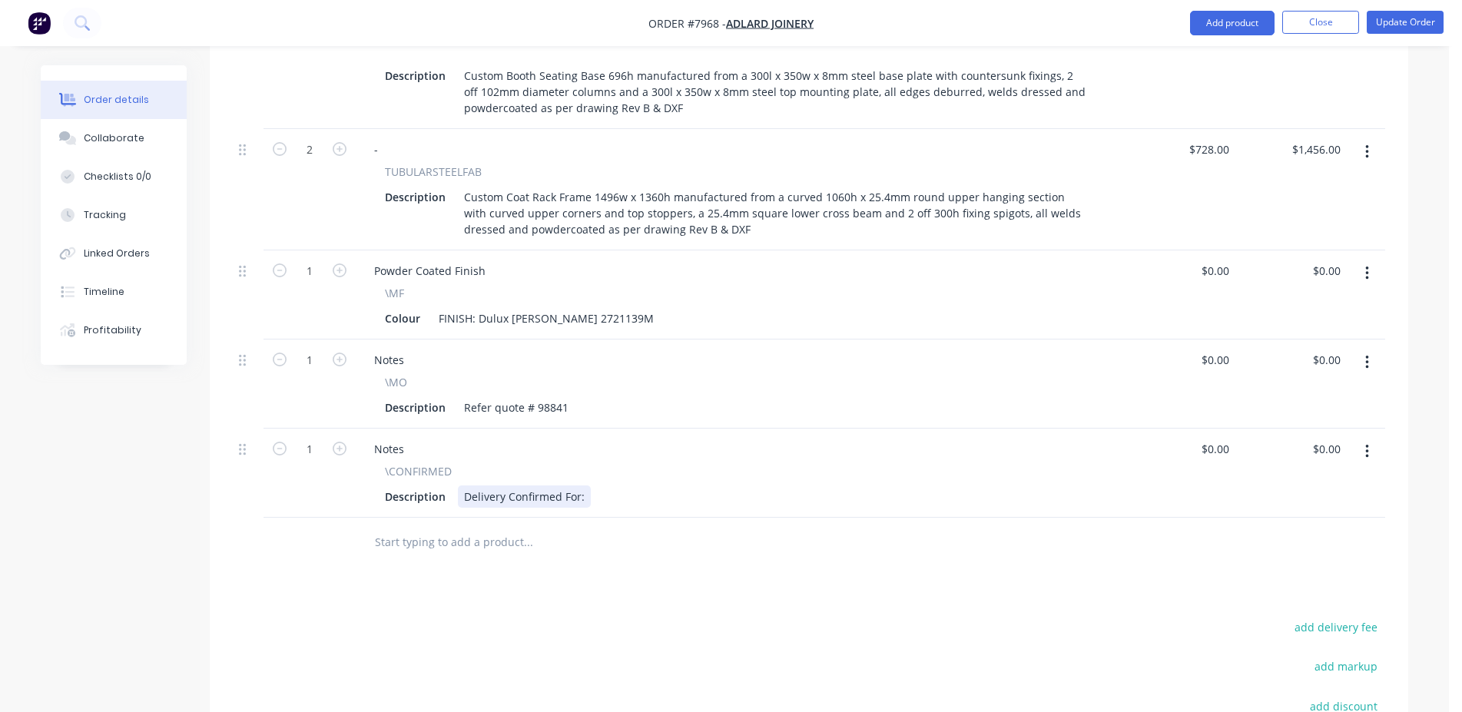
click at [579, 486] on div "Delivery Confirmed For:" at bounding box center [524, 497] width 133 height 22
click at [1432, 25] on button "Update Order" at bounding box center [1405, 22] width 77 height 23
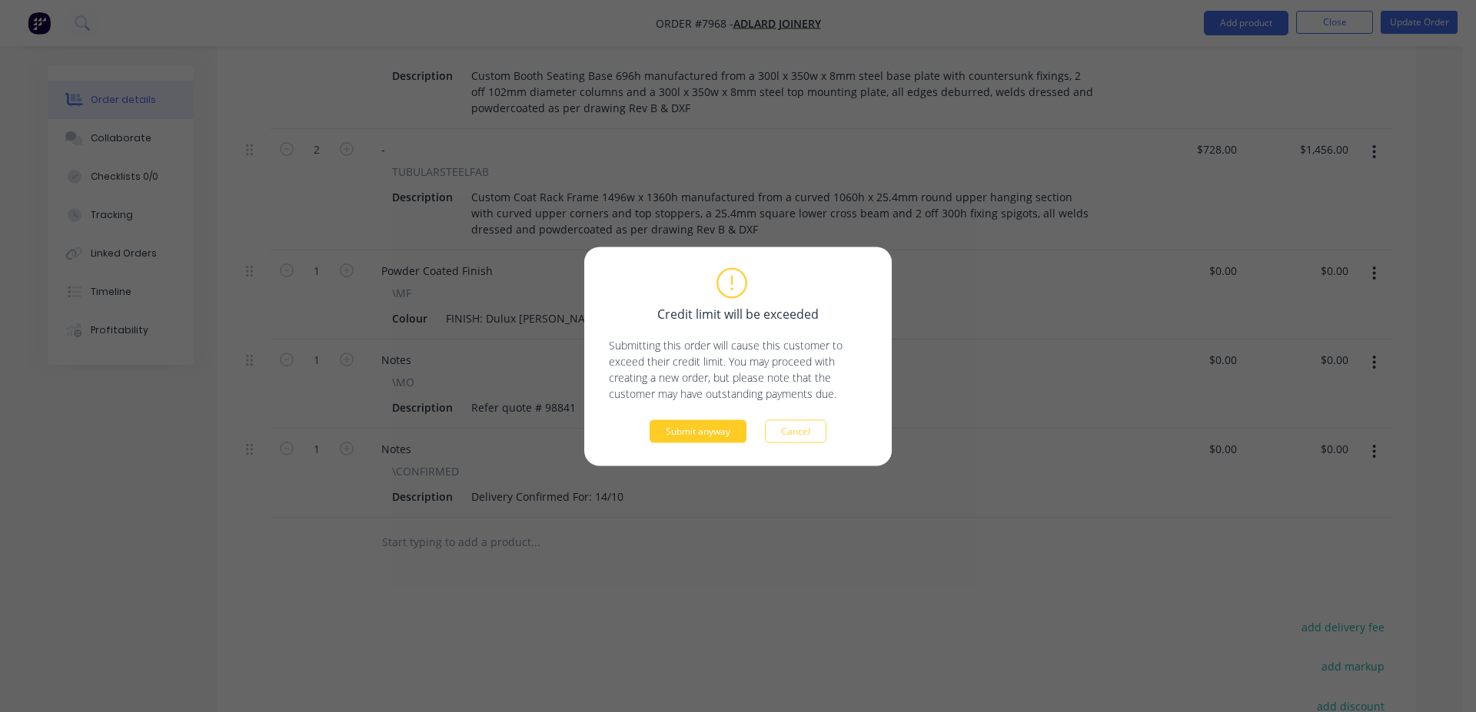
click at [714, 427] on button "Submit anyway" at bounding box center [697, 431] width 97 height 23
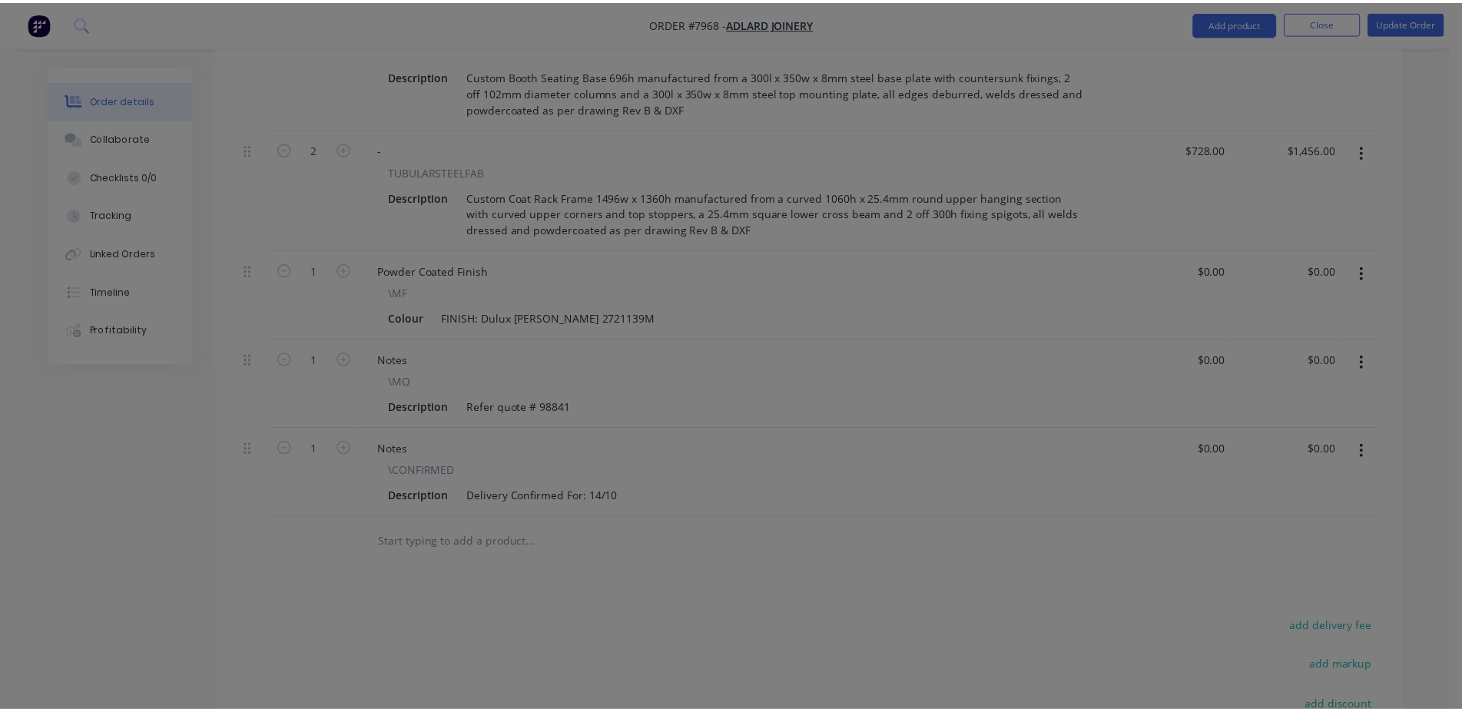
scroll to position [655, 0]
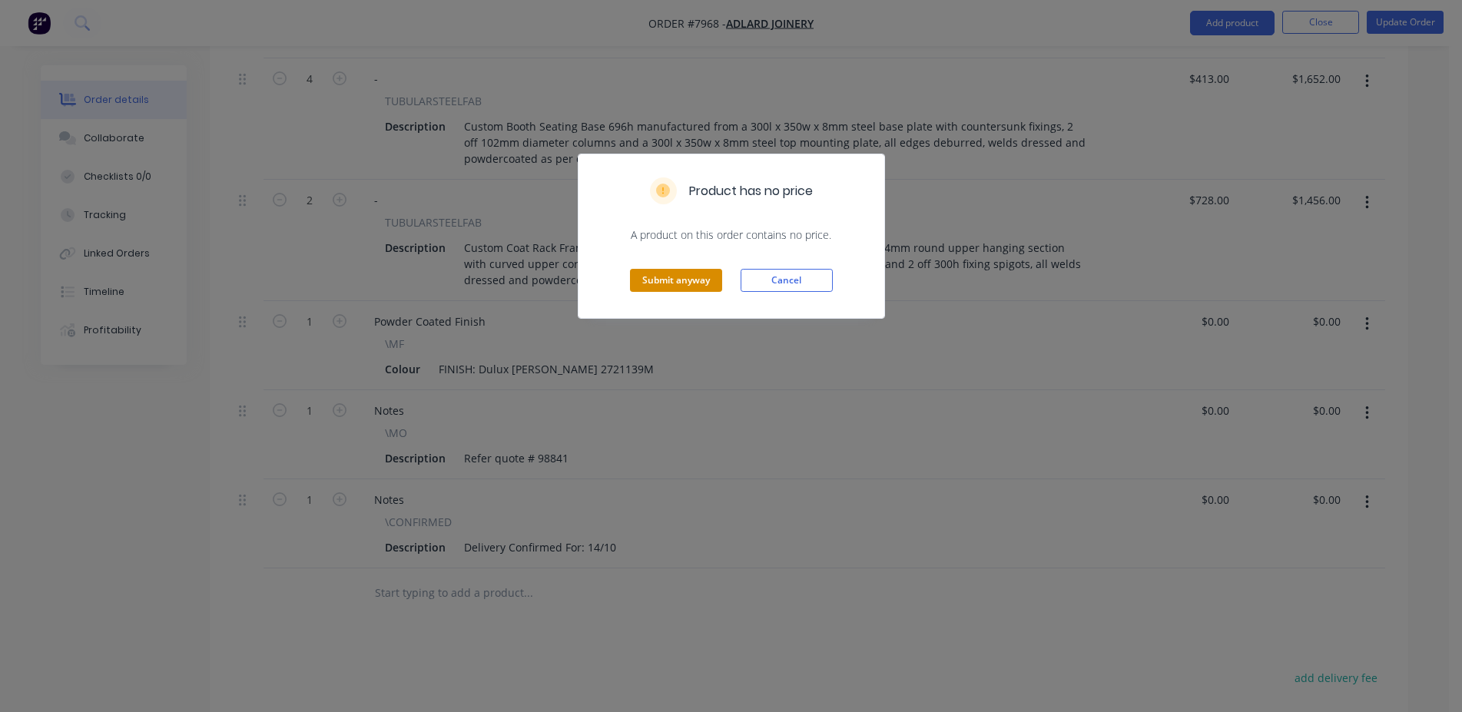
click at [687, 277] on button "Submit anyway" at bounding box center [676, 280] width 92 height 23
